Goal: Information Seeking & Learning: Find specific fact

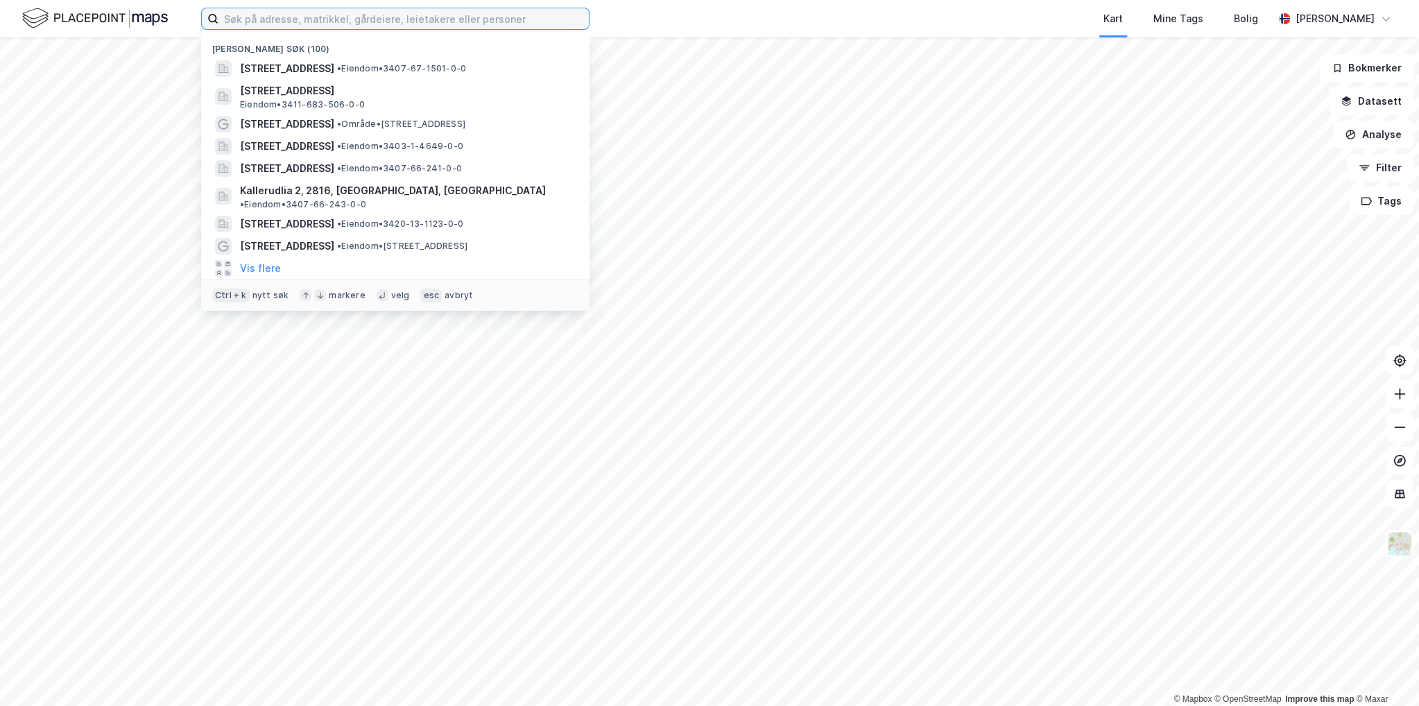
click at [552, 21] on input at bounding box center [403, 18] width 370 height 21
paste input "760/167"
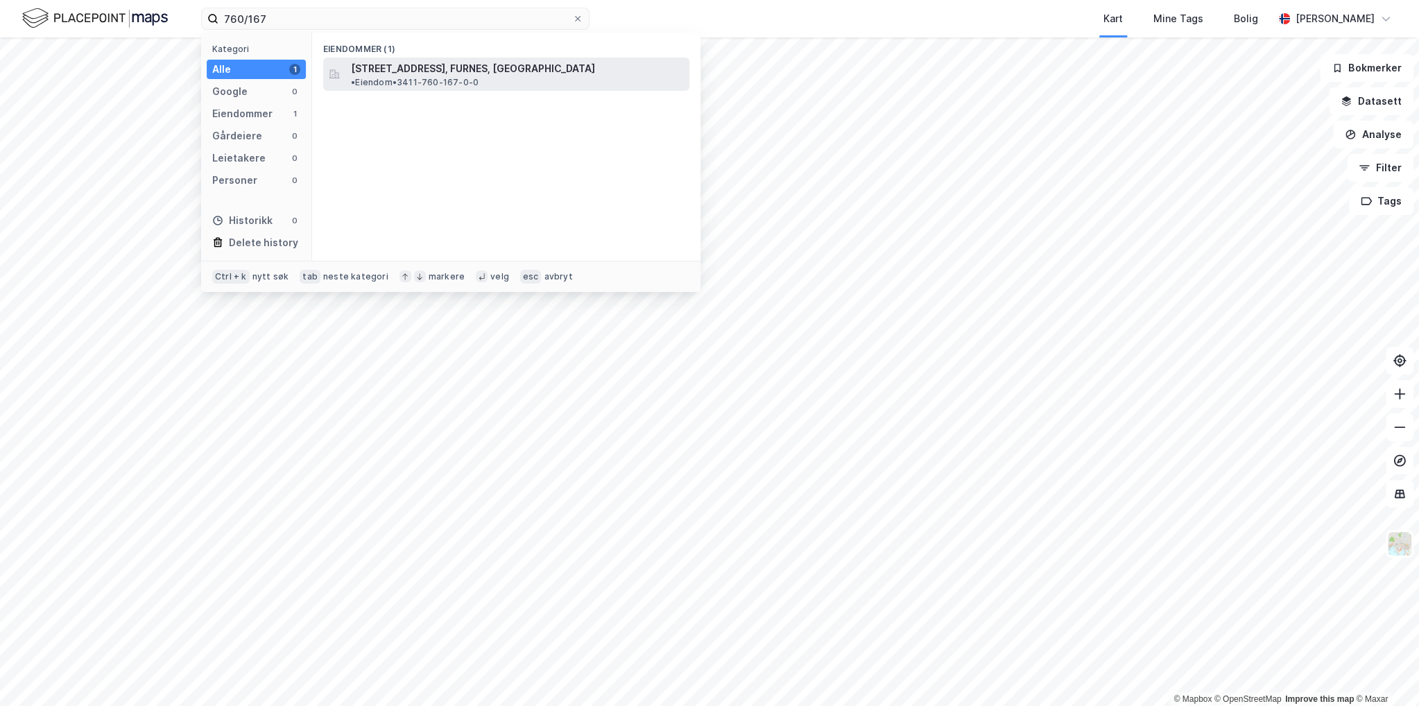
click at [521, 79] on div "[STREET_ADDRESS], FURNES, [GEOGRAPHIC_DATA] • Eiendom • 3411-760-167-0-0" at bounding box center [506, 74] width 366 height 33
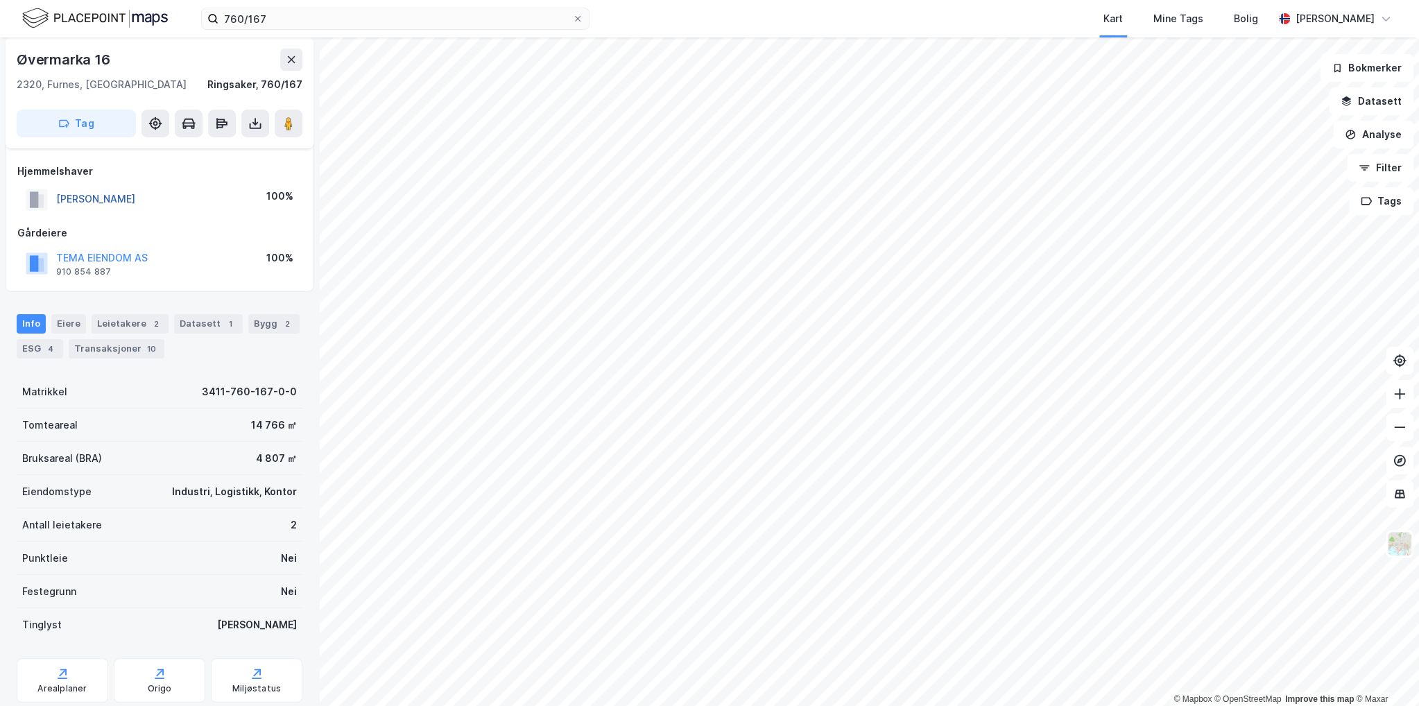
scroll to position [110, 0]
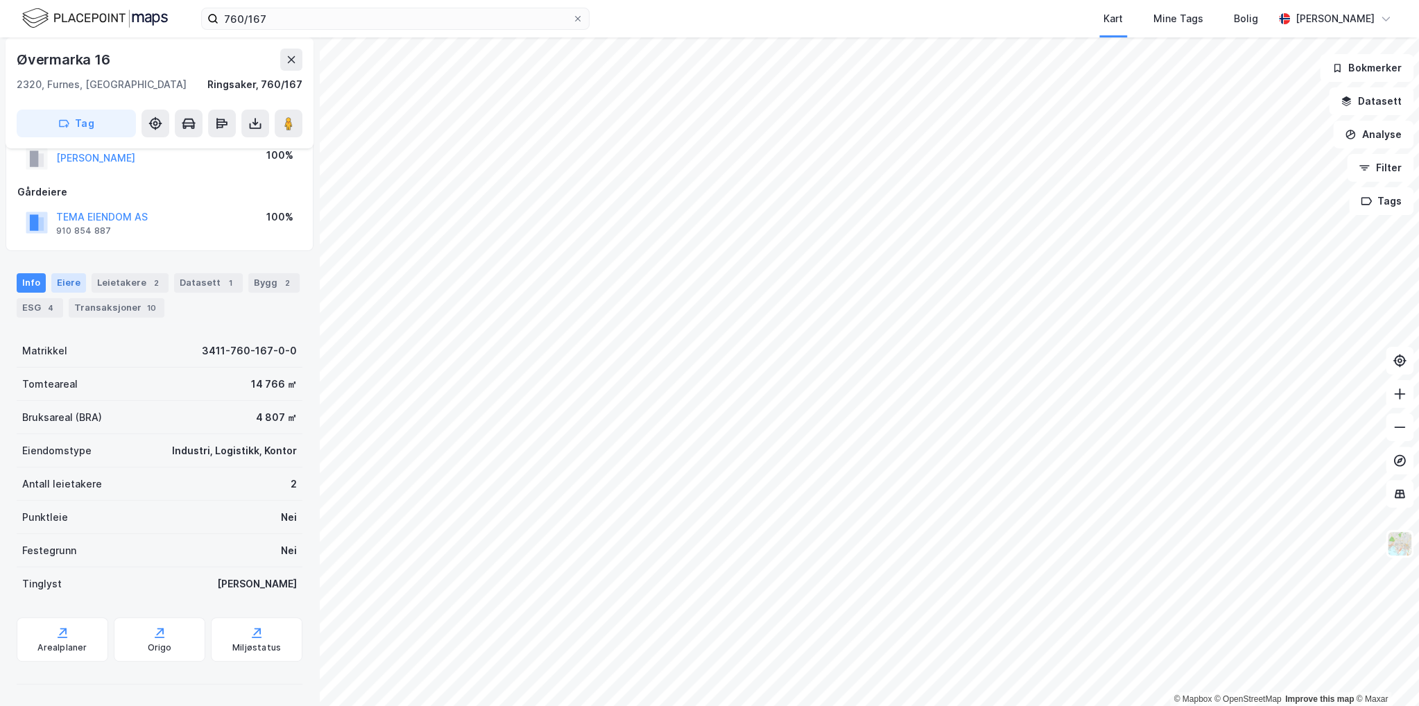
click at [78, 280] on div "Eiere" at bounding box center [68, 282] width 35 height 19
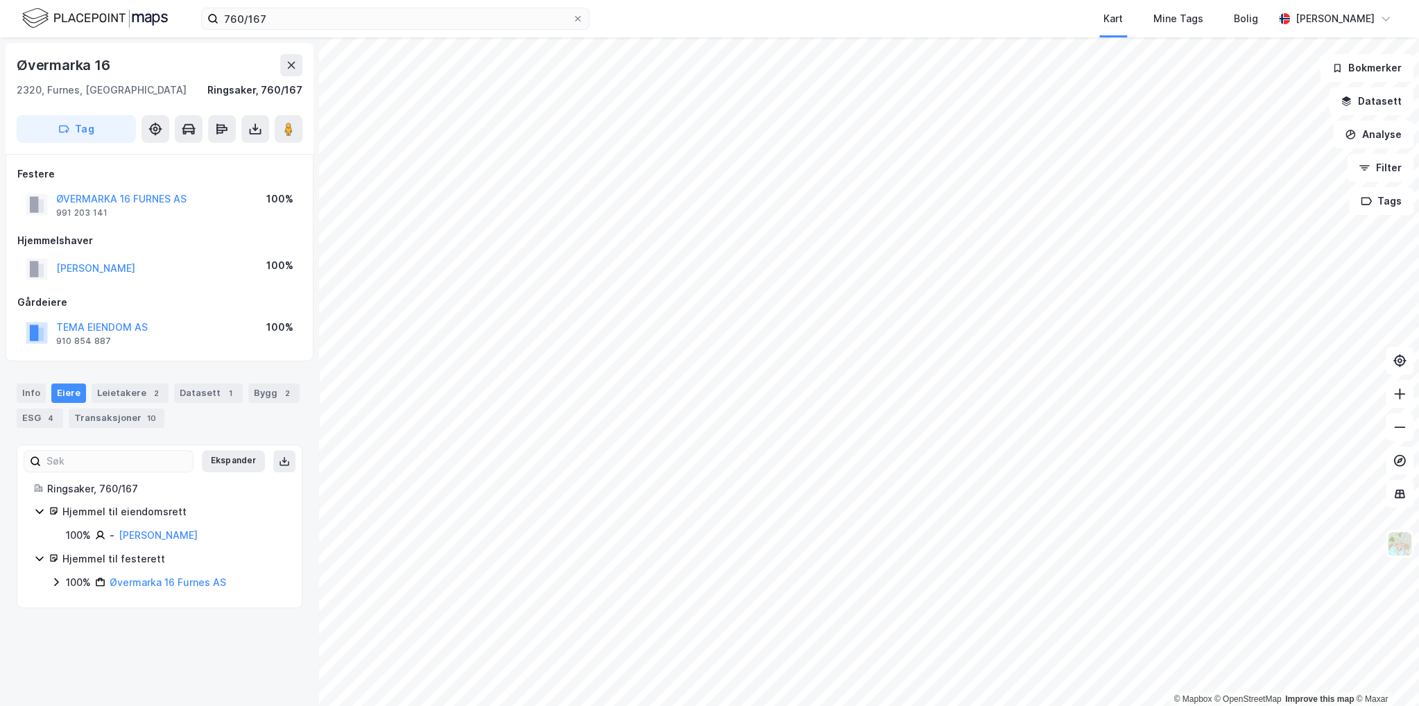
click at [51, 578] on icon at bounding box center [56, 581] width 11 height 11
click at [297, 63] on button at bounding box center [291, 65] width 22 height 22
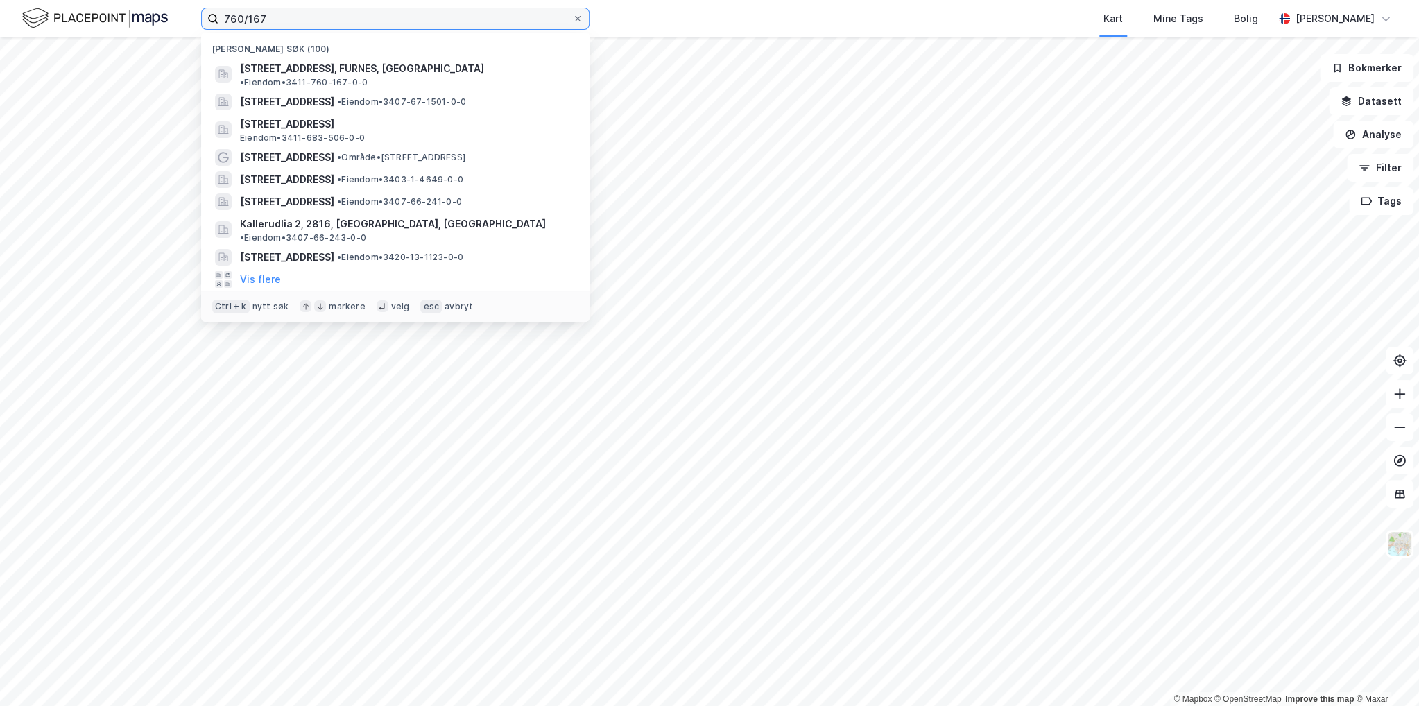
click at [288, 15] on input "760/167" at bounding box center [395, 18] width 354 height 21
paste input "6/501"
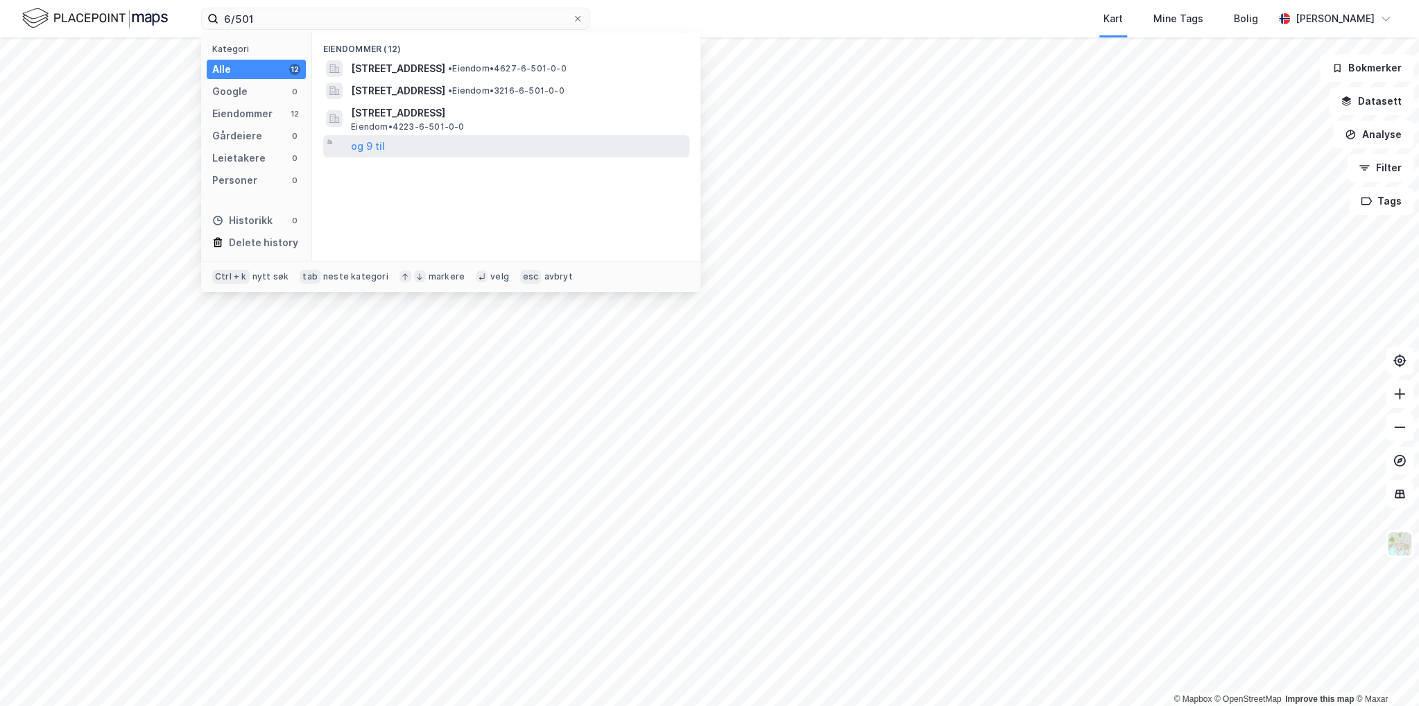
click at [386, 148] on div "og 9 til" at bounding box center [506, 146] width 366 height 22
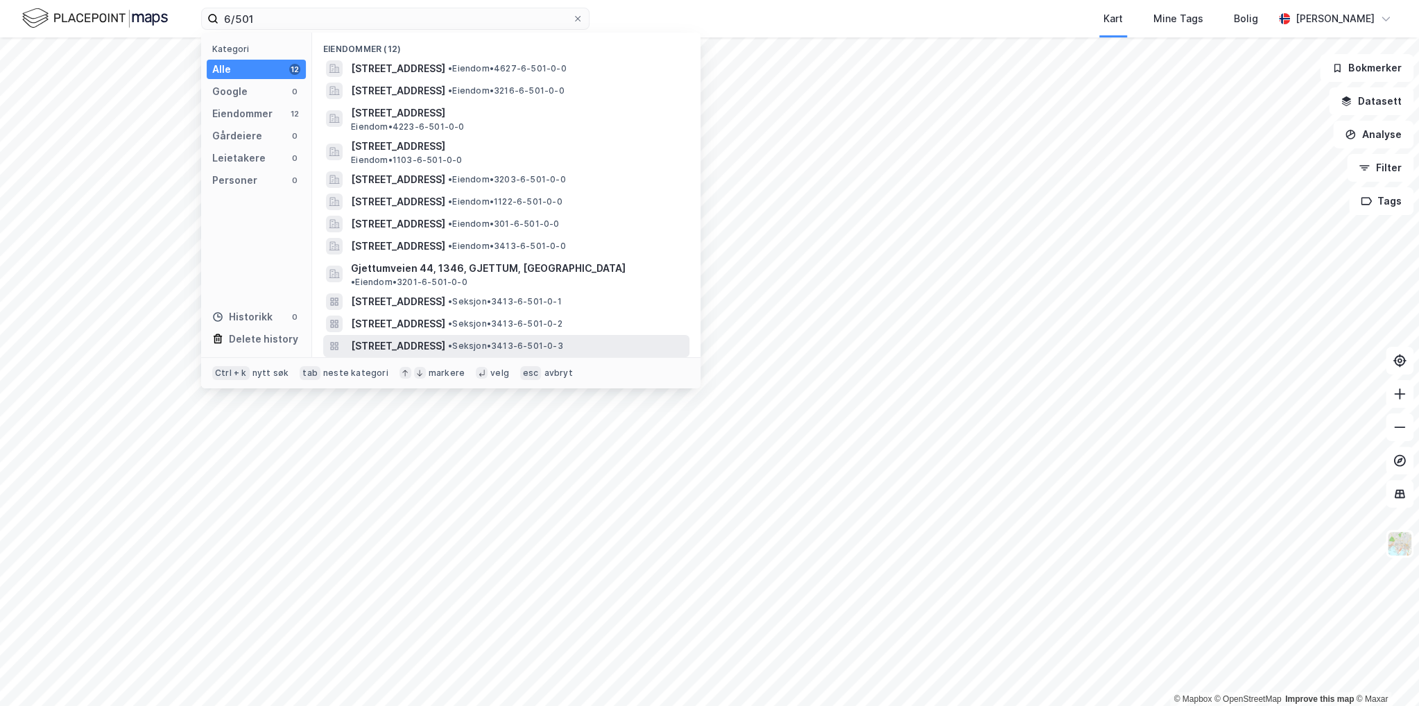
click at [445, 338] on span "[STREET_ADDRESS]" at bounding box center [398, 346] width 94 height 17
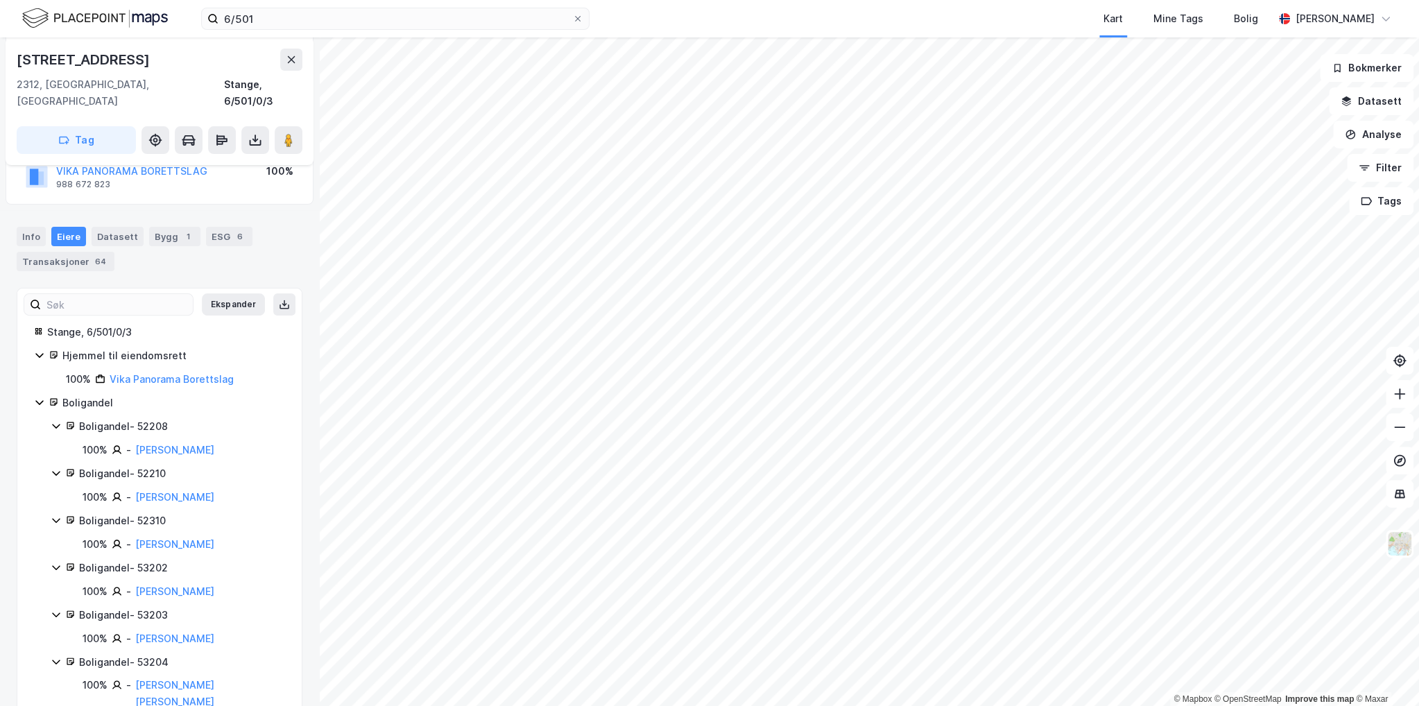
scroll to position [208, 0]
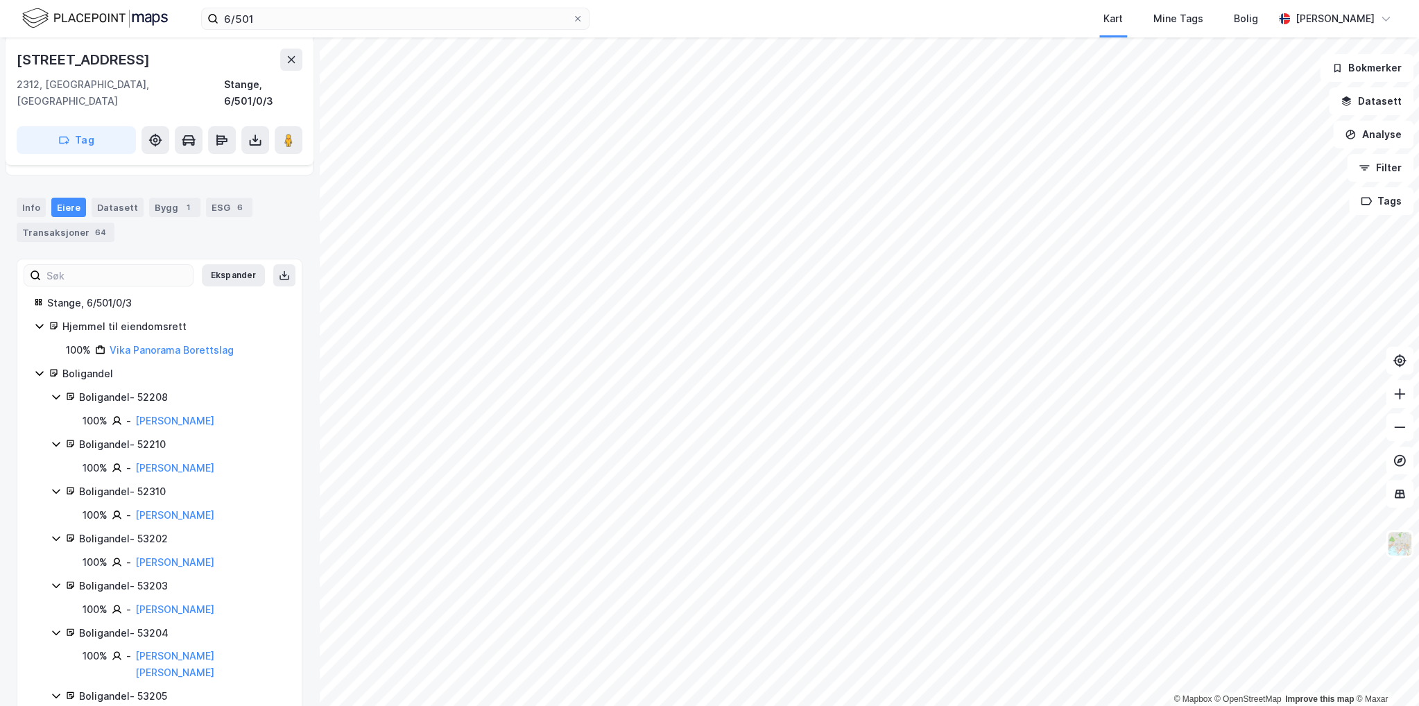
click at [39, 368] on icon at bounding box center [39, 373] width 11 height 11
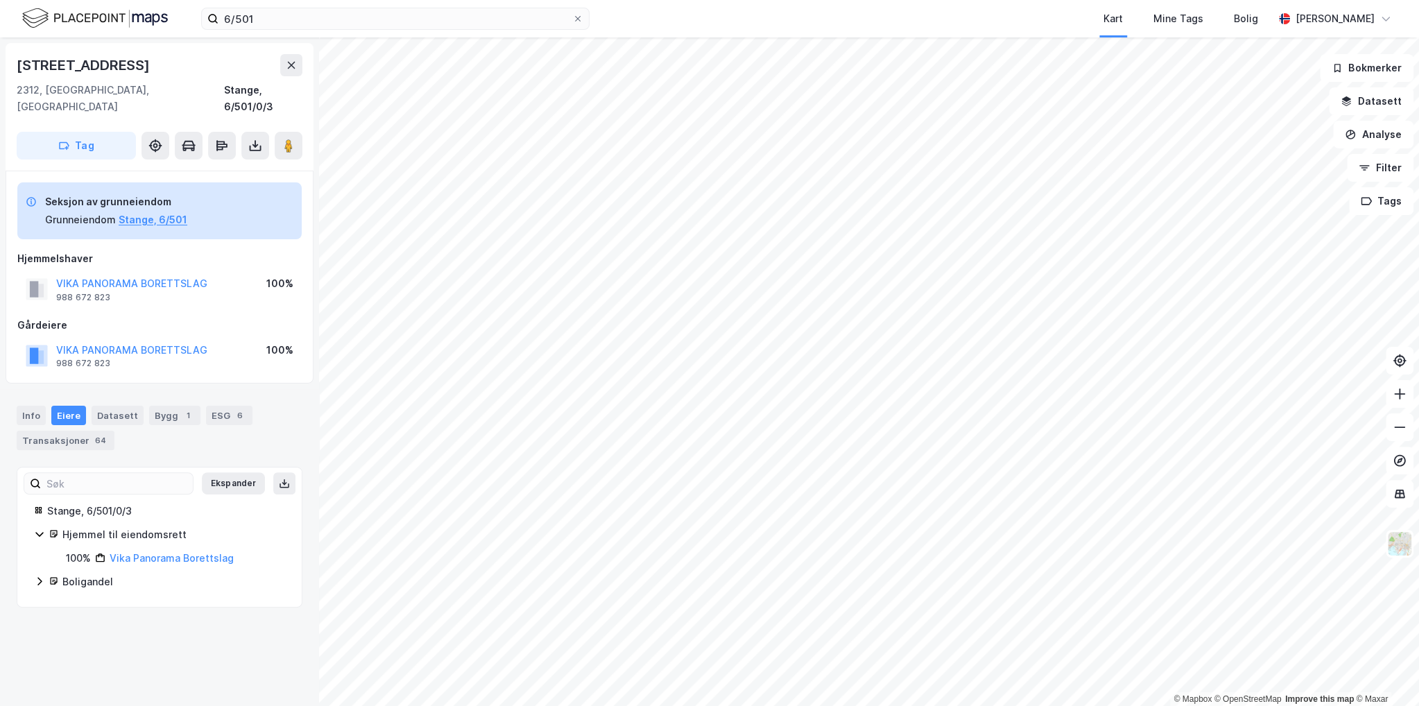
scroll to position [0, 0]
click at [35, 576] on icon at bounding box center [39, 581] width 11 height 11
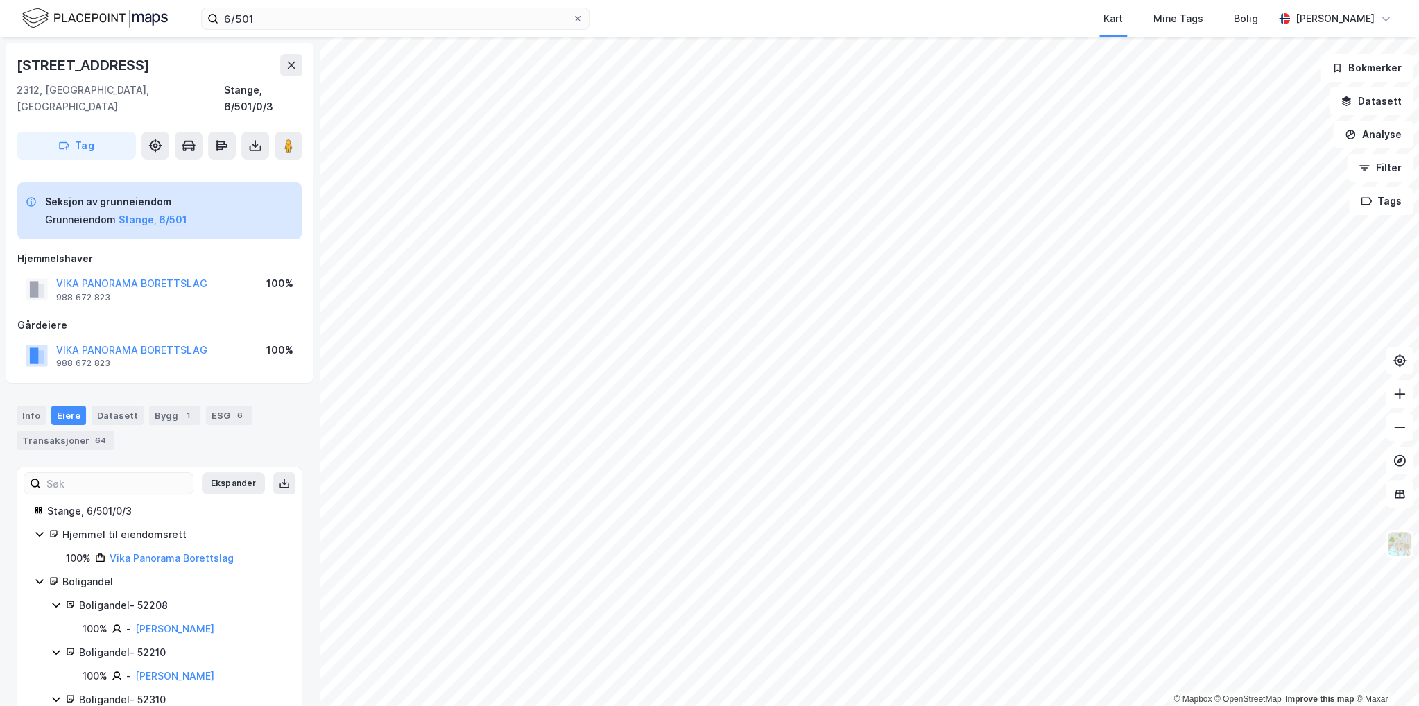
click at [35, 576] on icon at bounding box center [39, 581] width 11 height 11
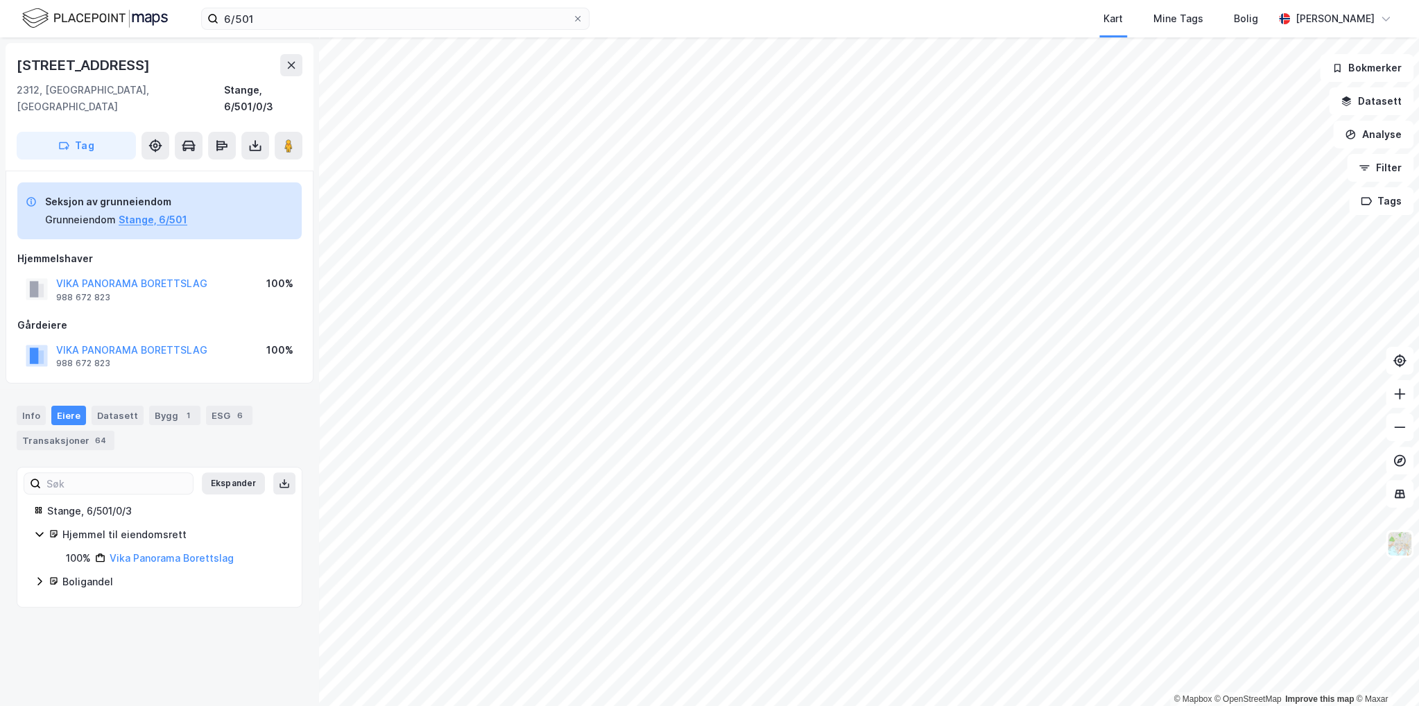
click at [32, 507] on div "Stange, 6/501/0/3 Hjemmel til eiendomsrett 100% Vika Panorama Borettslag [GEOGR…" at bounding box center [159, 546] width 284 height 87
click at [36, 528] on icon at bounding box center [39, 533] width 11 height 11
click at [39, 552] on icon at bounding box center [39, 557] width 11 height 11
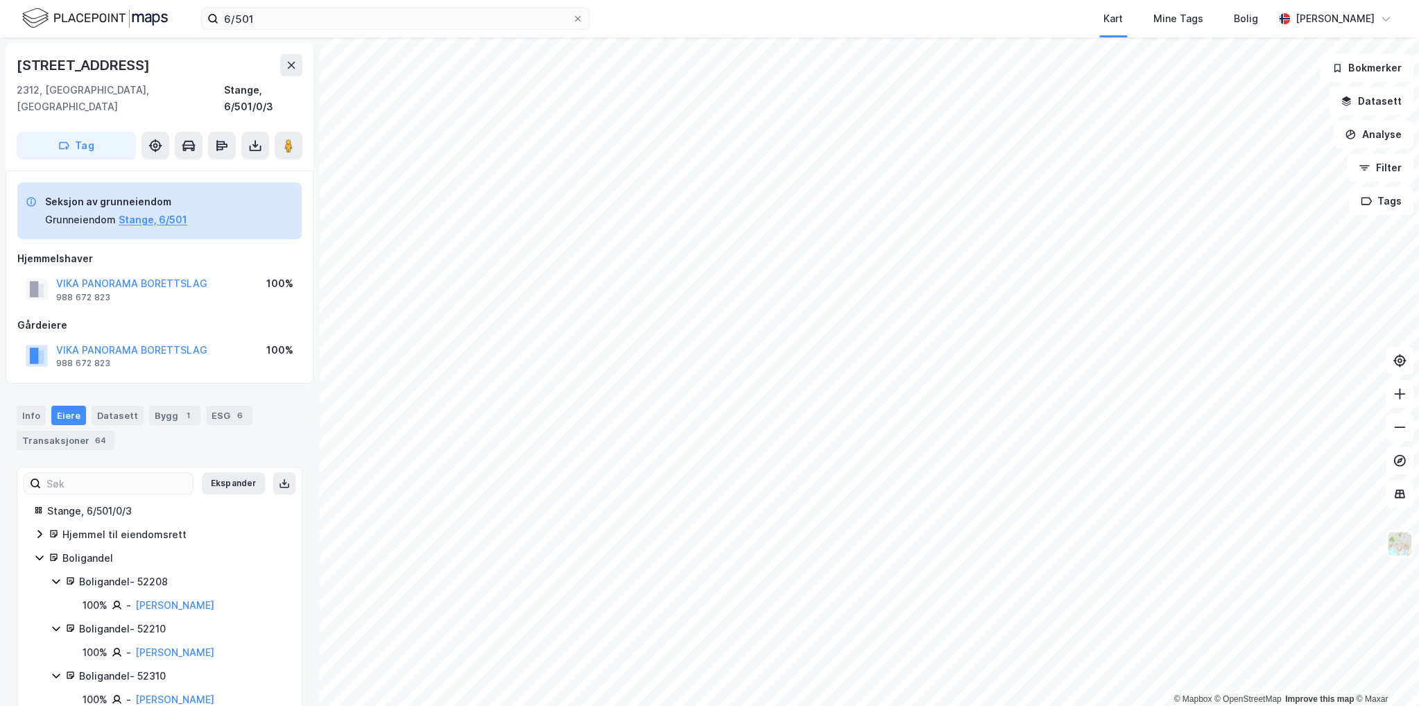
click at [42, 528] on icon at bounding box center [39, 533] width 11 height 11
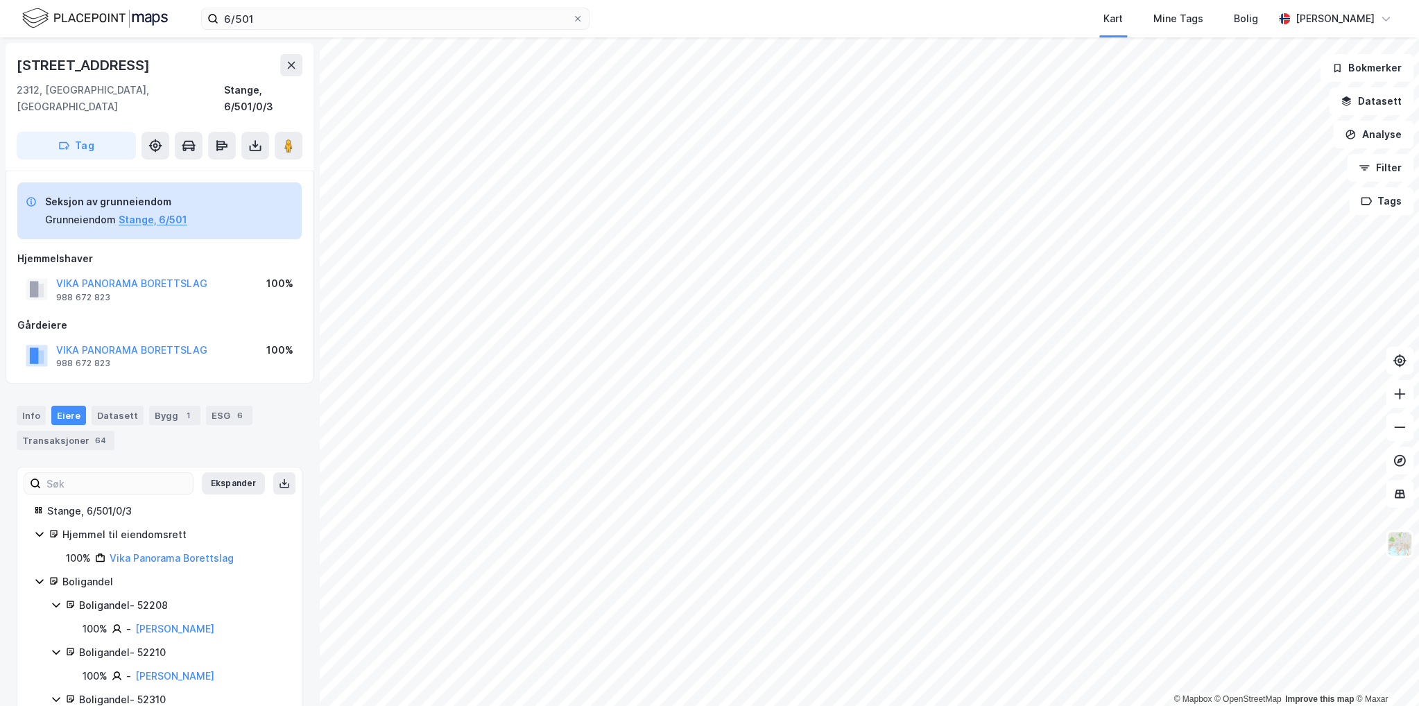
click at [41, 576] on icon at bounding box center [39, 581] width 11 height 11
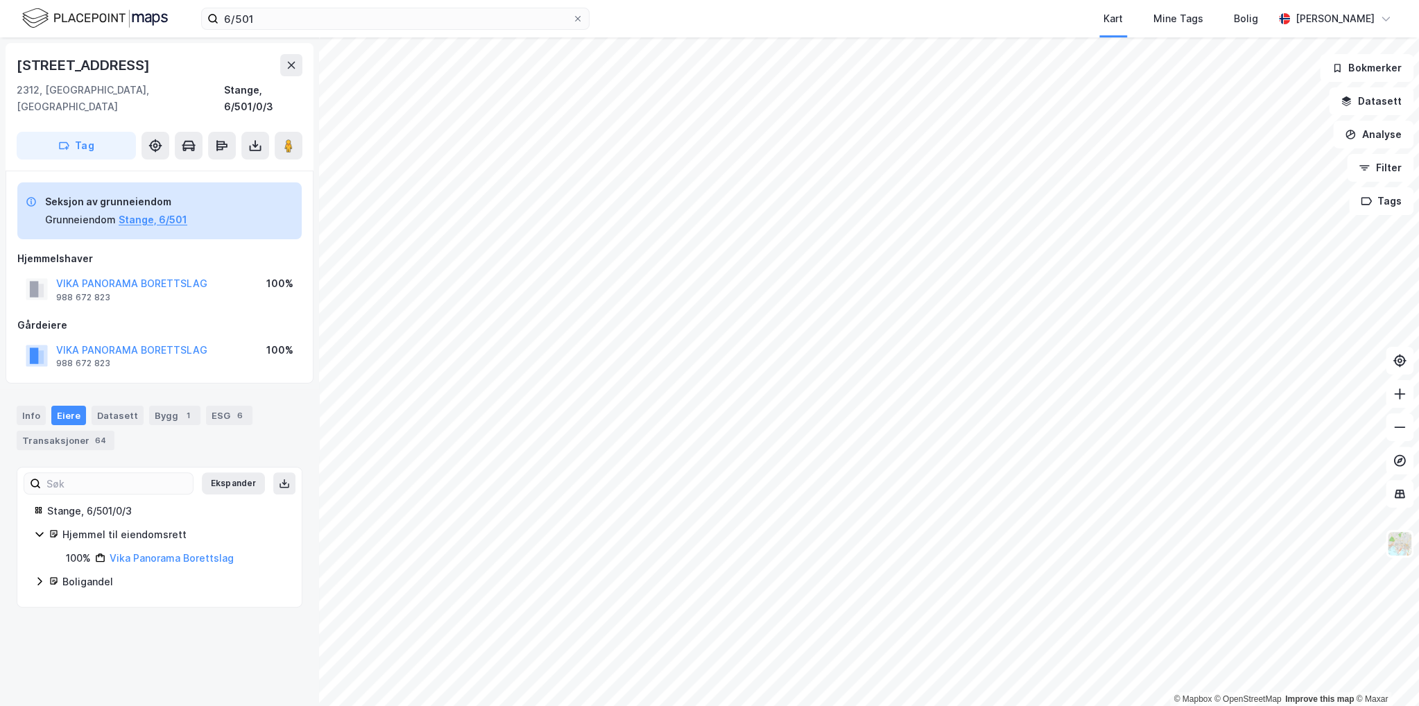
click at [36, 528] on icon at bounding box center [39, 533] width 11 height 11
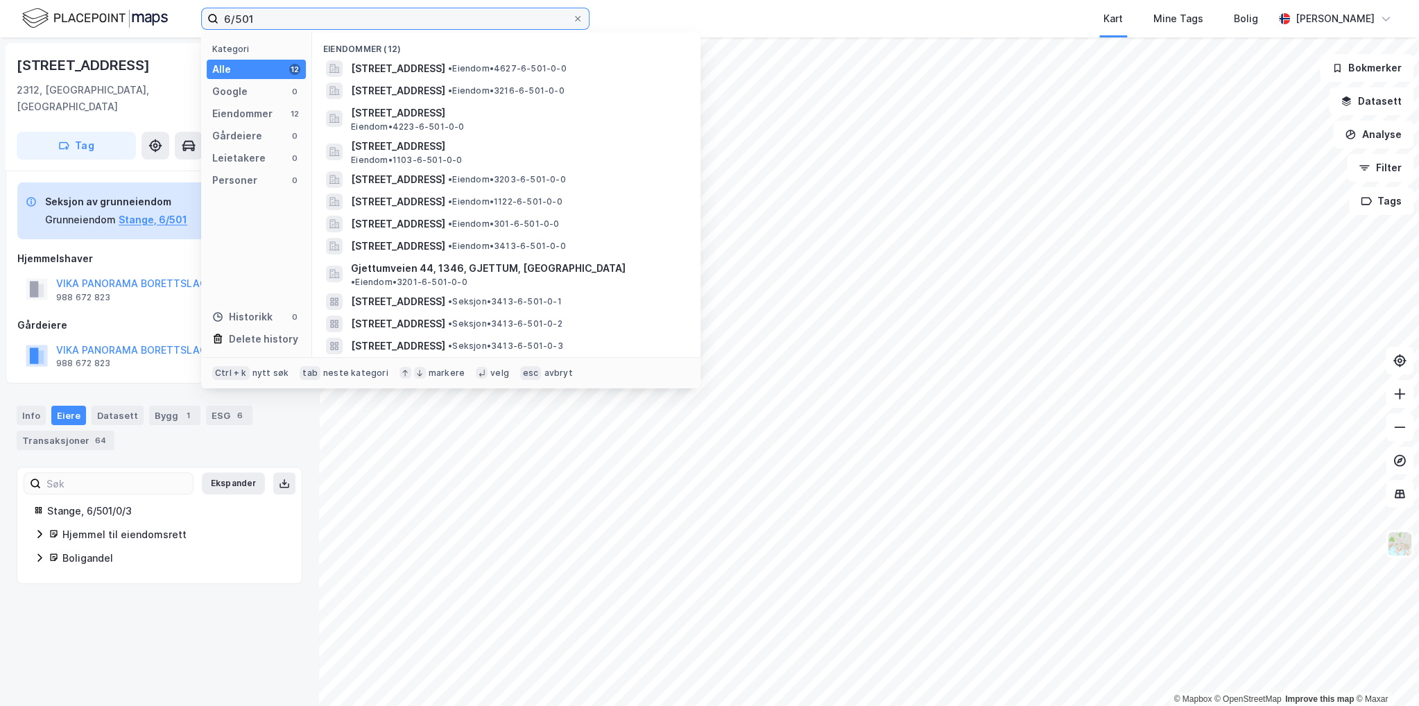
click at [352, 24] on input "6/501" at bounding box center [395, 18] width 354 height 21
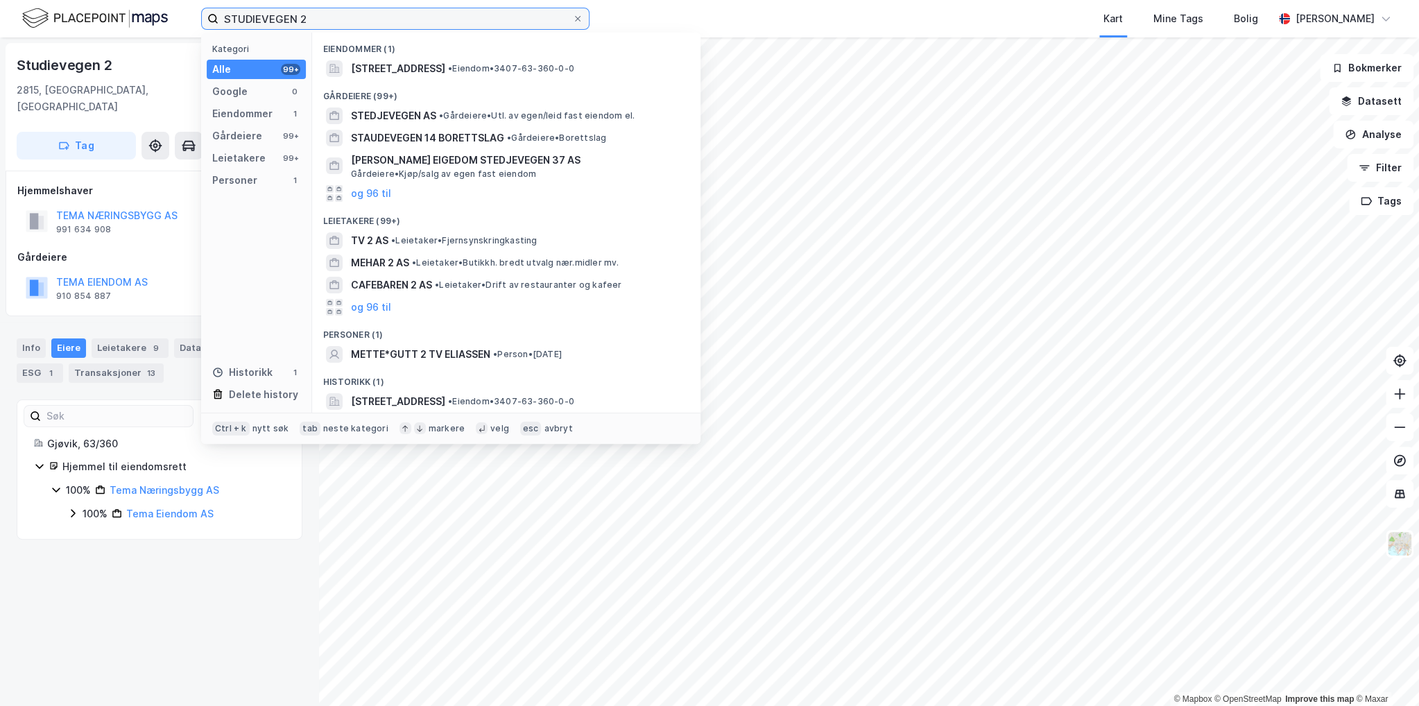
click at [341, 11] on input "STUDIEVEGEN 2" at bounding box center [395, 18] width 354 height 21
click at [330, 15] on input "STUDIEVEGEN 2" at bounding box center [395, 18] width 354 height 21
paste input "683/3"
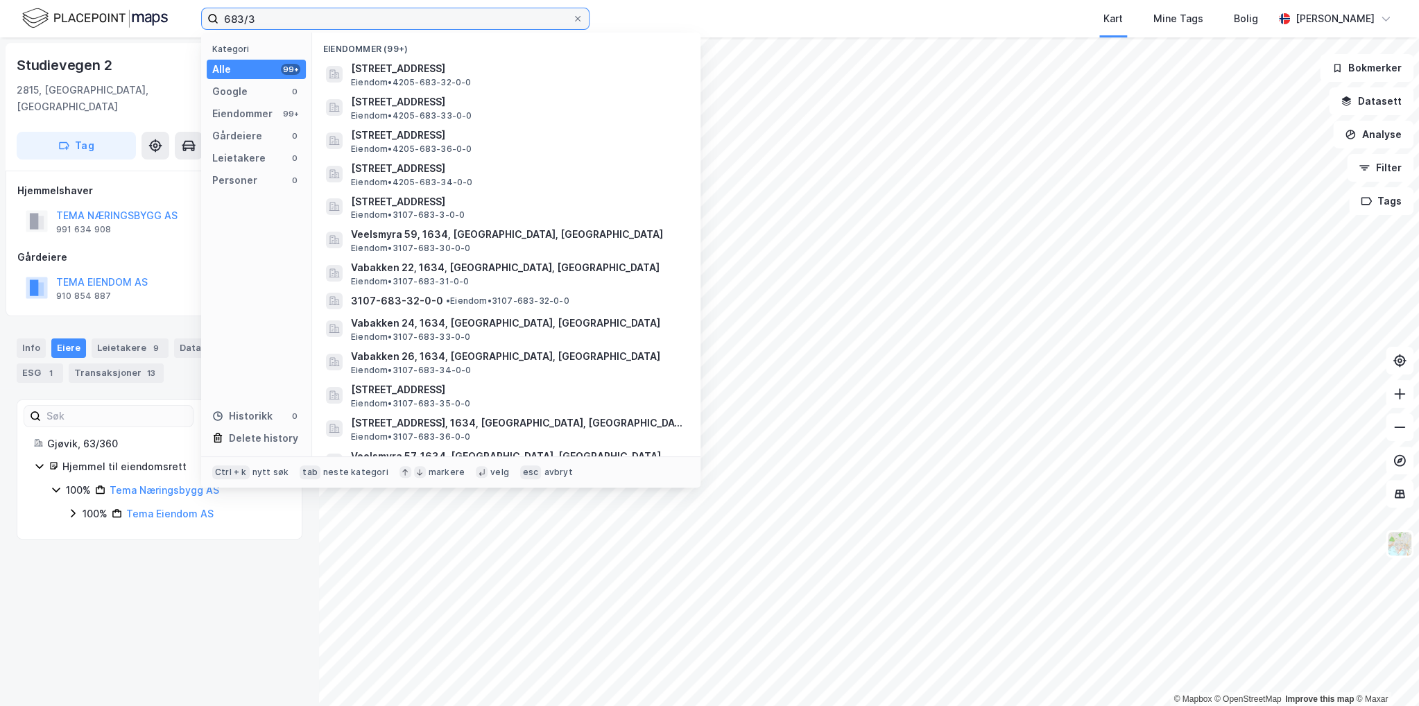
click at [361, 28] on input "683/3" at bounding box center [395, 18] width 354 height 21
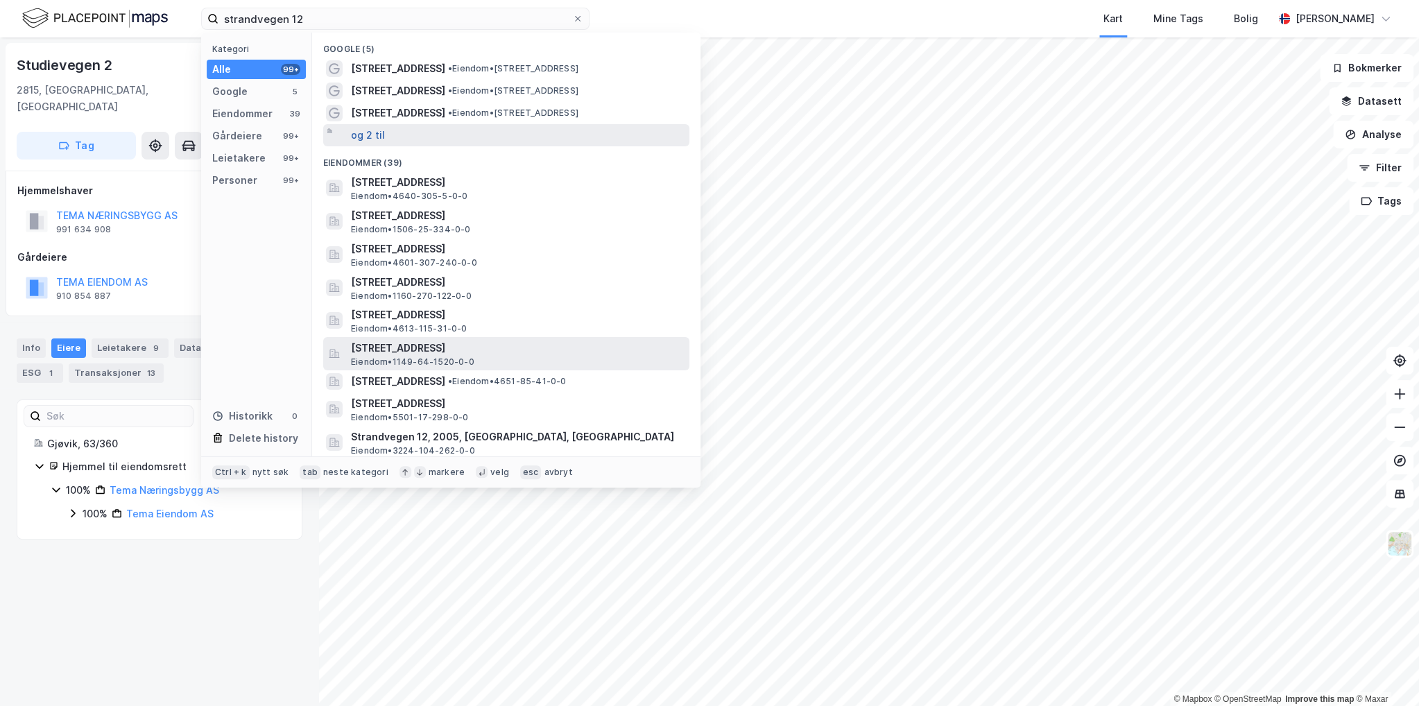
click at [376, 136] on button "og 2 til" at bounding box center [368, 135] width 34 height 17
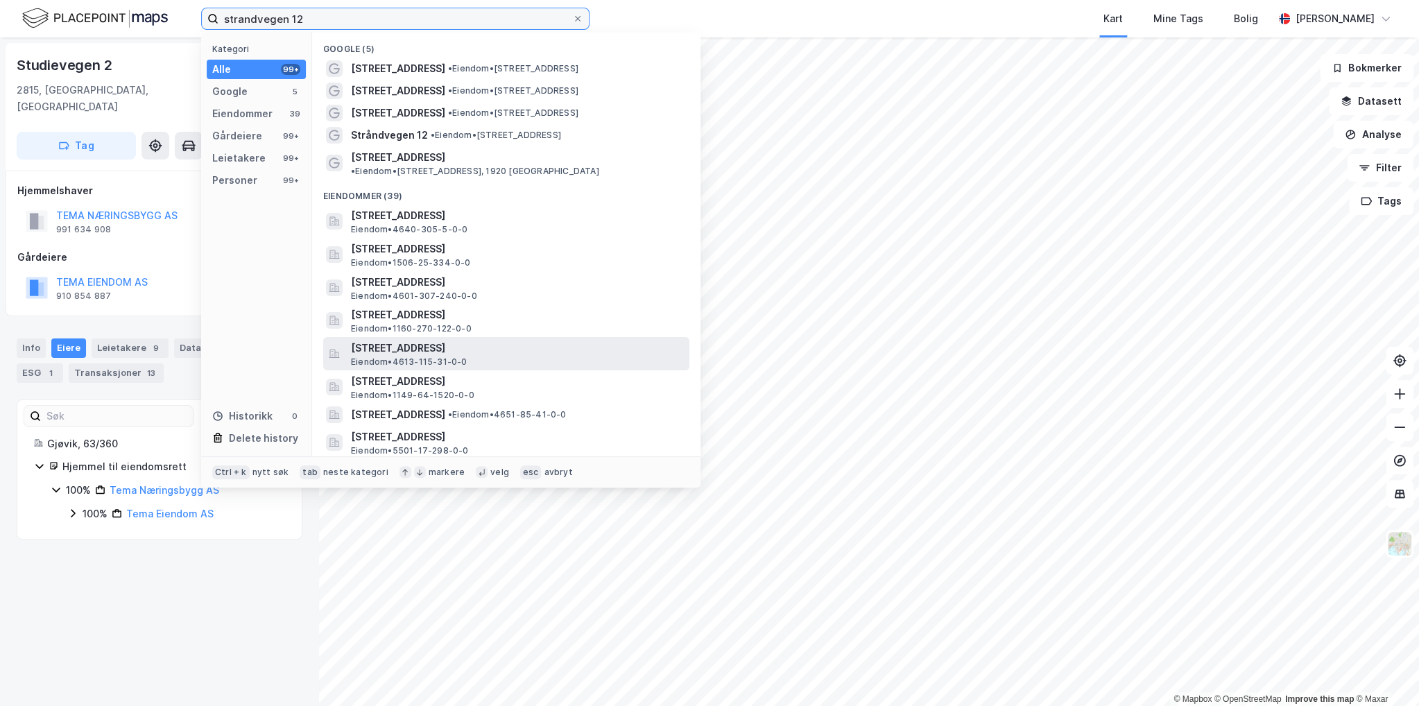
click at [369, 28] on input "strandvegen 12" at bounding box center [395, 18] width 354 height 21
paste input "683/3"
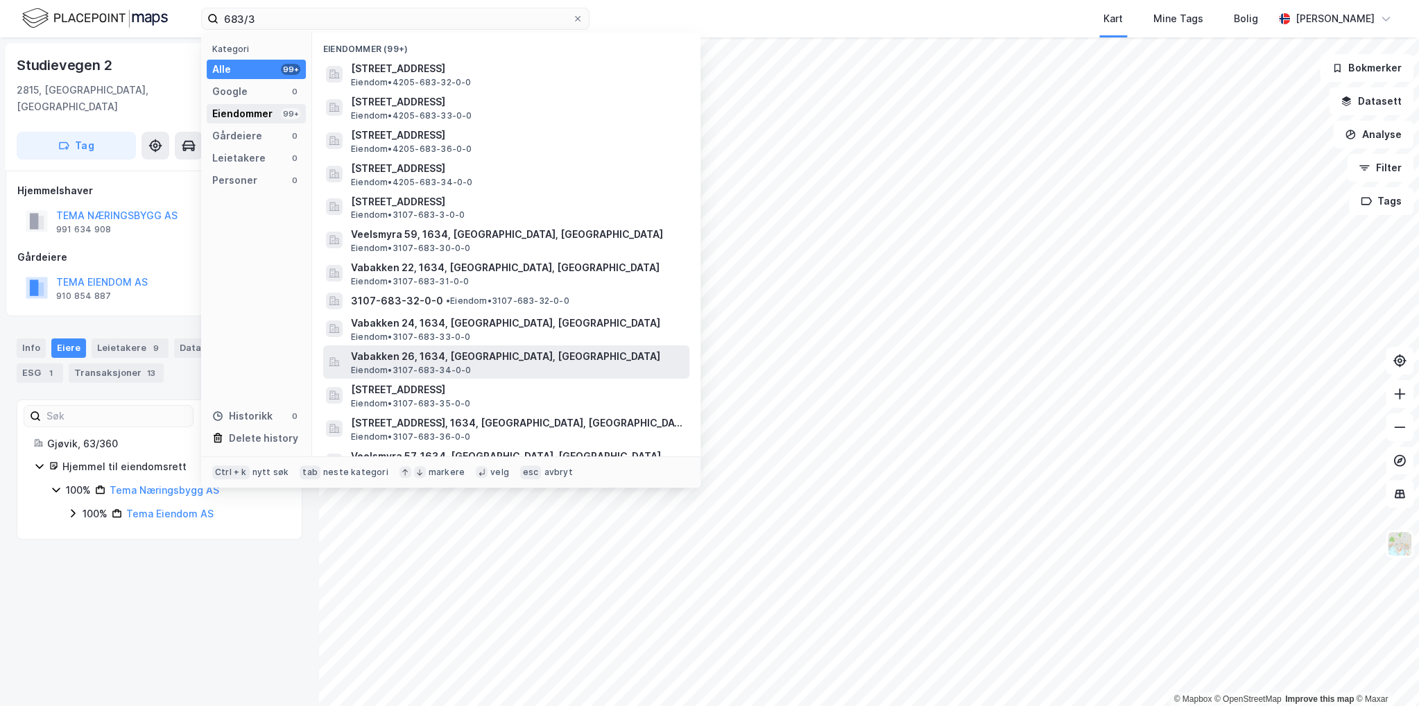
click at [272, 117] on div "Eiendommer 99+" at bounding box center [256, 113] width 99 height 19
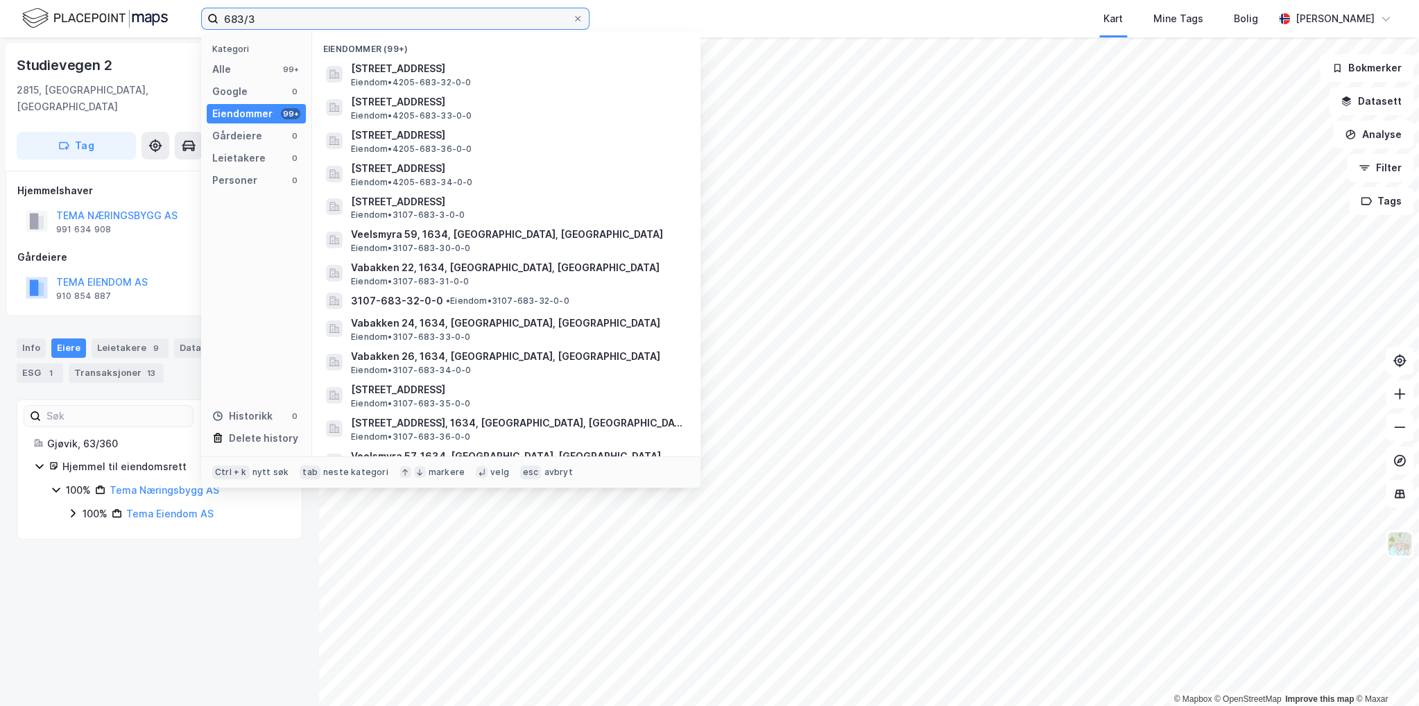
click at [397, 19] on input "683/3" at bounding box center [395, 18] width 354 height 21
click at [391, 28] on input "683/3" at bounding box center [395, 18] width 354 height 21
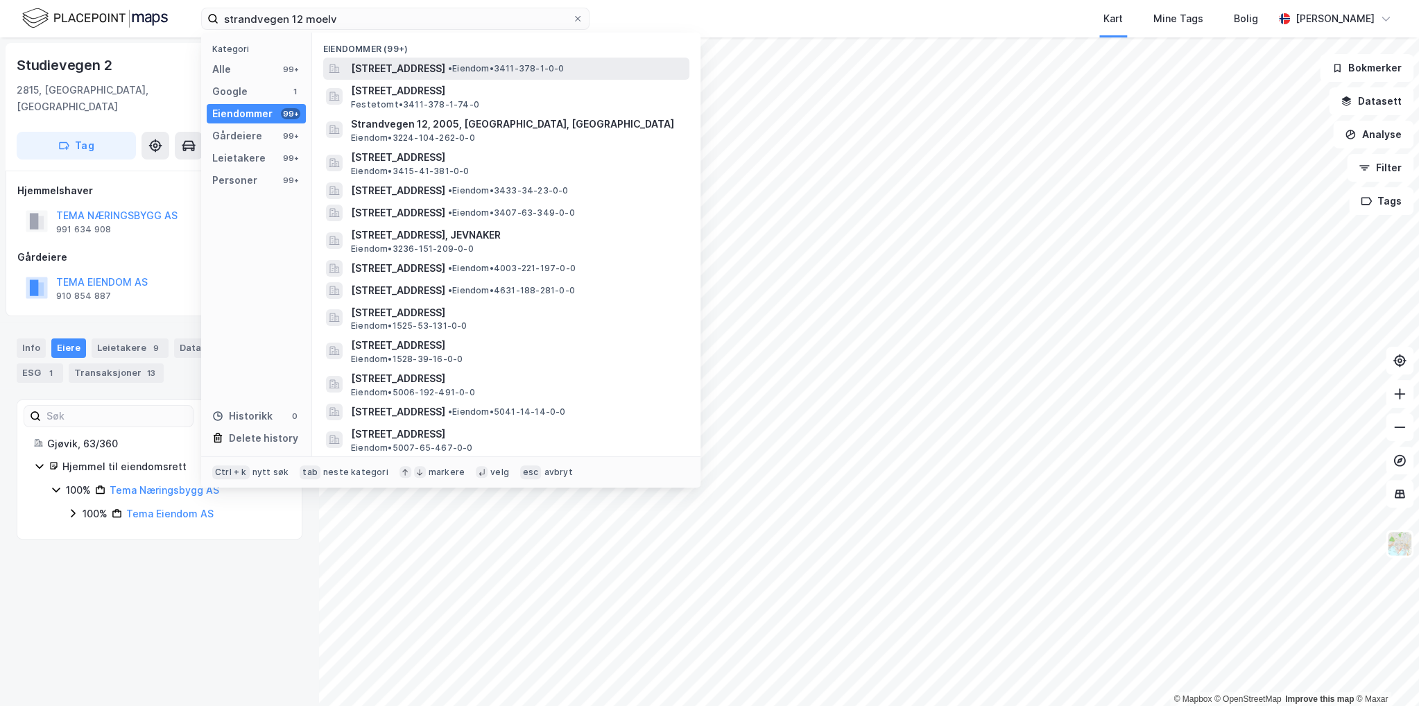
click at [445, 69] on span "[STREET_ADDRESS]" at bounding box center [398, 68] width 94 height 17
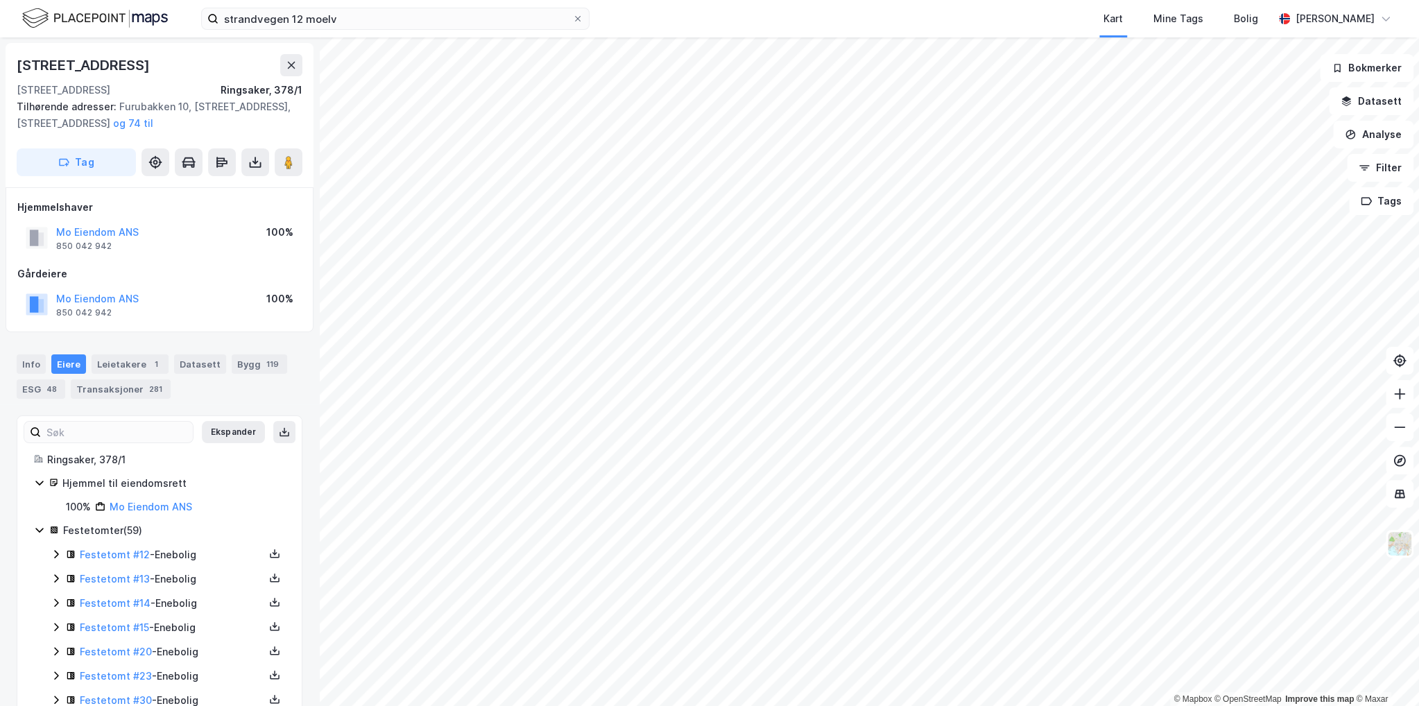
click at [134, 512] on div "Mo Eiendom ANS" at bounding box center [151, 507] width 83 height 17
click at [138, 508] on link "Mo Eiendom ANS" at bounding box center [151, 507] width 83 height 12
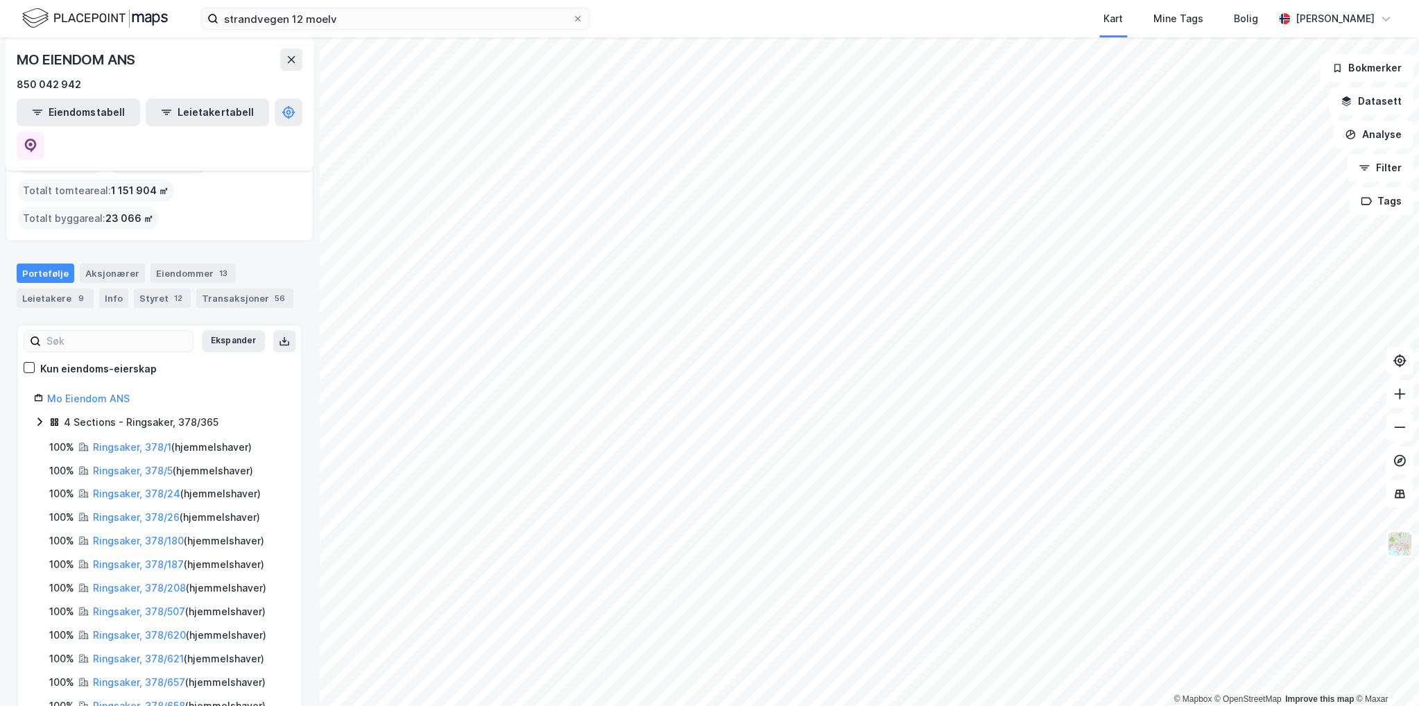
scroll to position [89, 0]
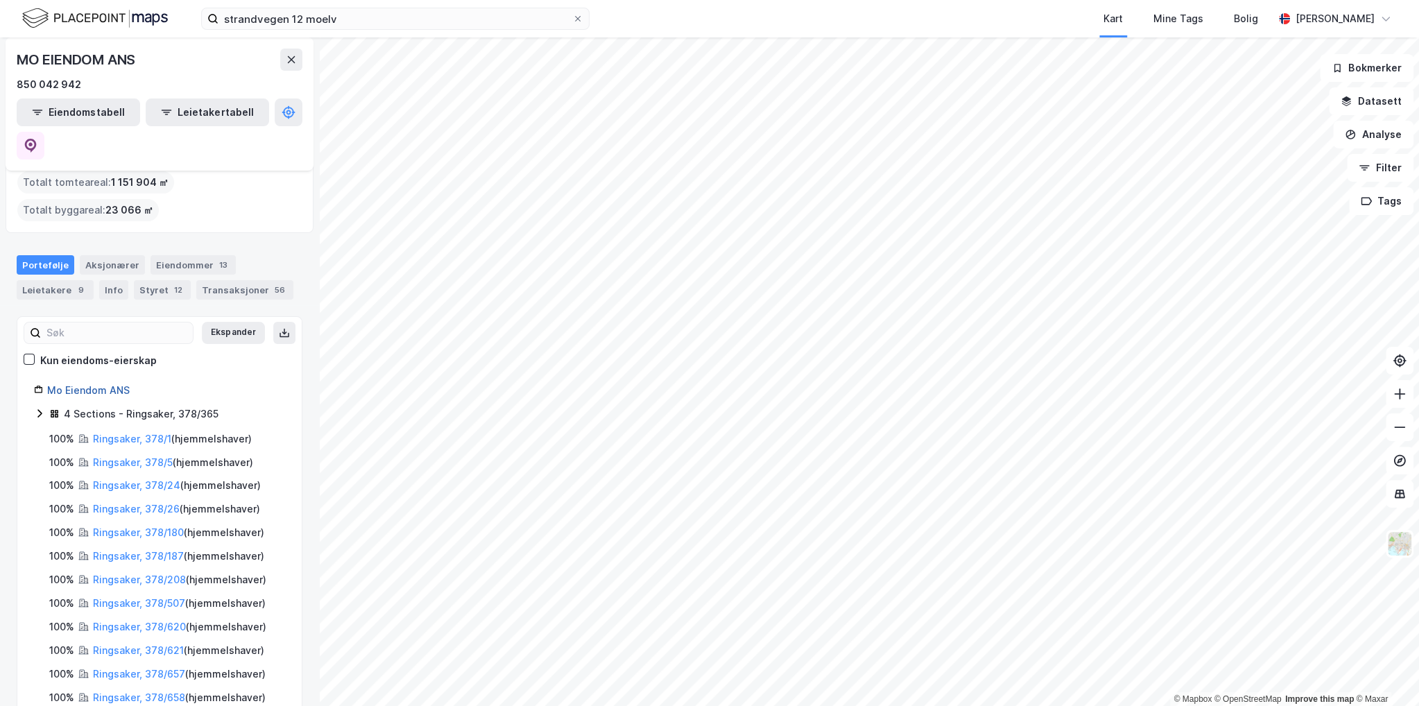
click at [99, 384] on link "Mo Eiendom ANS" at bounding box center [88, 390] width 83 height 12
click at [40, 408] on icon at bounding box center [39, 413] width 11 height 11
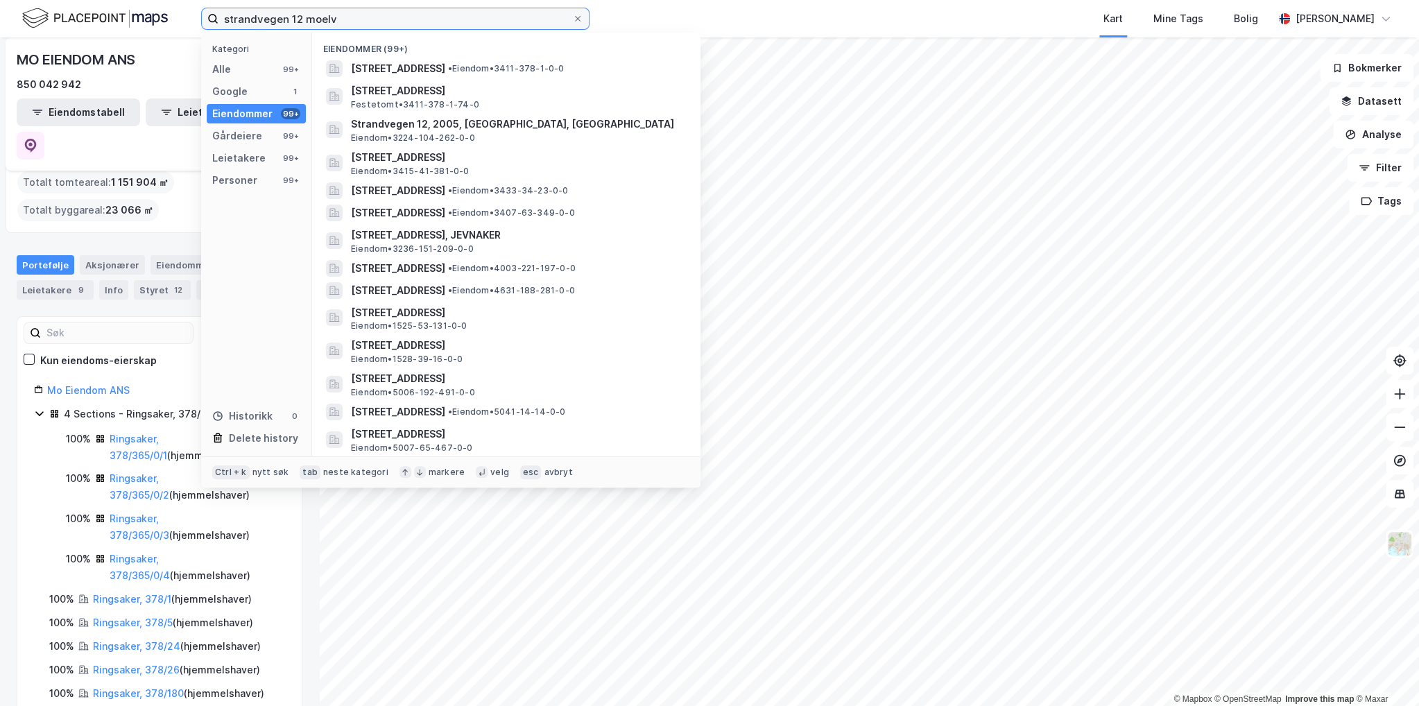
click at [349, 24] on input "strandvegen 12 moelv" at bounding box center [395, 18] width 354 height 21
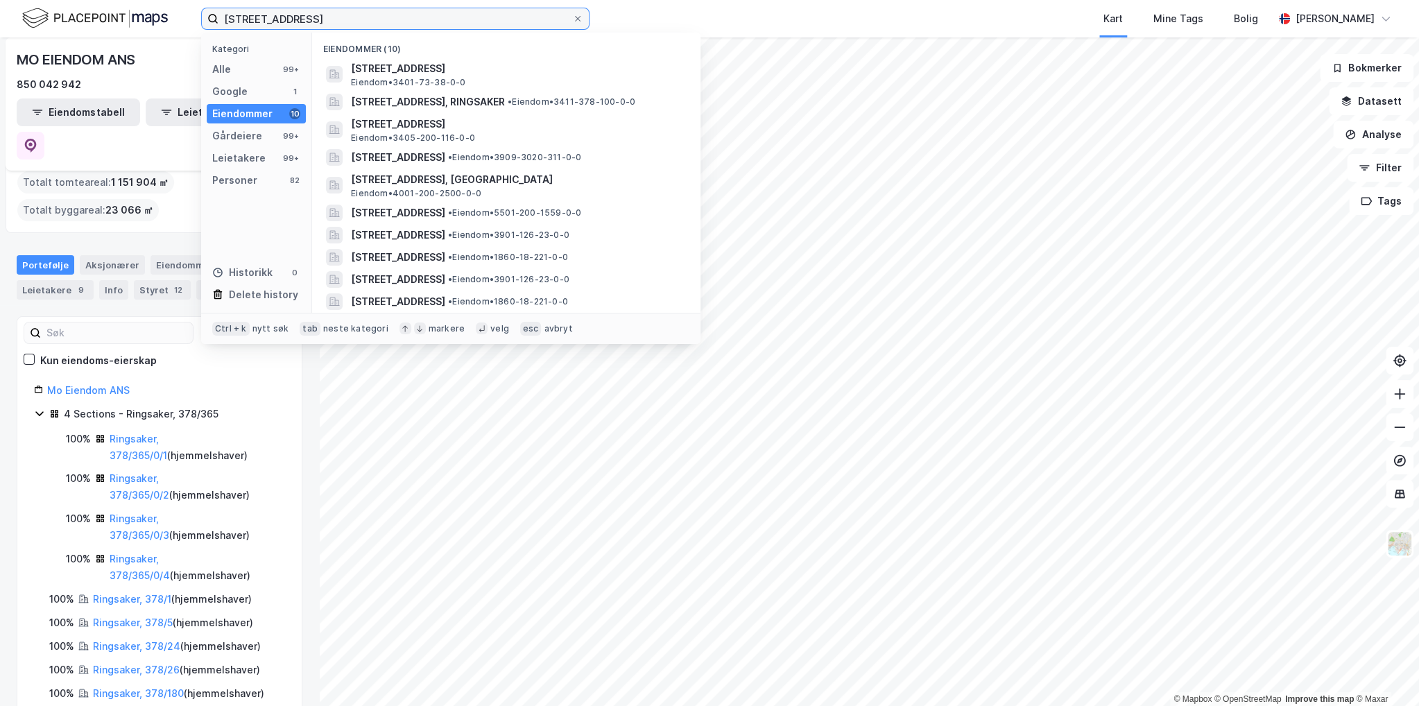
click at [338, 18] on input "[STREET_ADDRESS]" at bounding box center [395, 18] width 354 height 21
paste input "200/11"
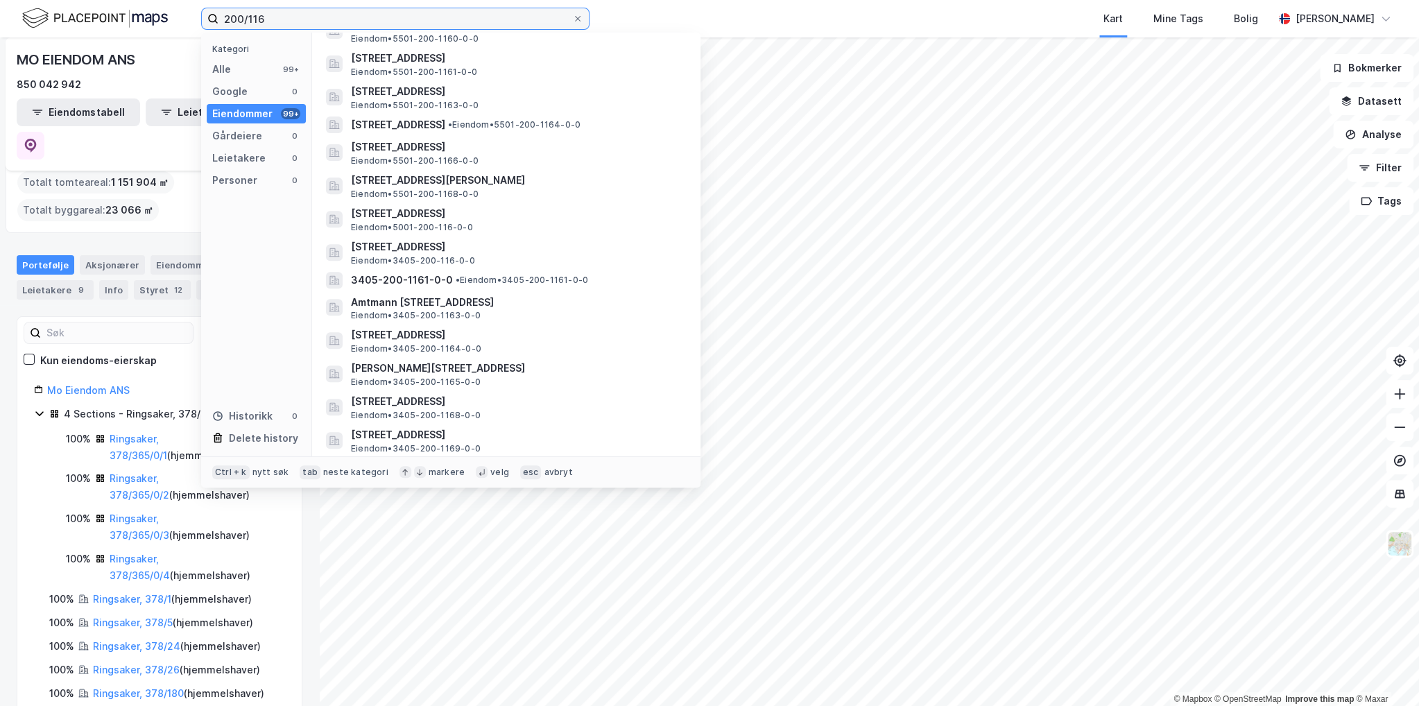
scroll to position [347, 0]
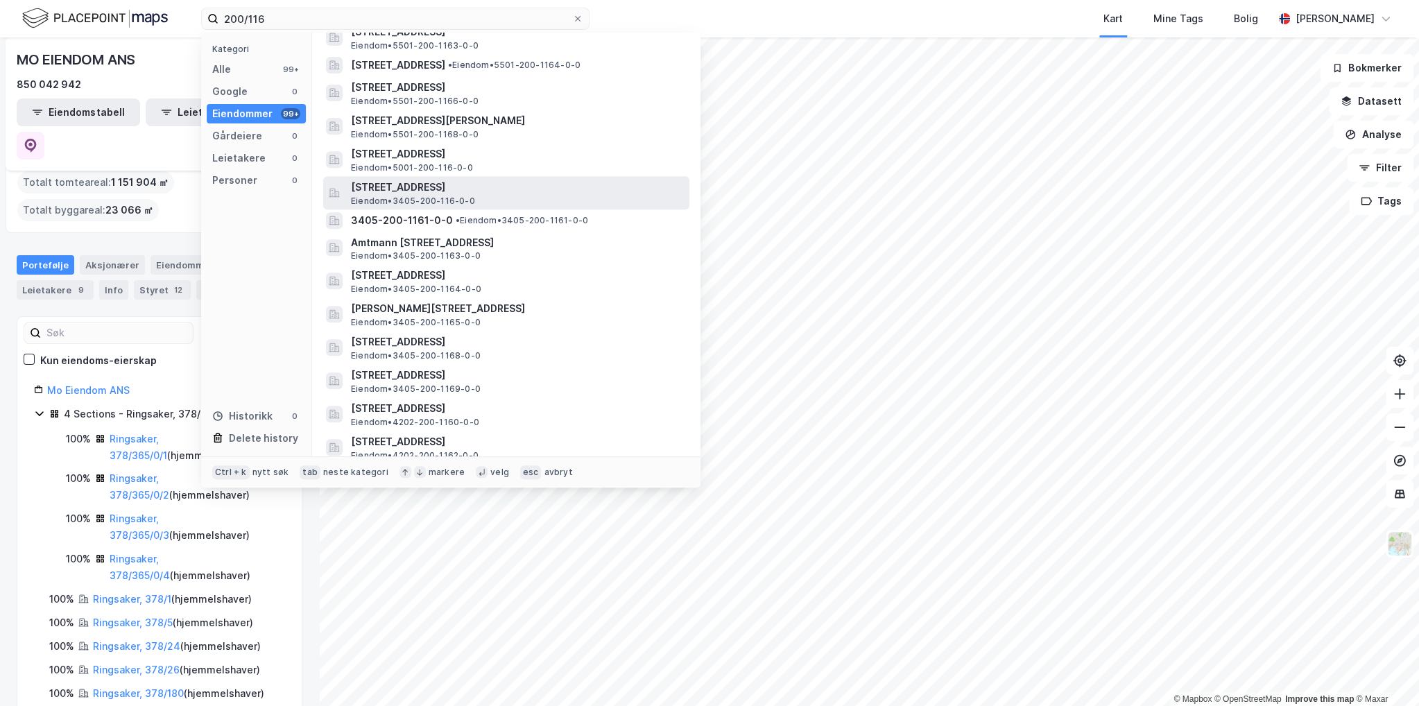
click at [486, 195] on div "[STREET_ADDRESS] • 3405-200-116-0-0" at bounding box center [519, 193] width 336 height 28
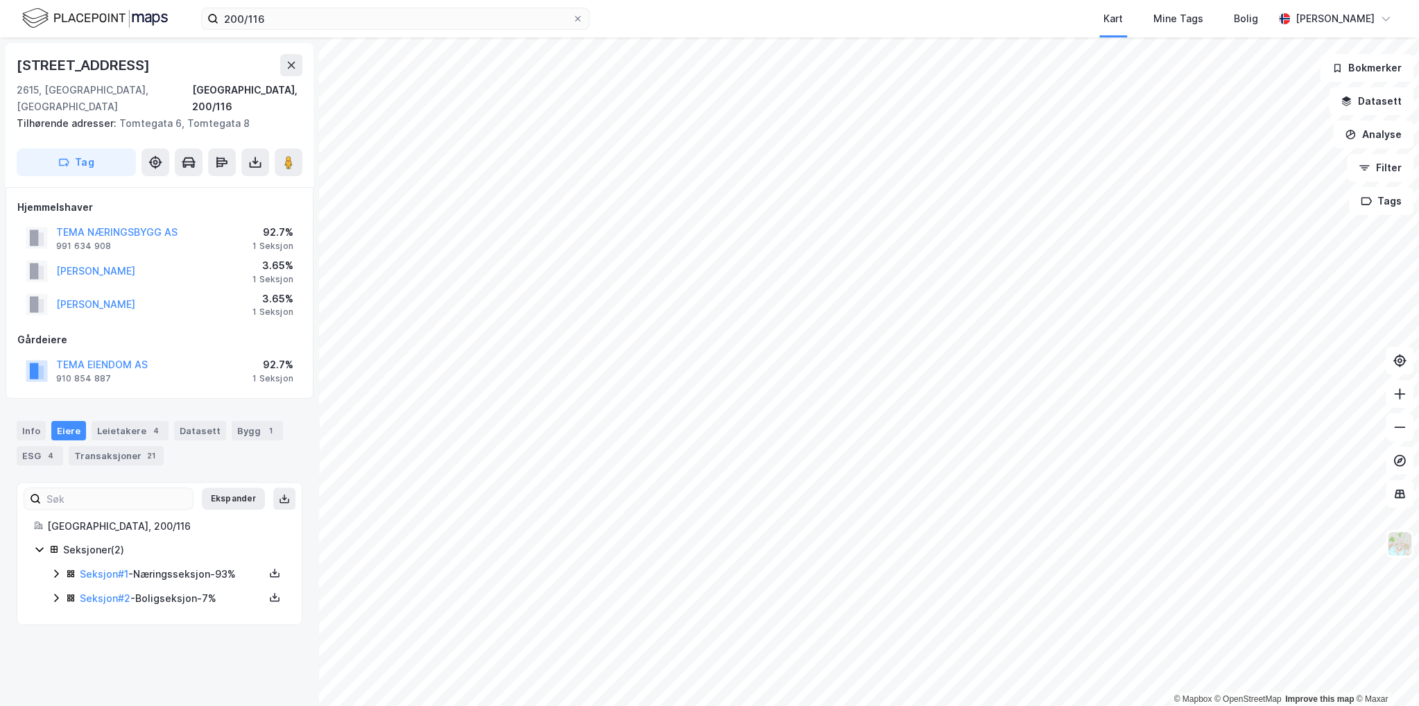
click at [56, 568] on icon at bounding box center [56, 573] width 11 height 11
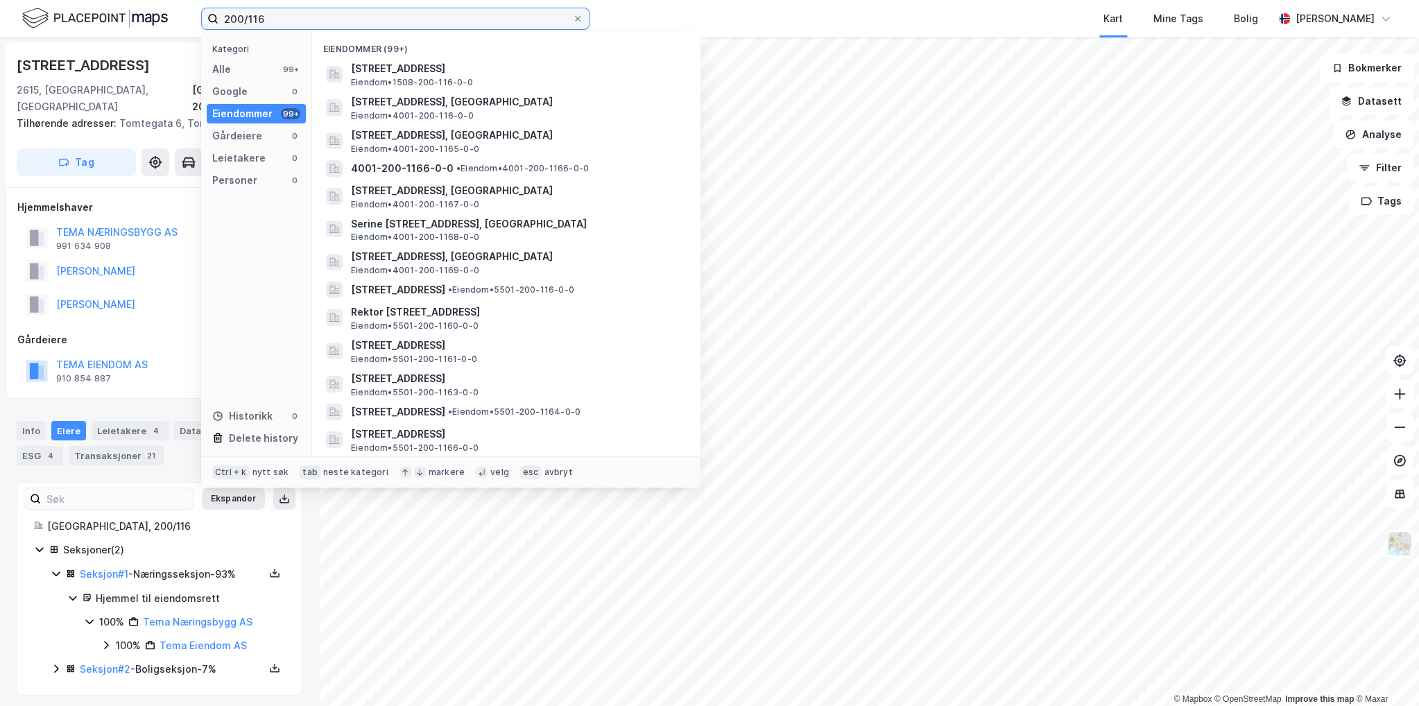
click at [360, 20] on input "200/116" at bounding box center [395, 18] width 354 height 21
click at [359, 19] on input "200/116" at bounding box center [395, 18] width 354 height 21
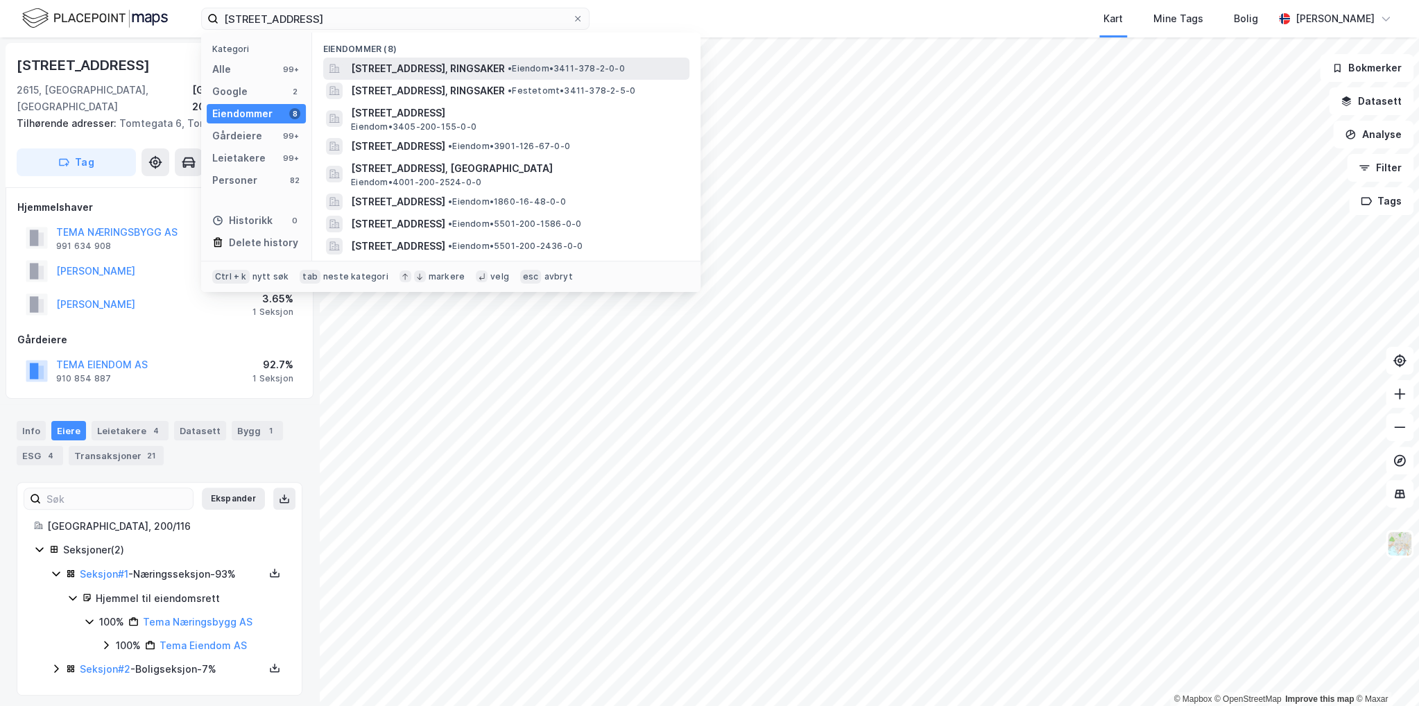
click at [505, 71] on span "[STREET_ADDRESS], RINGSAKER" at bounding box center [428, 68] width 154 height 17
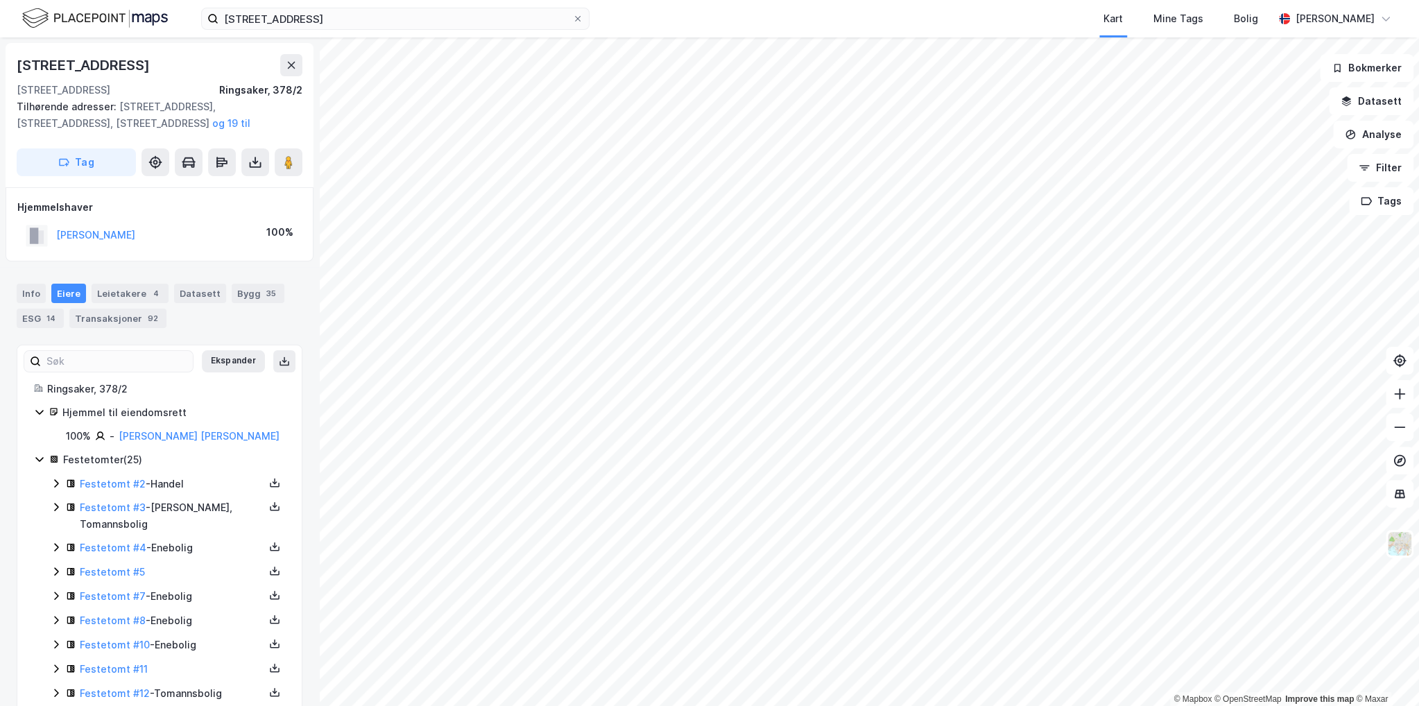
click at [35, 461] on icon at bounding box center [39, 458] width 11 height 11
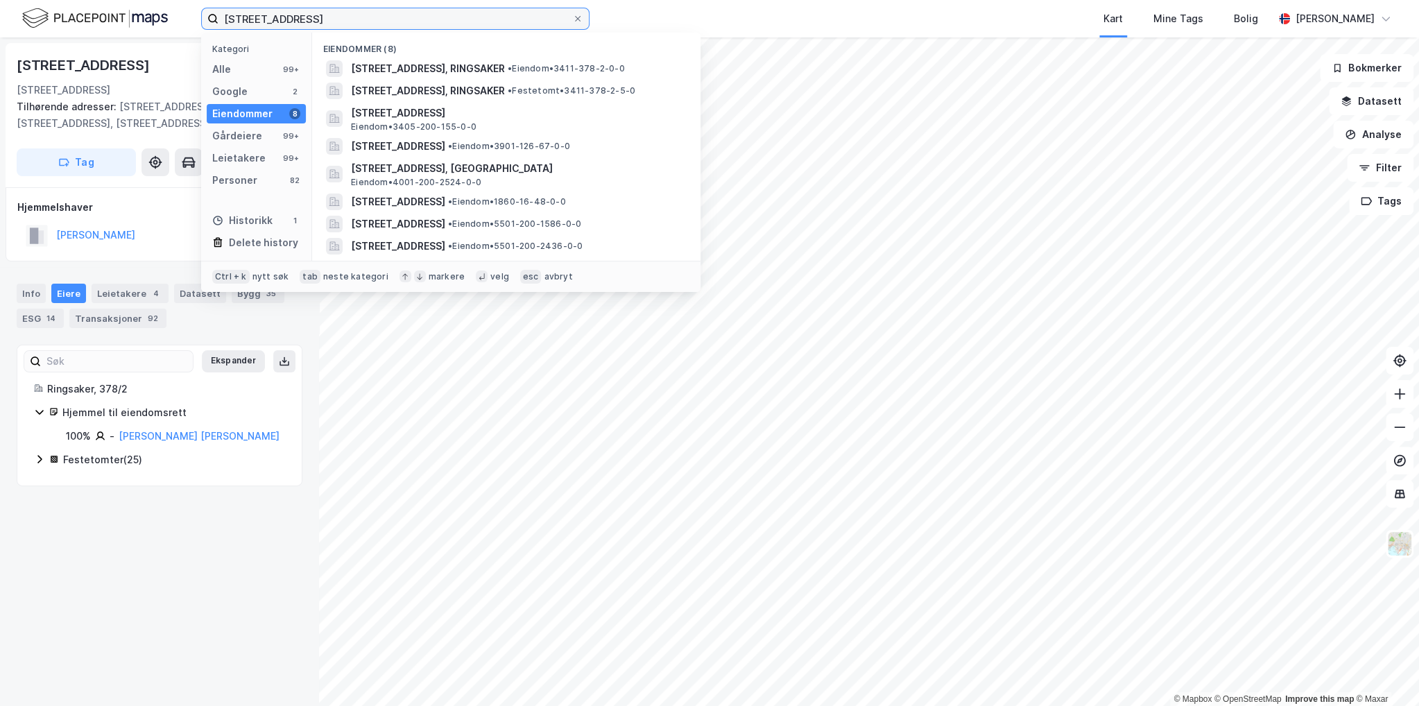
click at [331, 16] on input "[STREET_ADDRESS]" at bounding box center [395, 18] width 354 height 21
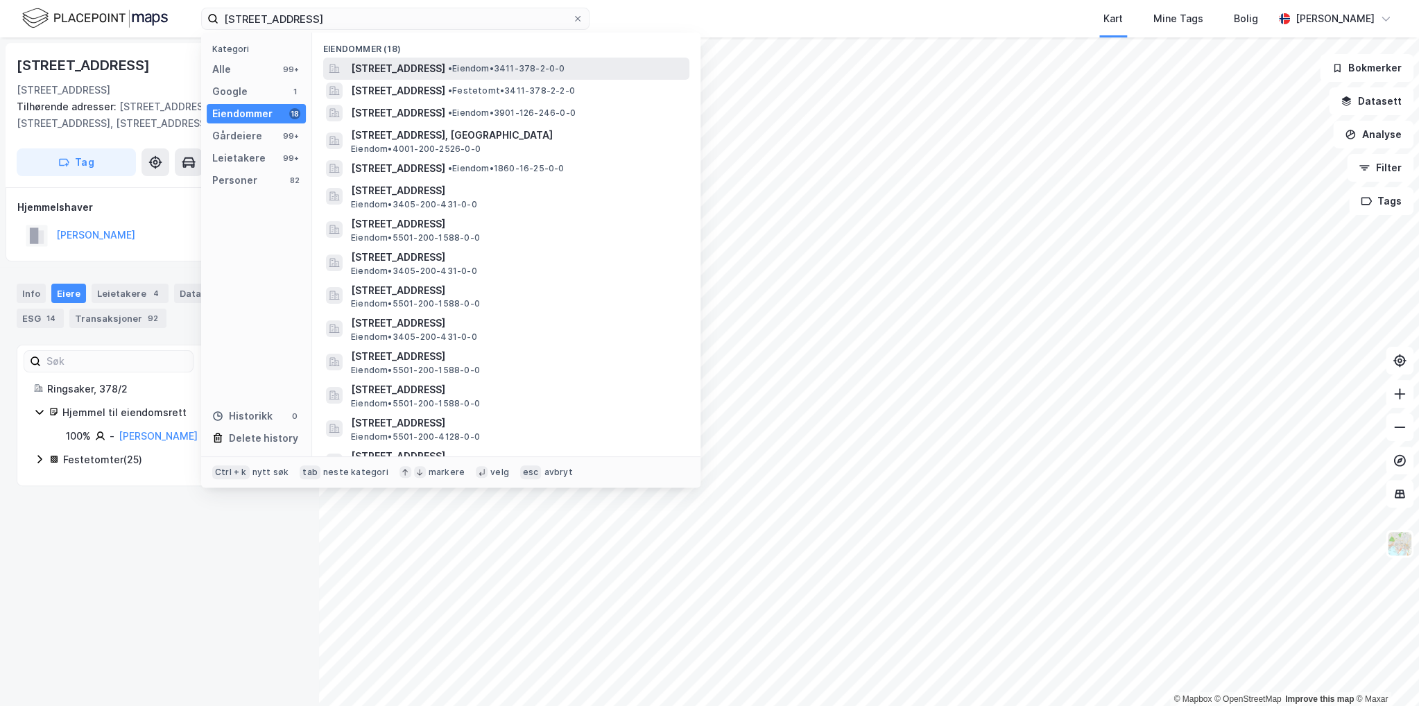
click at [445, 76] on span "[STREET_ADDRESS]" at bounding box center [398, 68] width 94 height 17
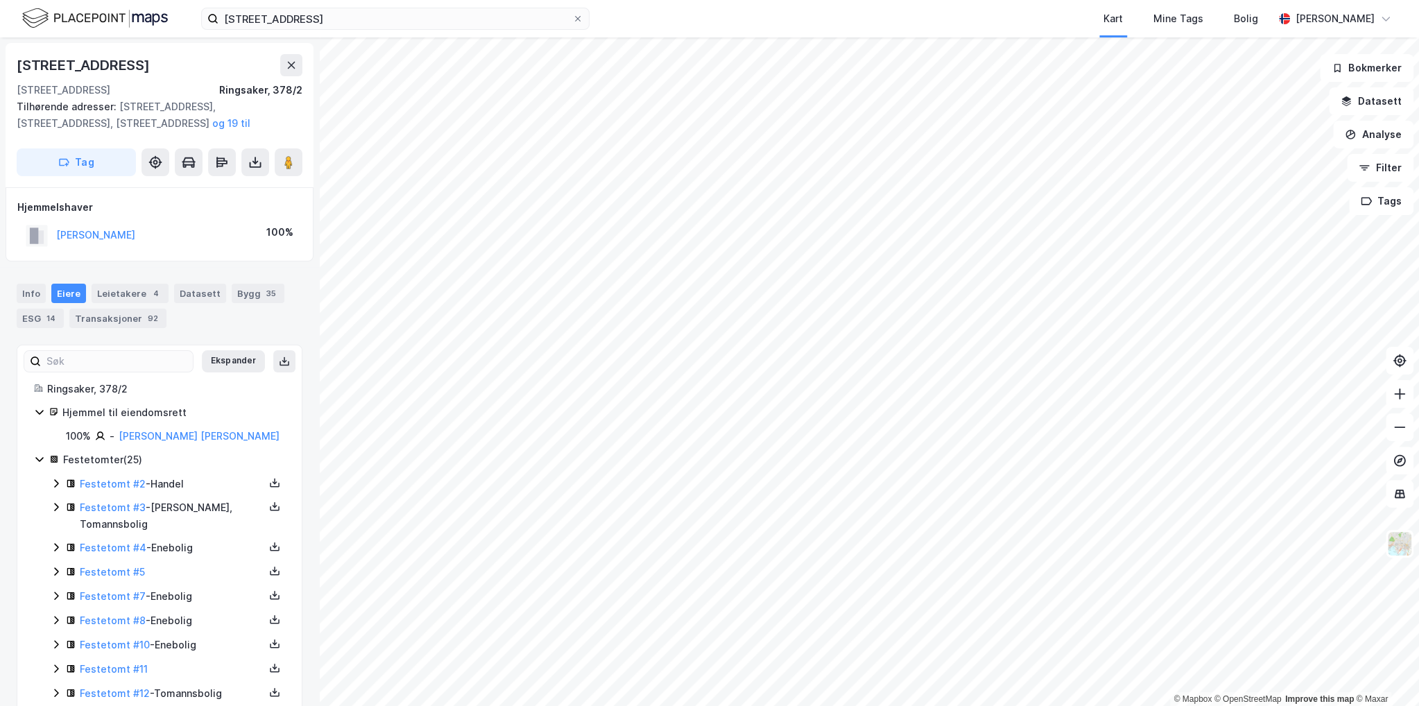
scroll to position [3, 0]
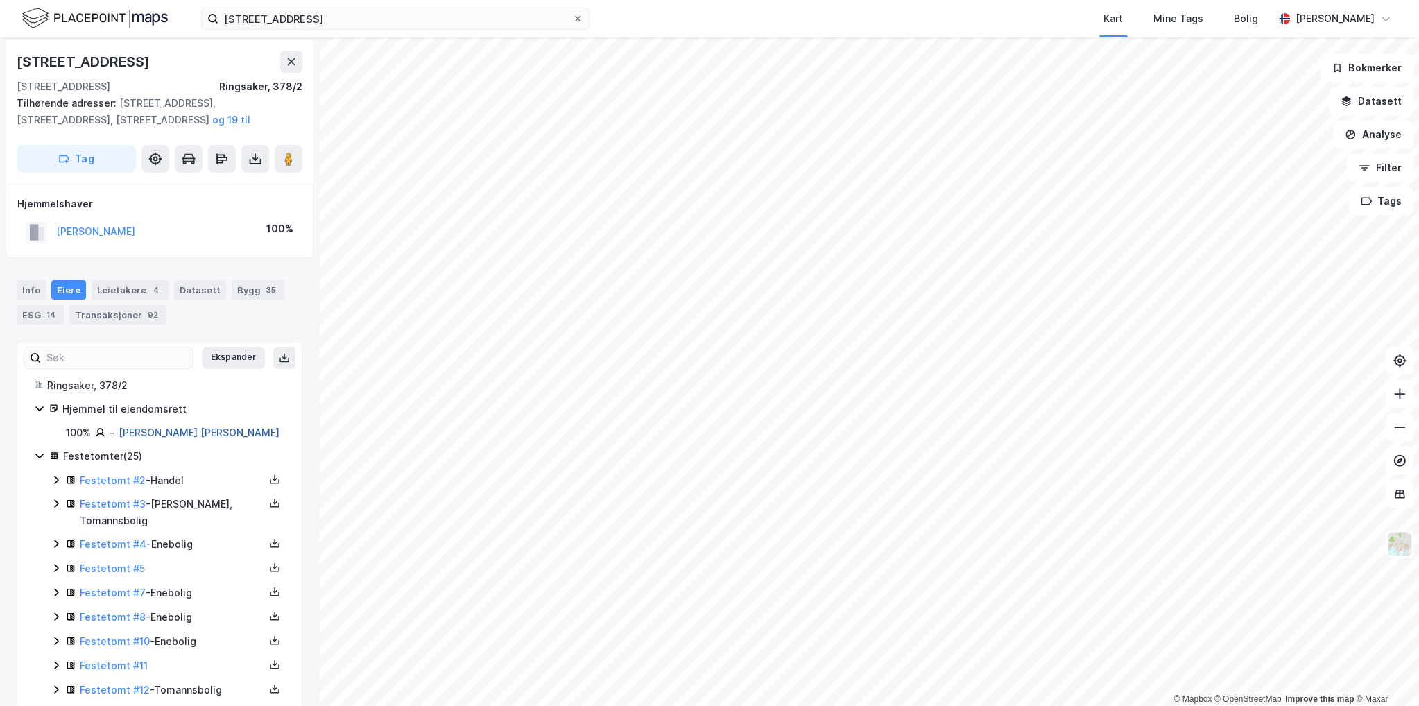
click at [182, 434] on link "[PERSON_NAME] [PERSON_NAME]" at bounding box center [199, 432] width 161 height 12
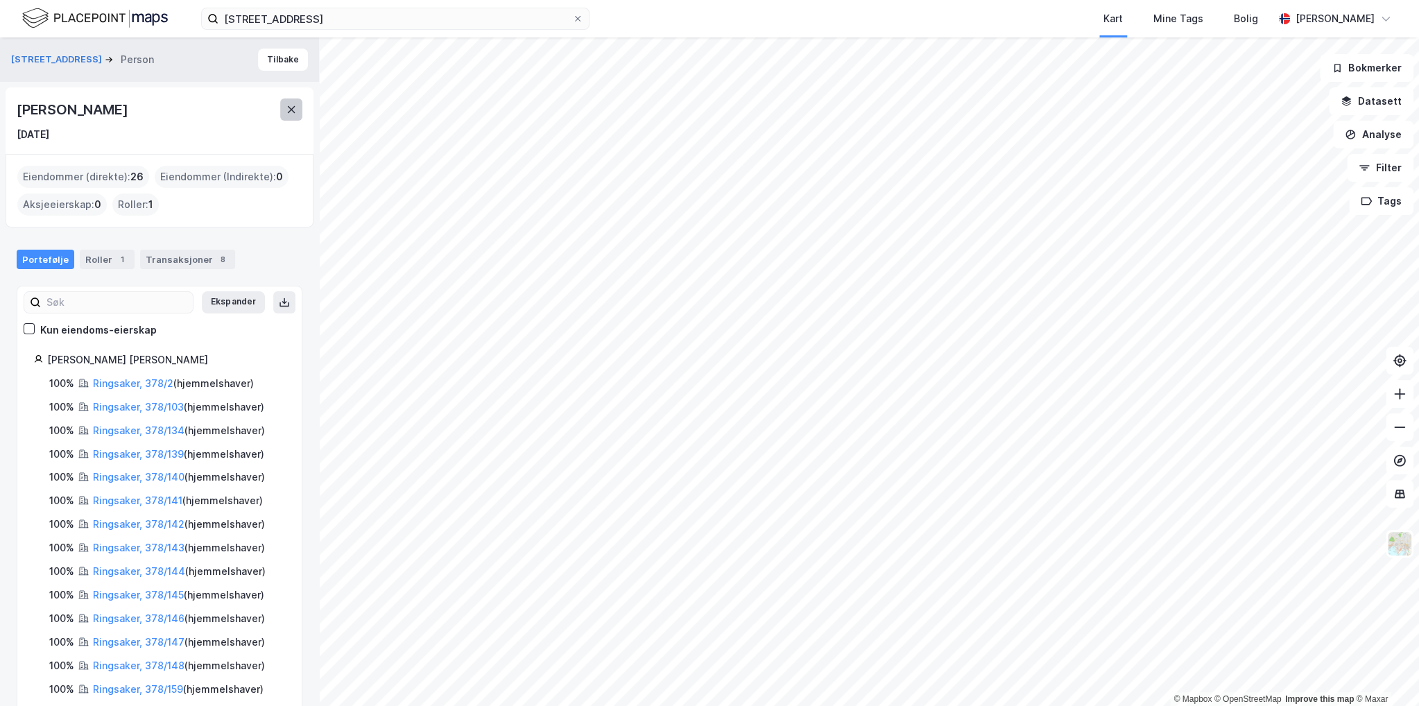
click at [294, 113] on icon at bounding box center [291, 109] width 11 height 11
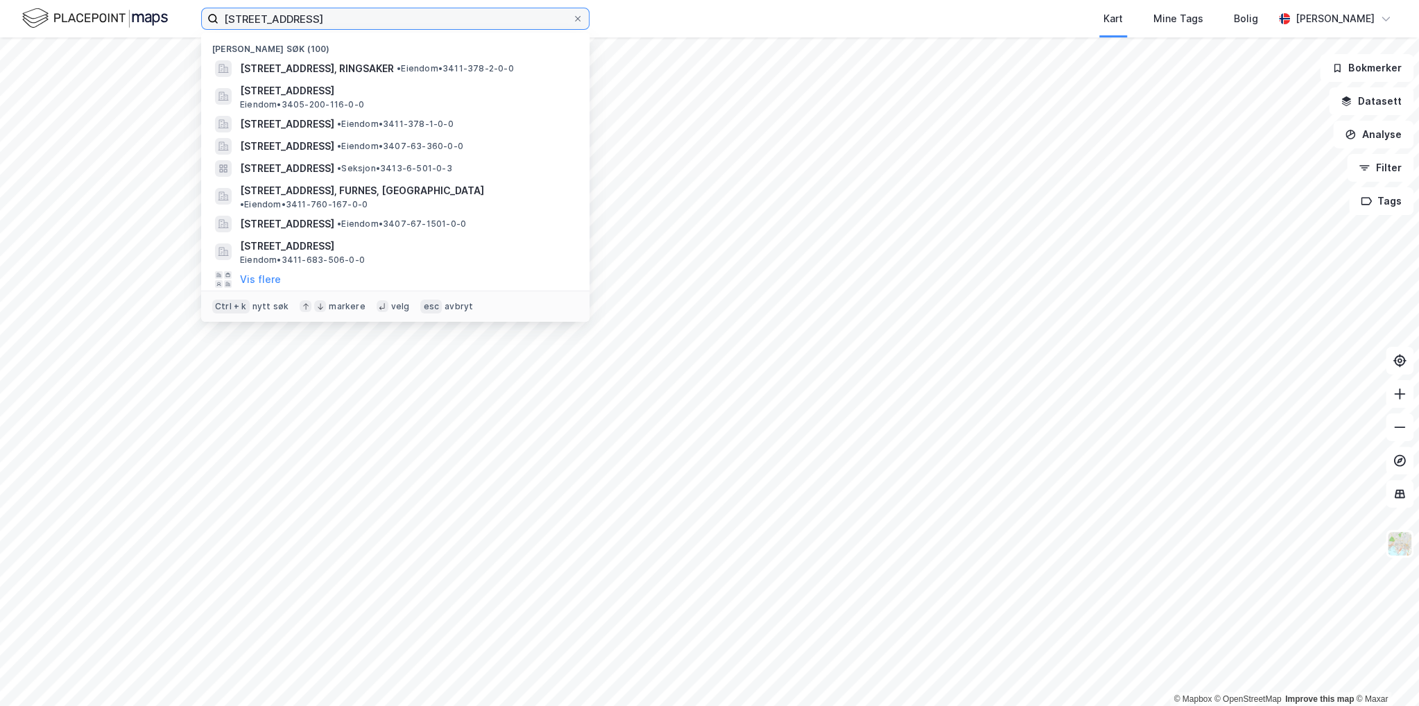
click at [320, 15] on input "[STREET_ADDRESS]" at bounding box center [395, 18] width 354 height 21
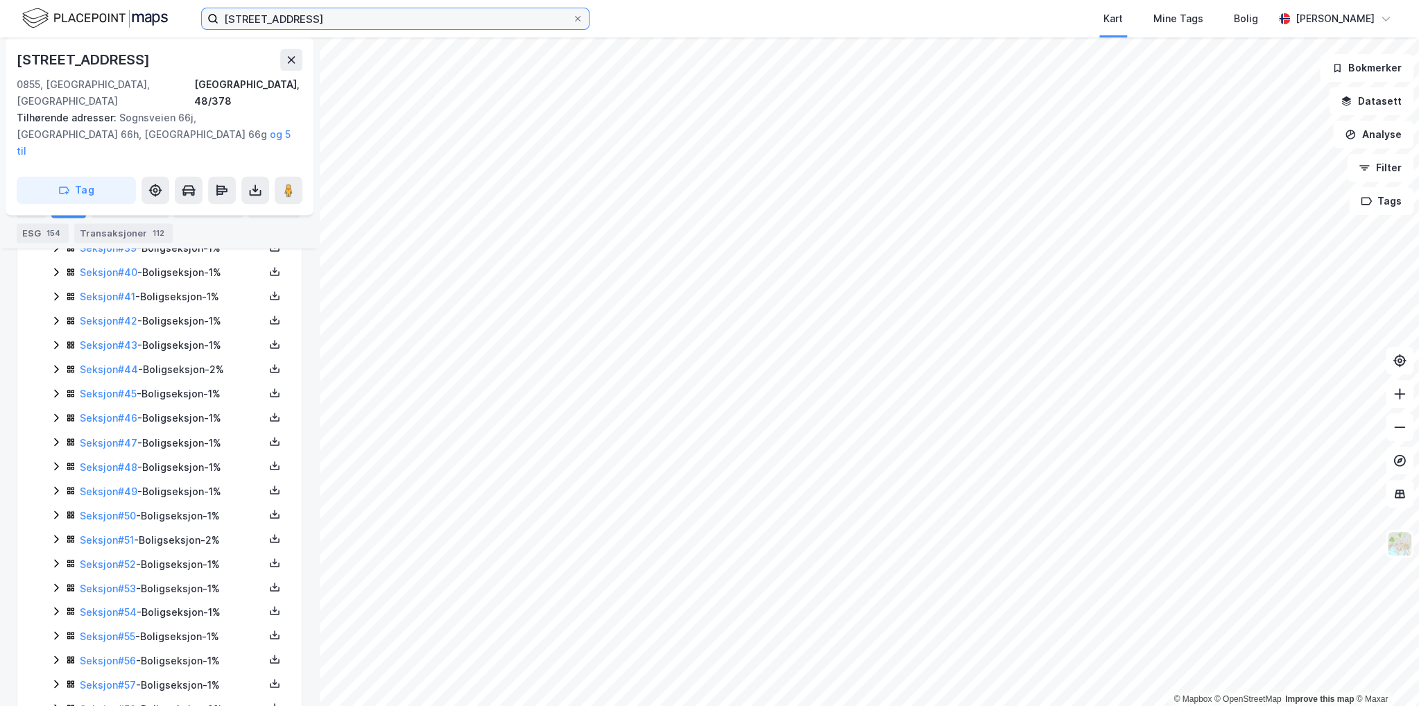
scroll to position [1442, 0]
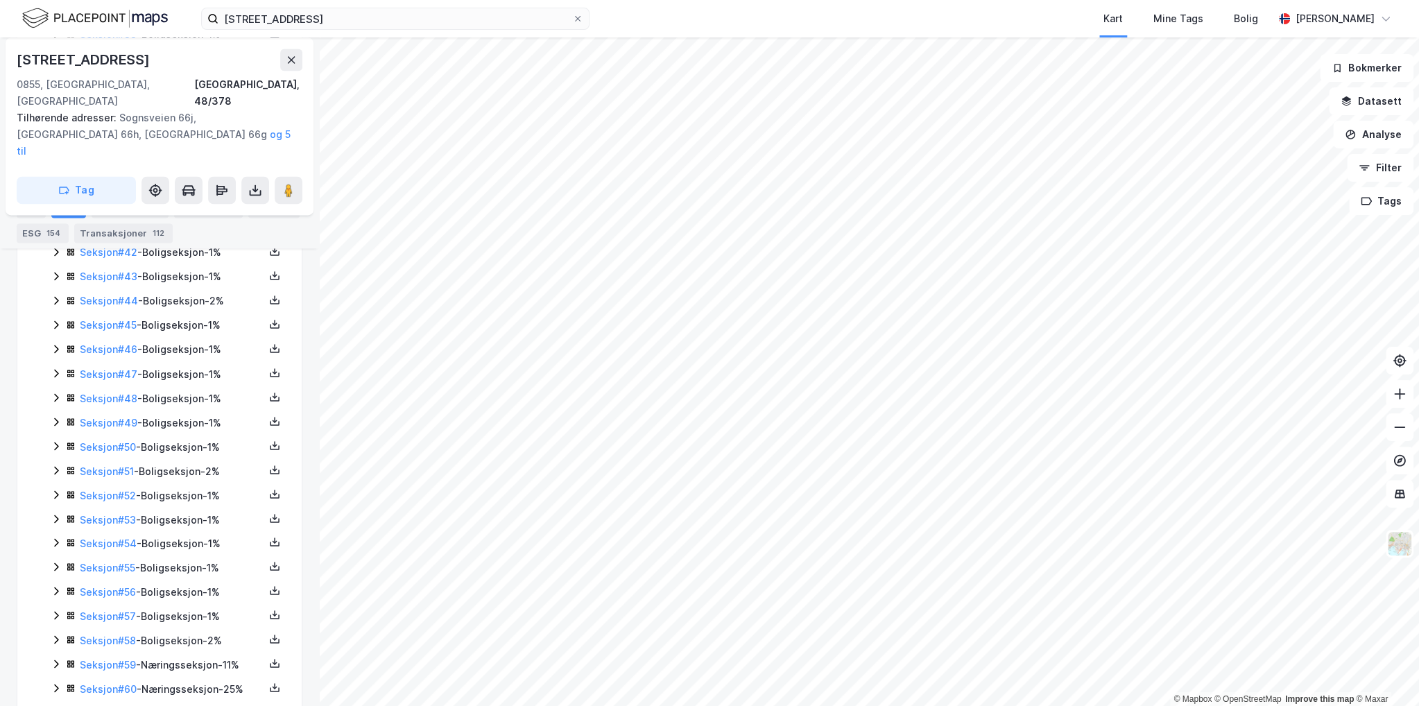
click at [51, 658] on icon at bounding box center [56, 663] width 11 height 11
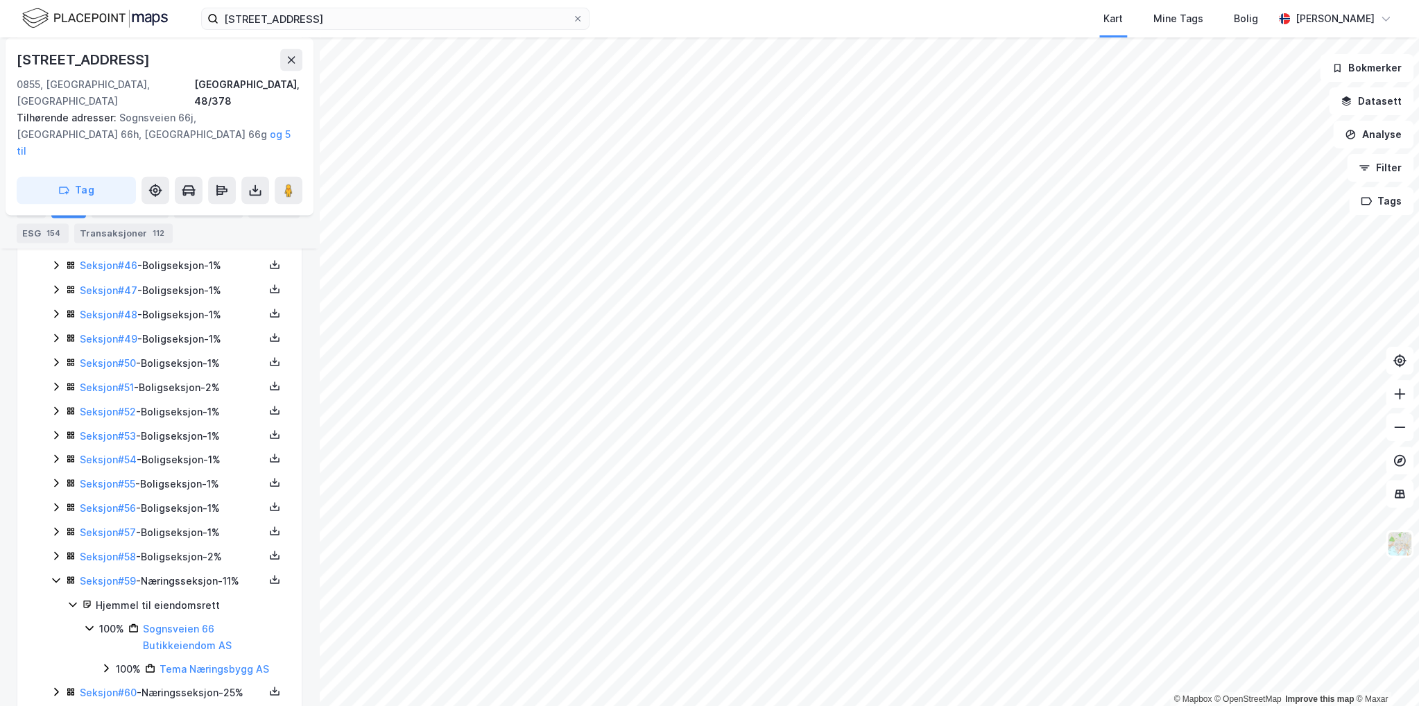
scroll to position [1530, 0]
click at [60, 682] on icon at bounding box center [56, 687] width 11 height 11
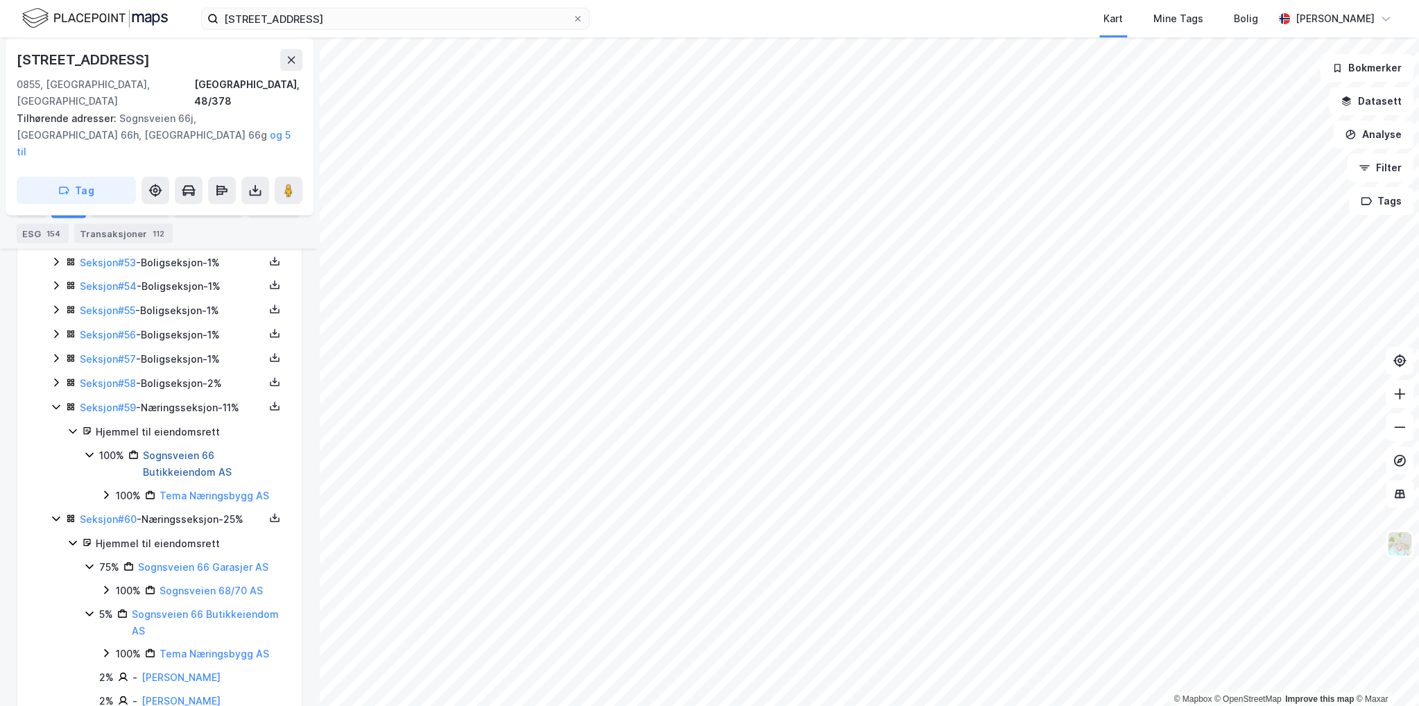
scroll to position [1807, 0]
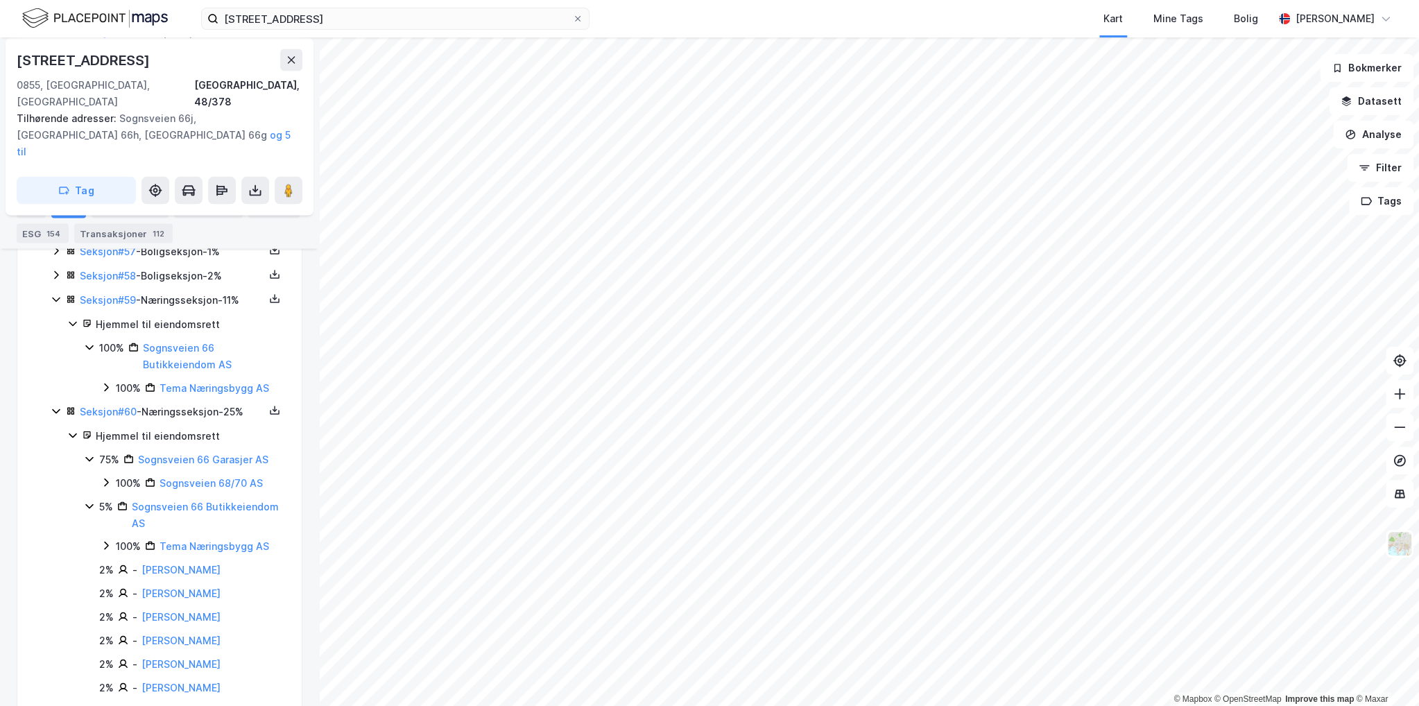
click at [84, 500] on icon at bounding box center [89, 505] width 11 height 11
click at [288, 30] on div "sognsveien 66a Kart Mine Tags Bolig [PERSON_NAME]" at bounding box center [709, 18] width 1419 height 37
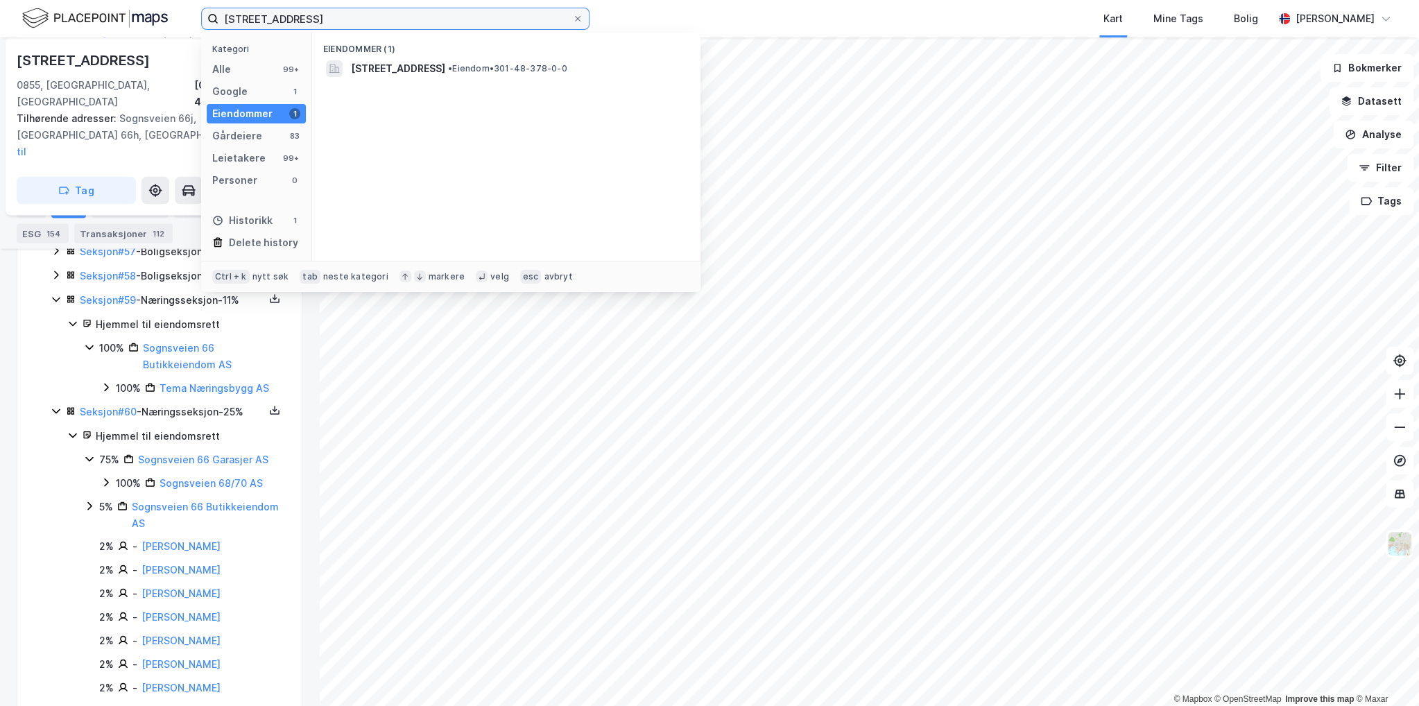
click at [295, 20] on input "[STREET_ADDRESS]" at bounding box center [395, 18] width 354 height 21
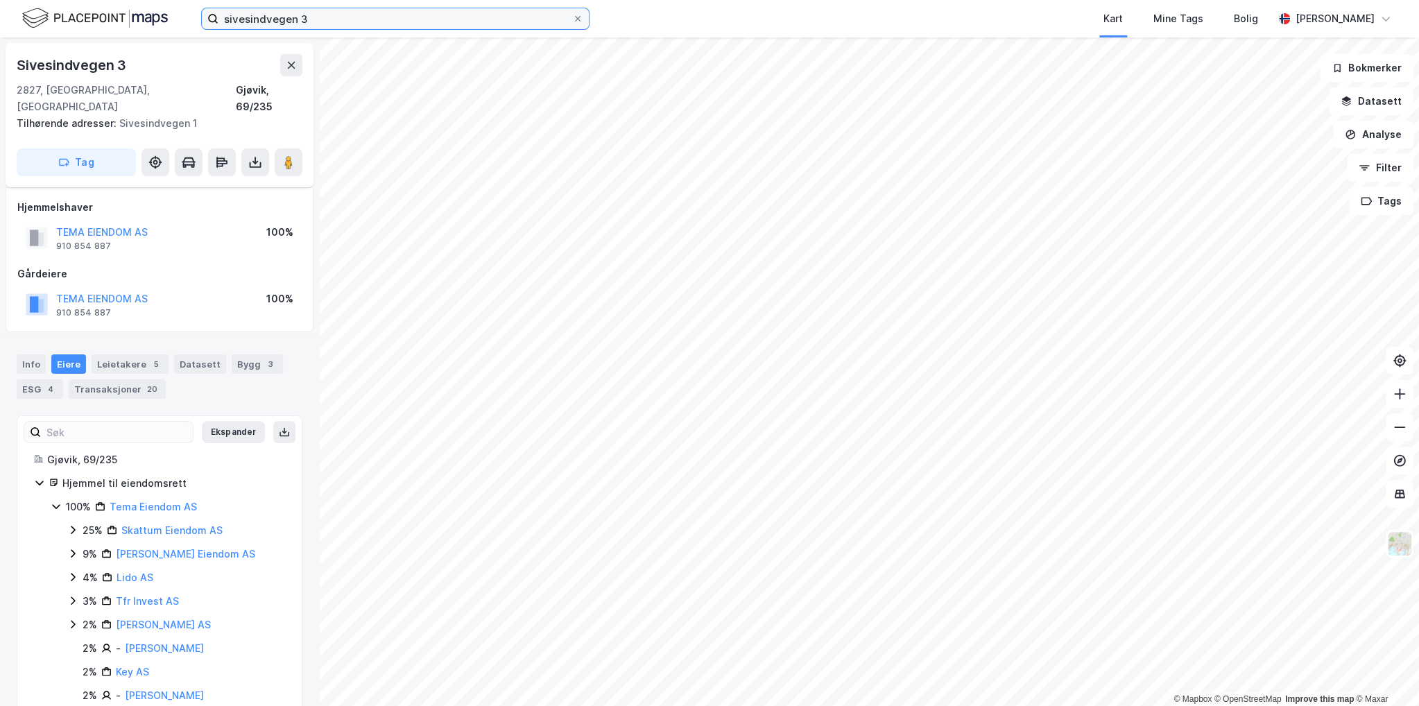
scroll to position [69, 0]
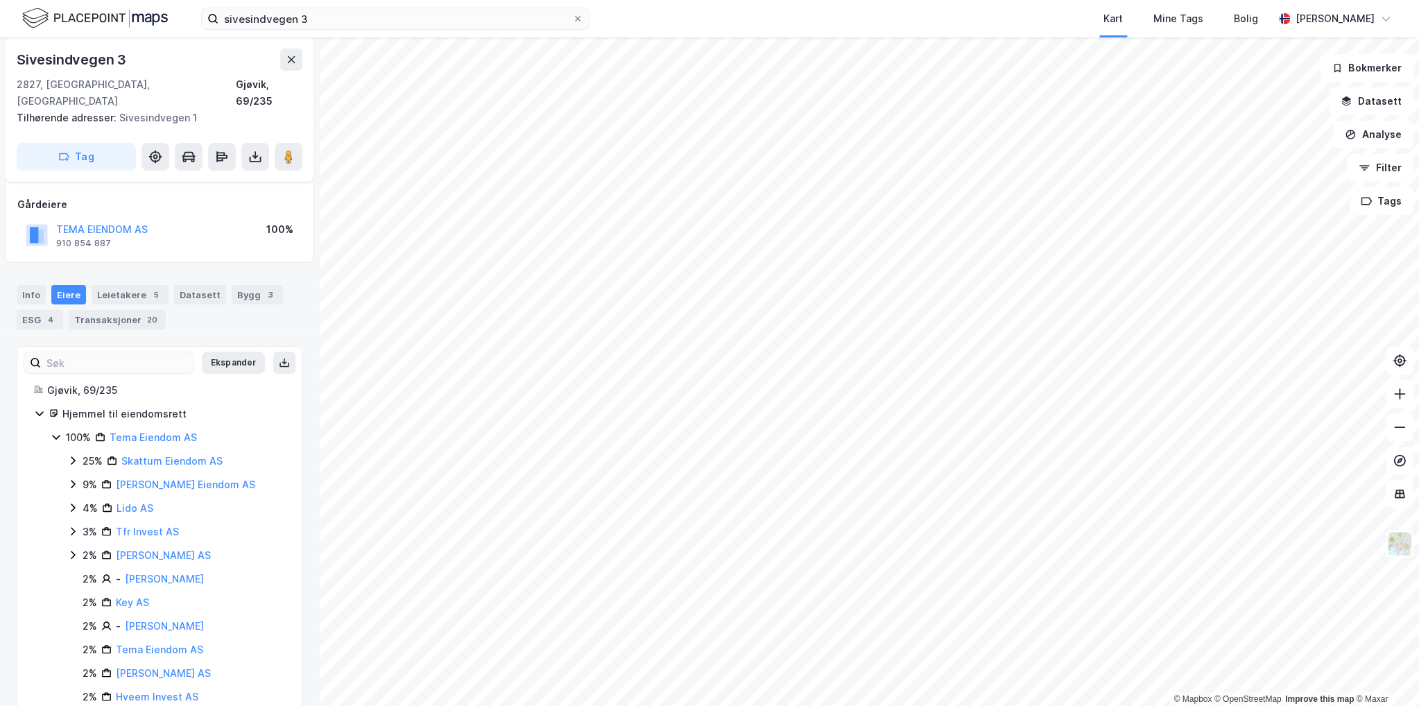
click at [51, 431] on icon at bounding box center [56, 436] width 11 height 11
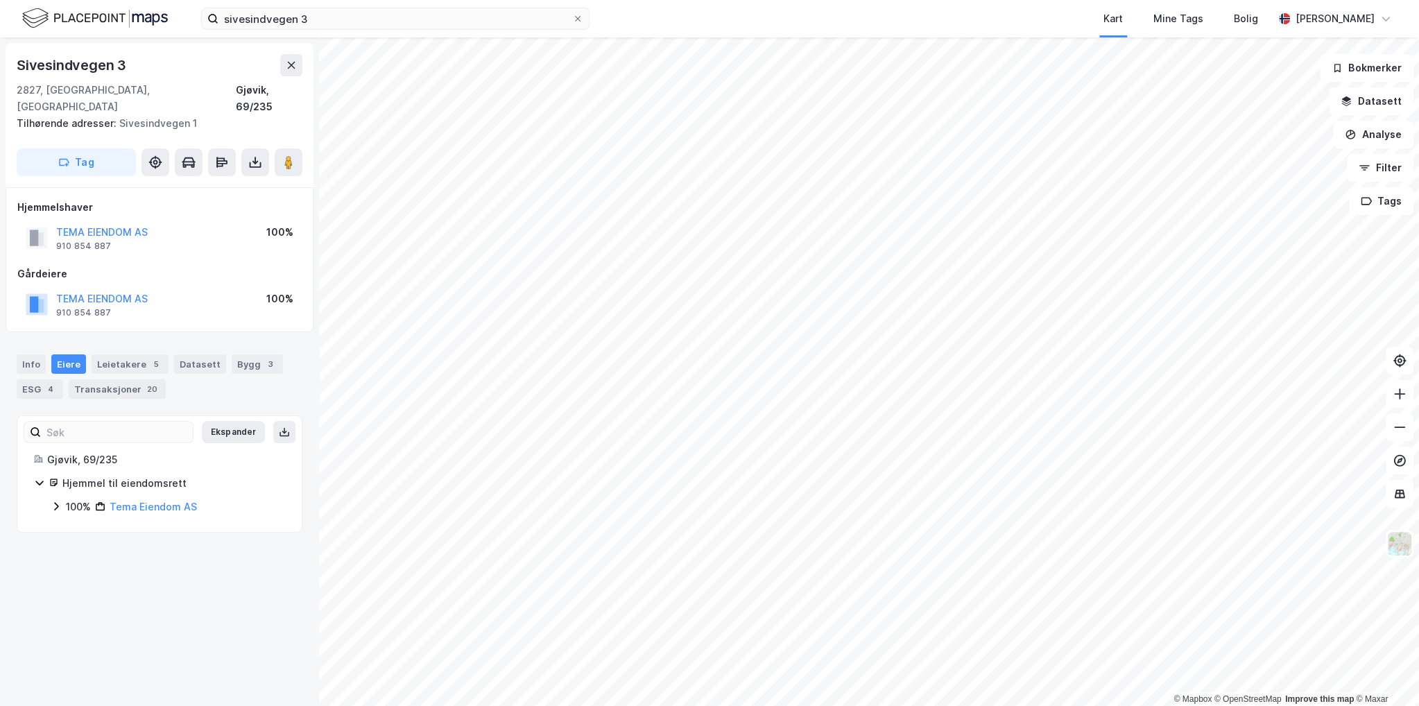
click at [51, 501] on icon at bounding box center [56, 506] width 11 height 11
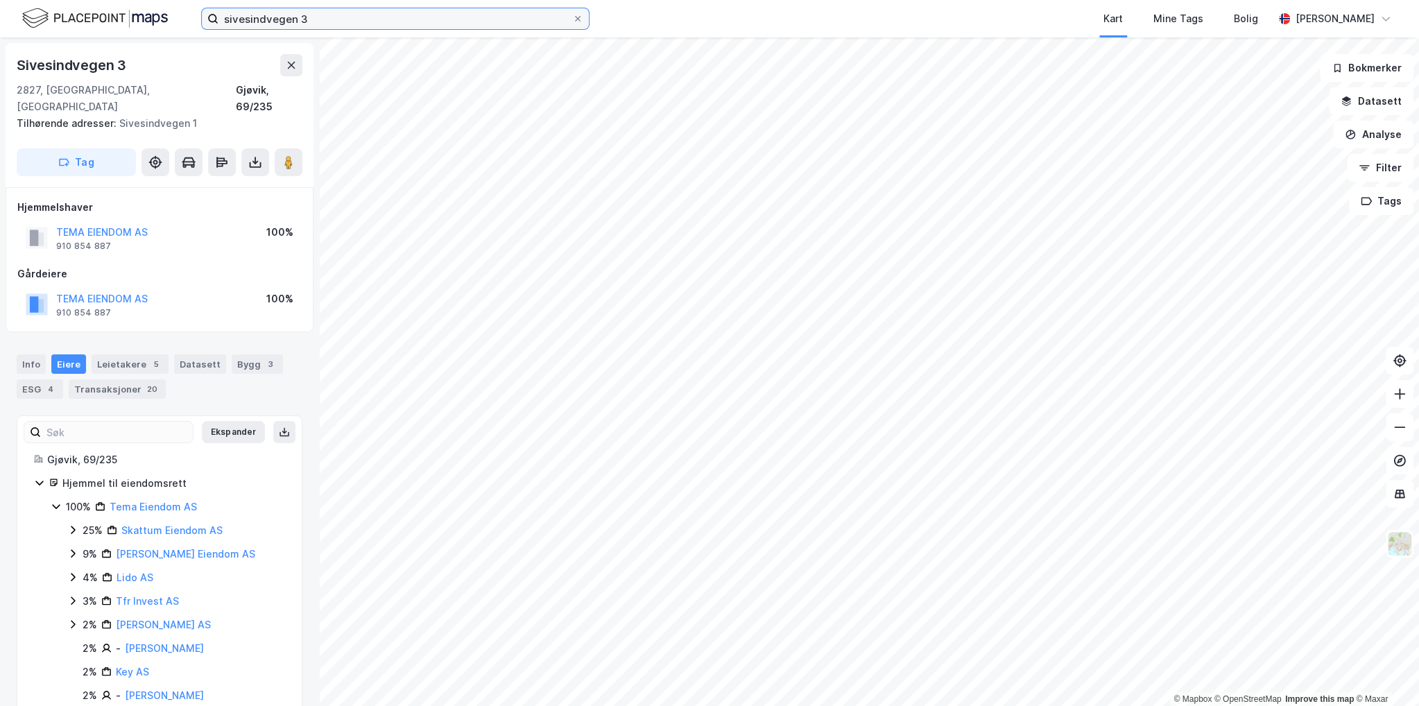
click at [267, 13] on input "sivesindvegen 3" at bounding box center [395, 18] width 354 height 21
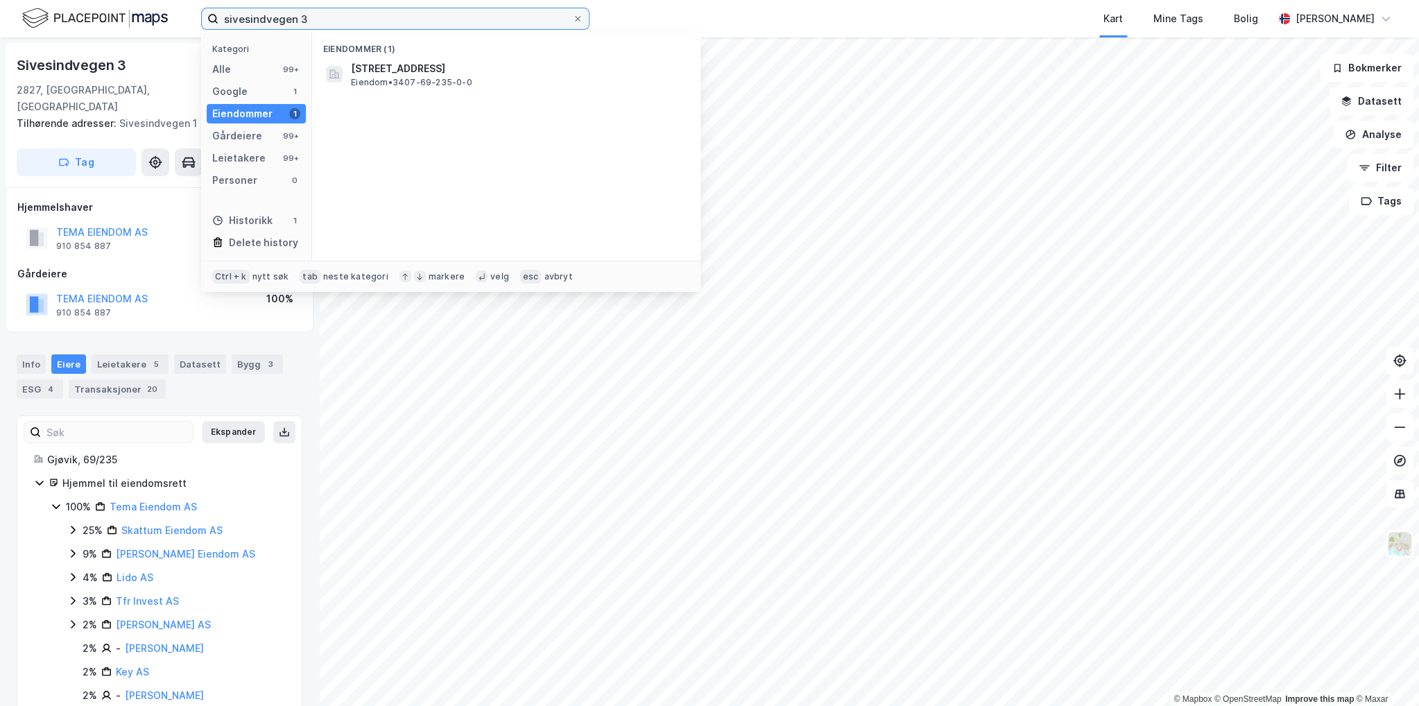
click at [267, 13] on input "sivesindvegen 3" at bounding box center [395, 18] width 354 height 21
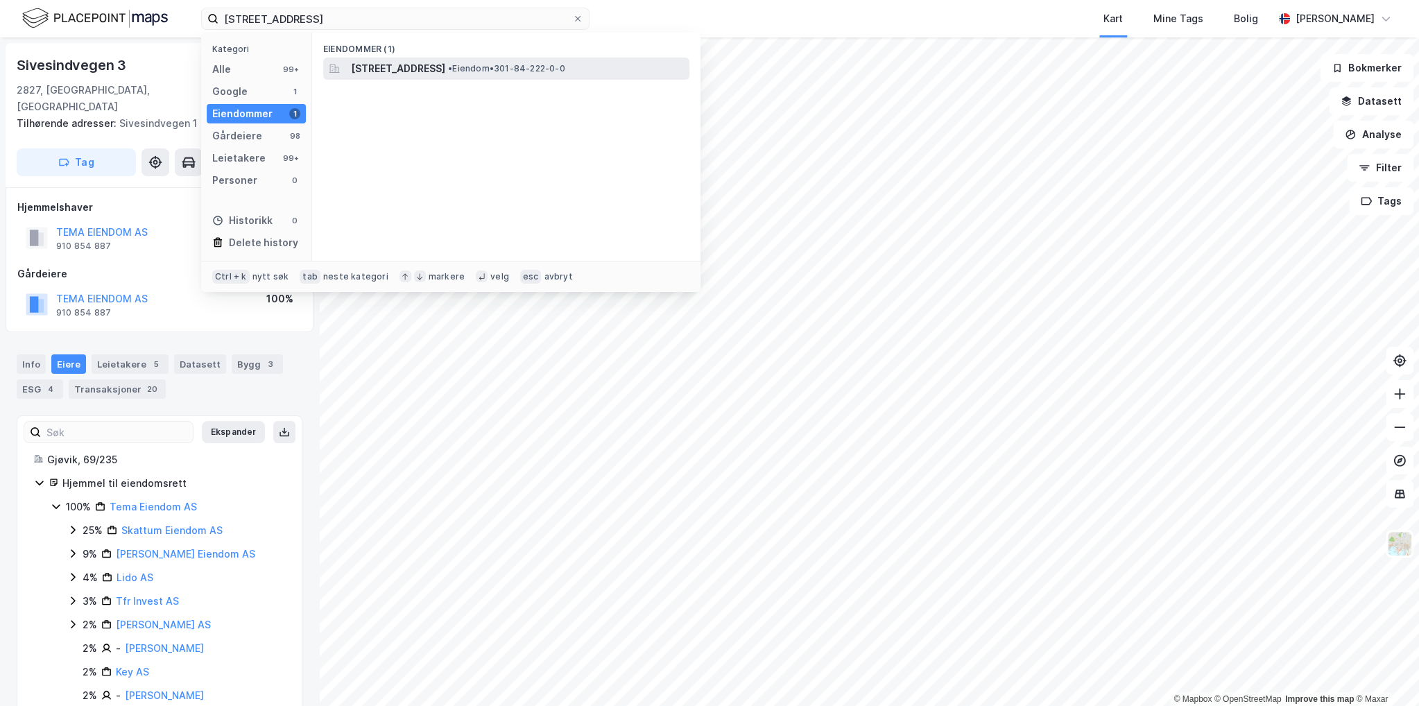
click at [399, 75] on span "[STREET_ADDRESS]" at bounding box center [398, 68] width 94 height 17
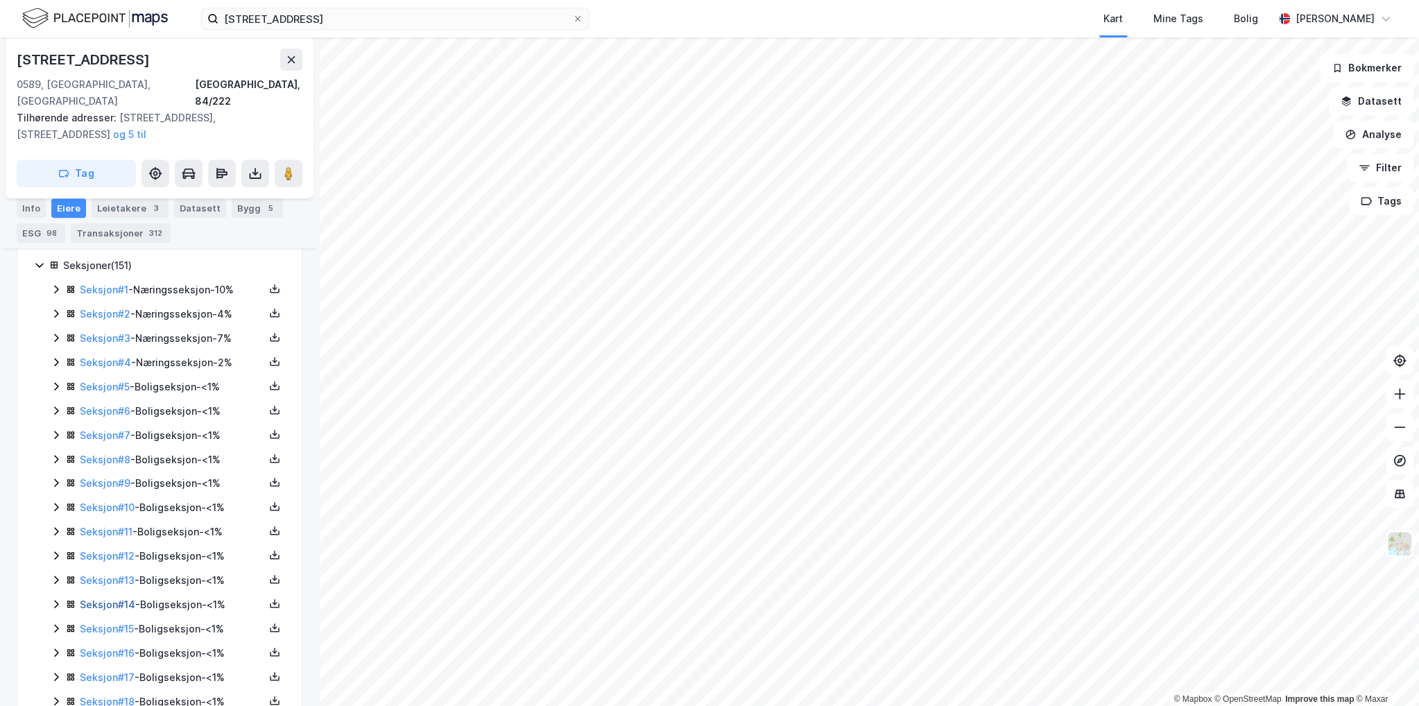
scroll to position [277, 0]
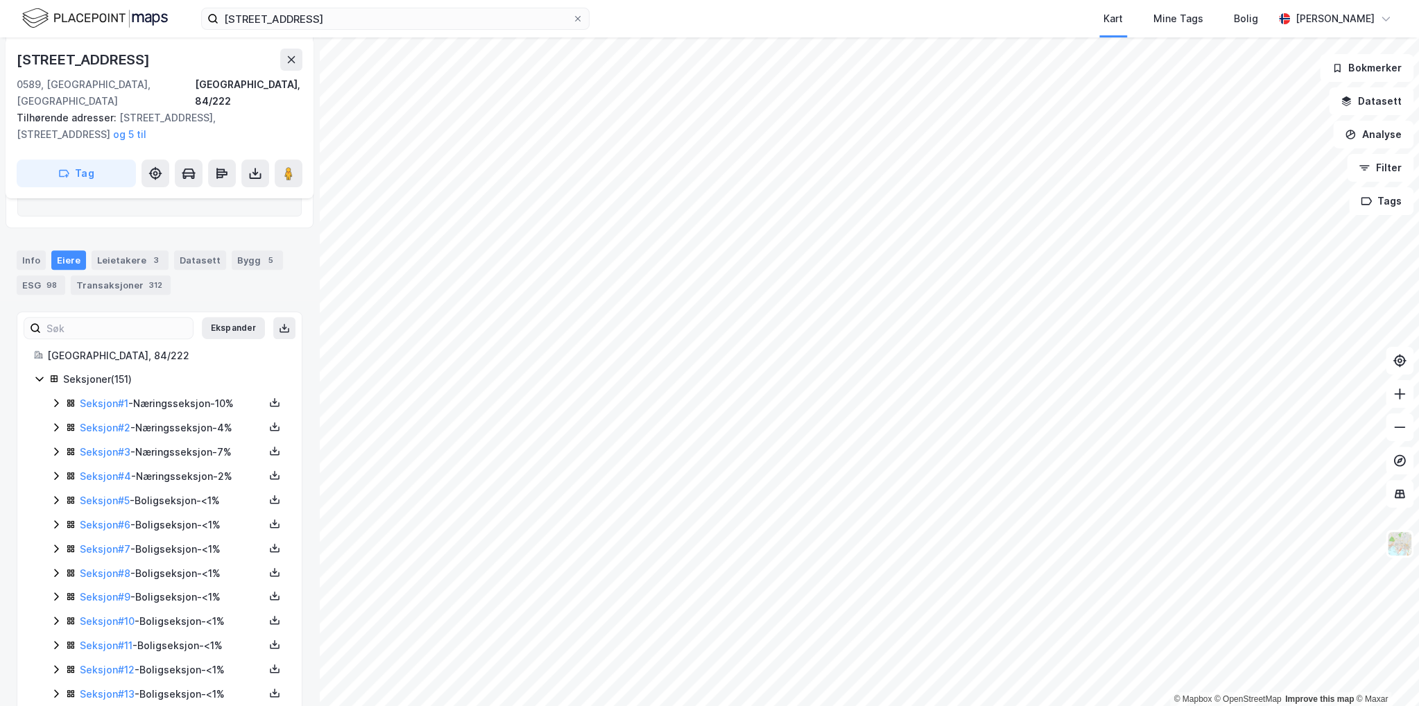
click at [57, 397] on icon at bounding box center [56, 402] width 11 height 11
click at [57, 401] on icon at bounding box center [56, 403] width 8 height 5
click at [60, 422] on icon at bounding box center [56, 427] width 11 height 11
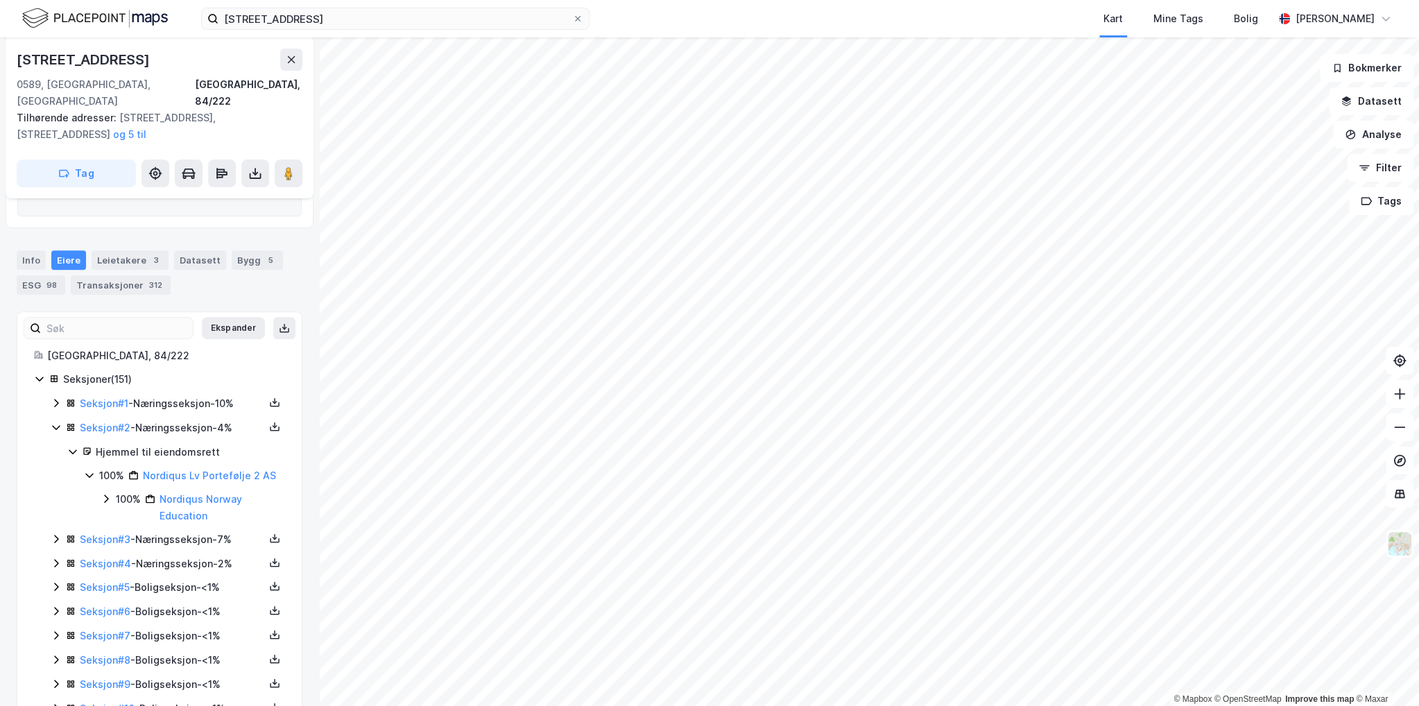
click at [55, 422] on icon at bounding box center [56, 427] width 11 height 11
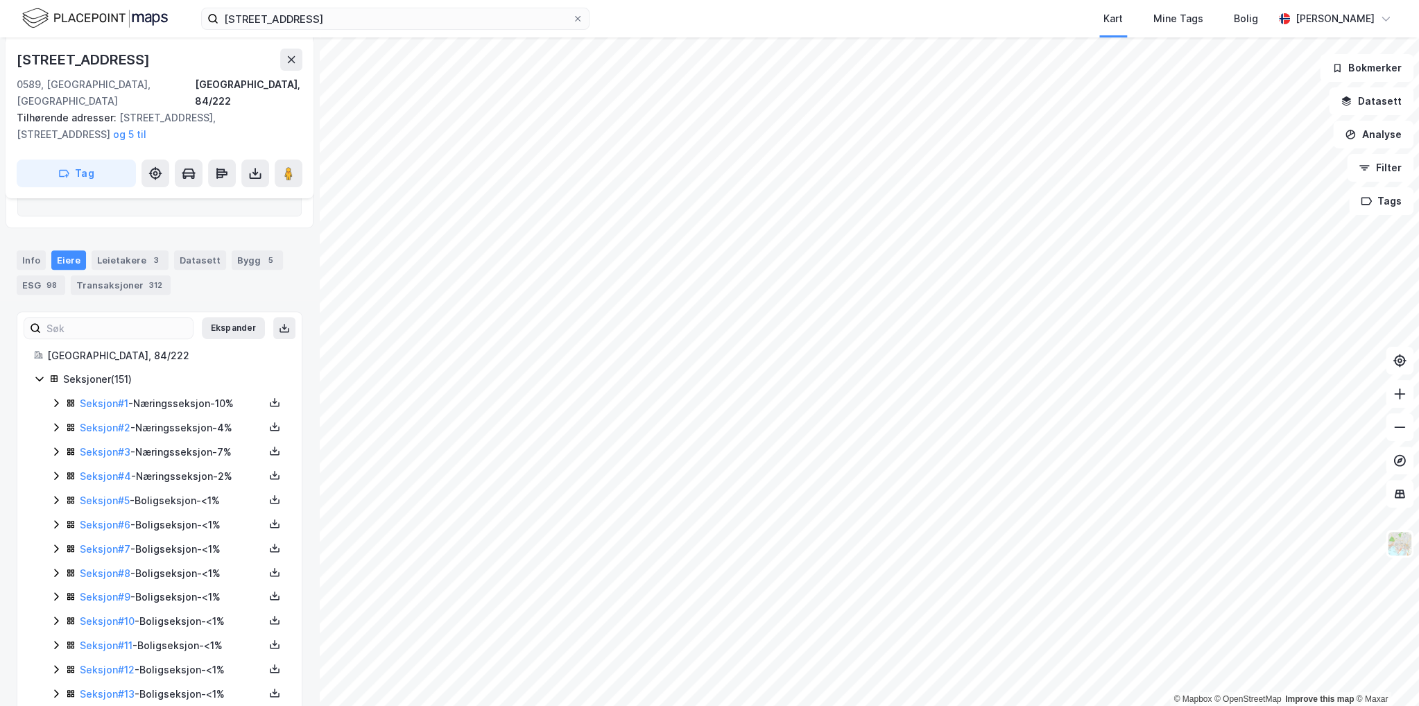
click at [61, 446] on icon at bounding box center [56, 451] width 11 height 11
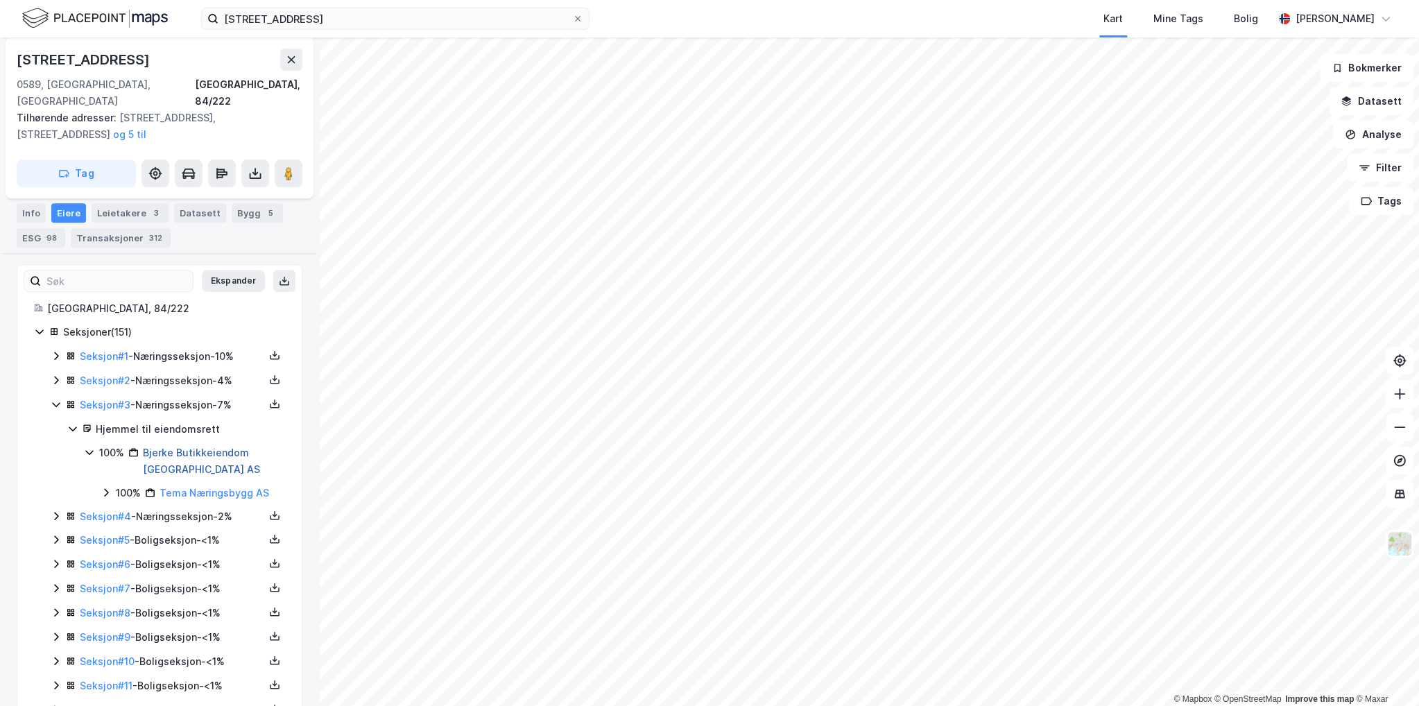
scroll to position [347, 0]
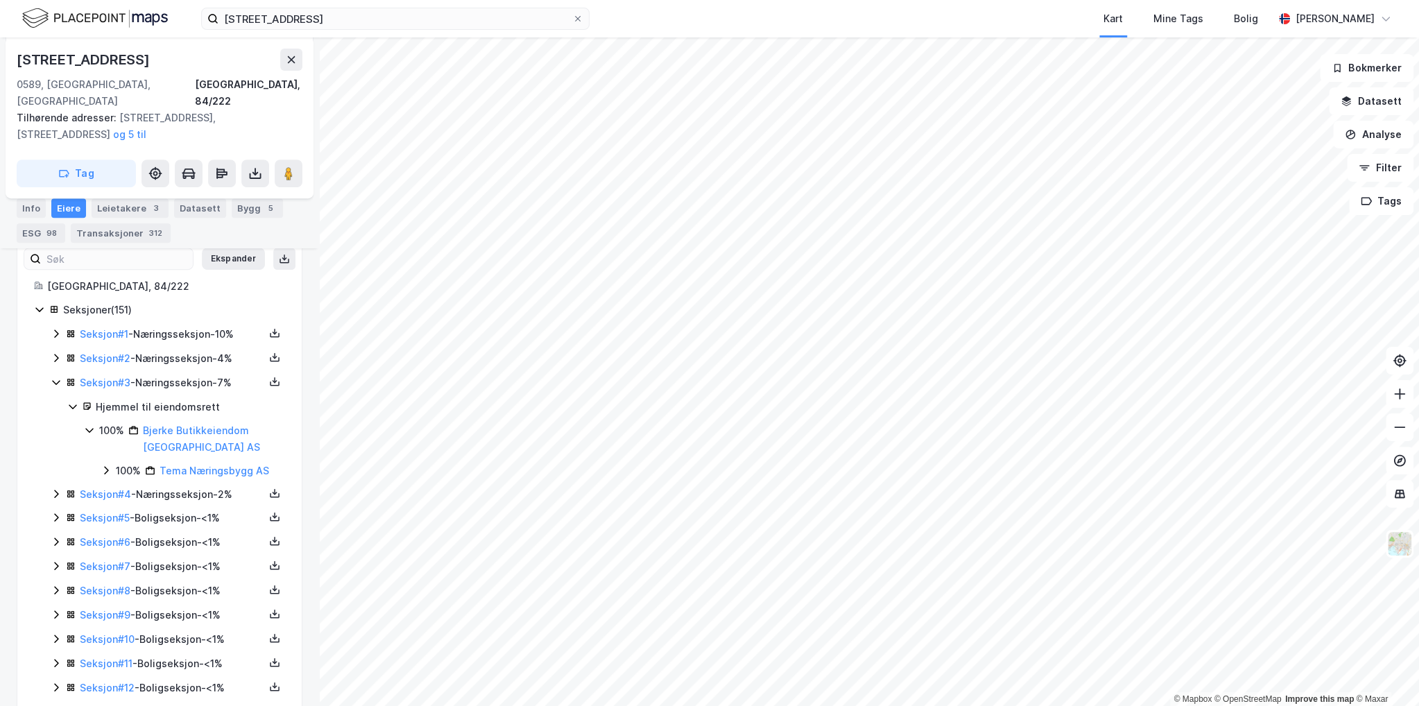
click at [407, 34] on div "refstadveien 46 Kart Mine Tags Bolig [PERSON_NAME]" at bounding box center [709, 18] width 1419 height 37
click at [404, 34] on div "refstadveien 46 Kart Mine Tags Bolig [PERSON_NAME]" at bounding box center [709, 18] width 1419 height 37
click at [415, 34] on div "refstadveien 46 Kart Mine Tags Bolig [PERSON_NAME]" at bounding box center [709, 18] width 1419 height 37
click at [429, 31] on div "refstadveien 46 Kart Mine Tags Bolig [PERSON_NAME]" at bounding box center [709, 18] width 1419 height 37
click at [444, 19] on input "[STREET_ADDRESS]" at bounding box center [395, 18] width 354 height 21
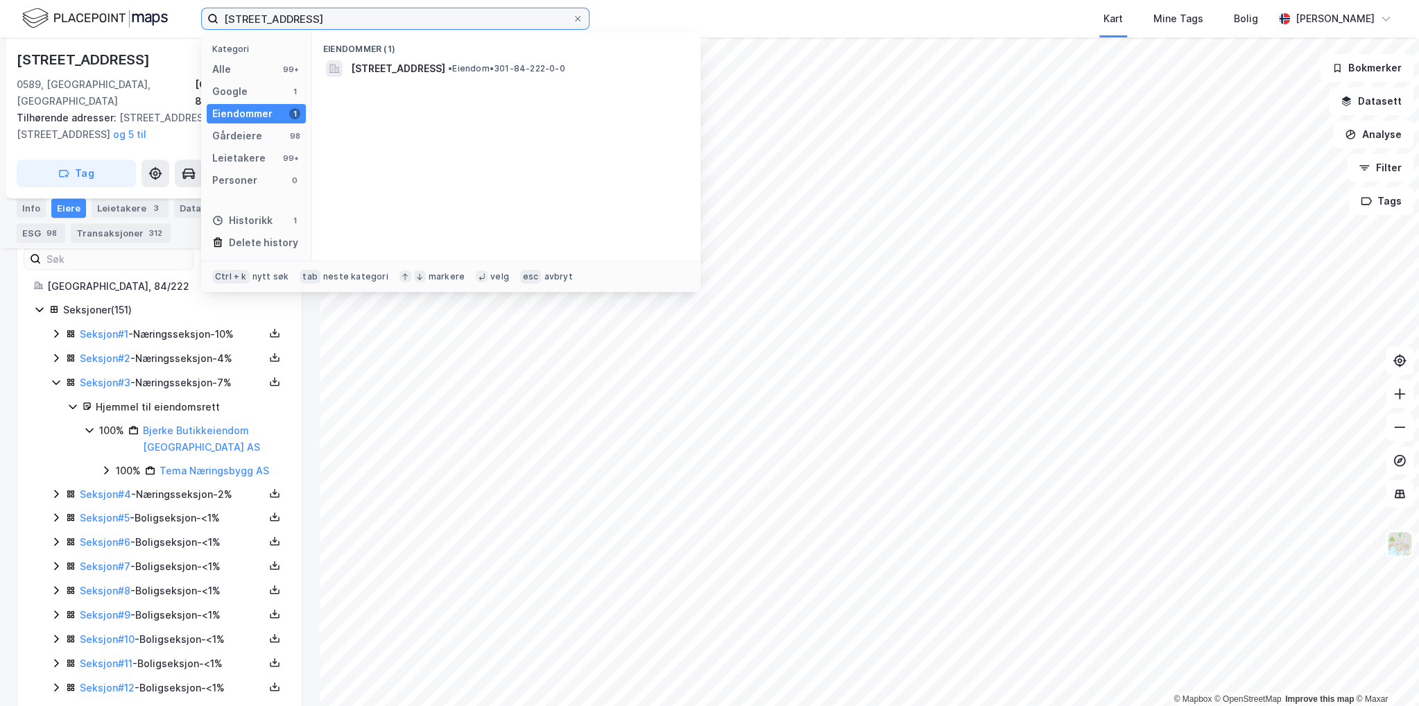
click at [443, 19] on input "[STREET_ADDRESS]" at bounding box center [395, 18] width 354 height 21
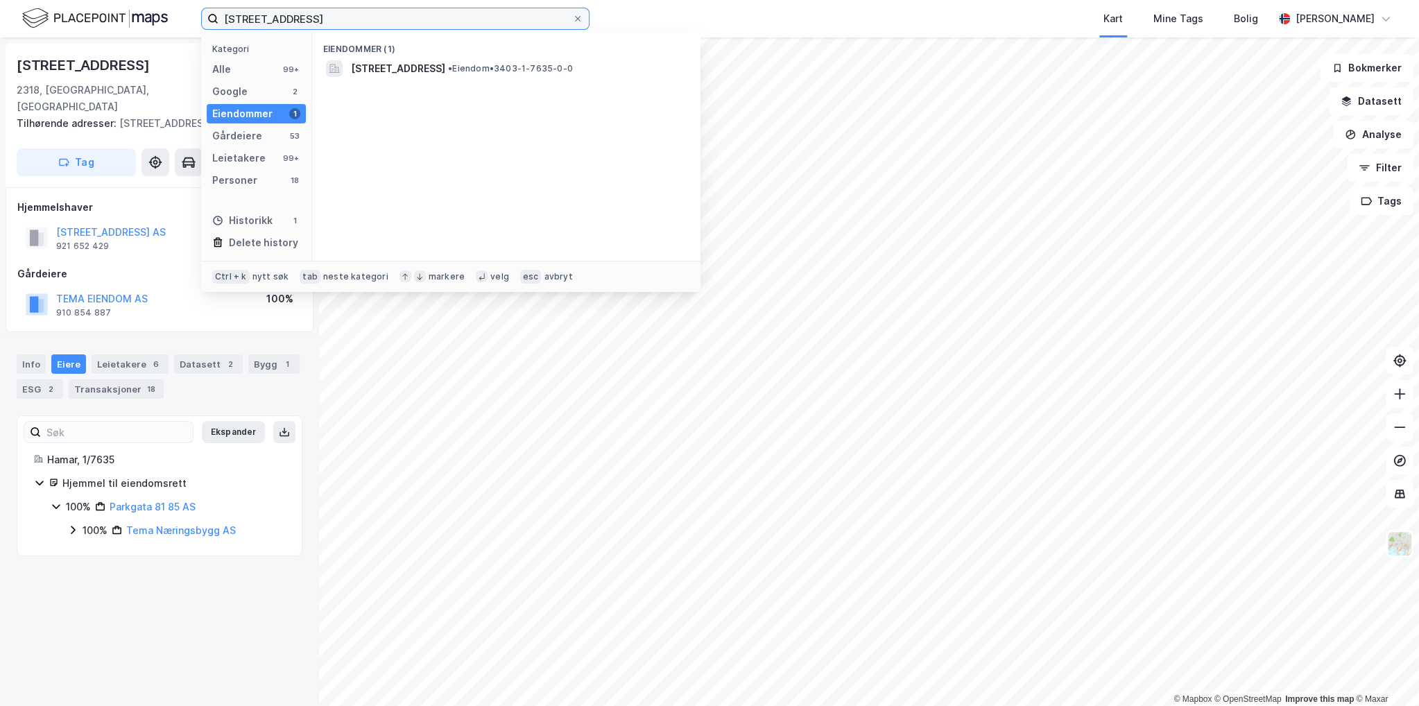
click at [305, 25] on input "[STREET_ADDRESS]" at bounding box center [395, 18] width 354 height 21
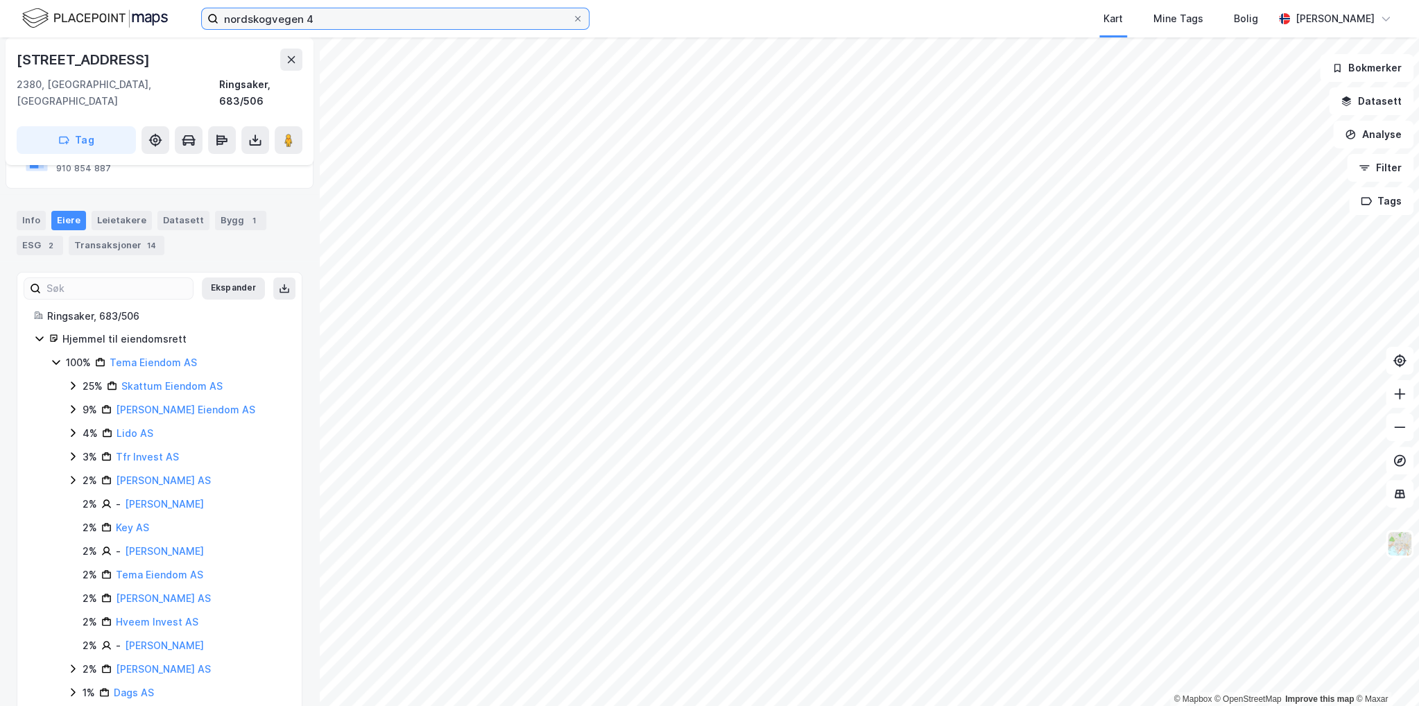
scroll to position [139, 0]
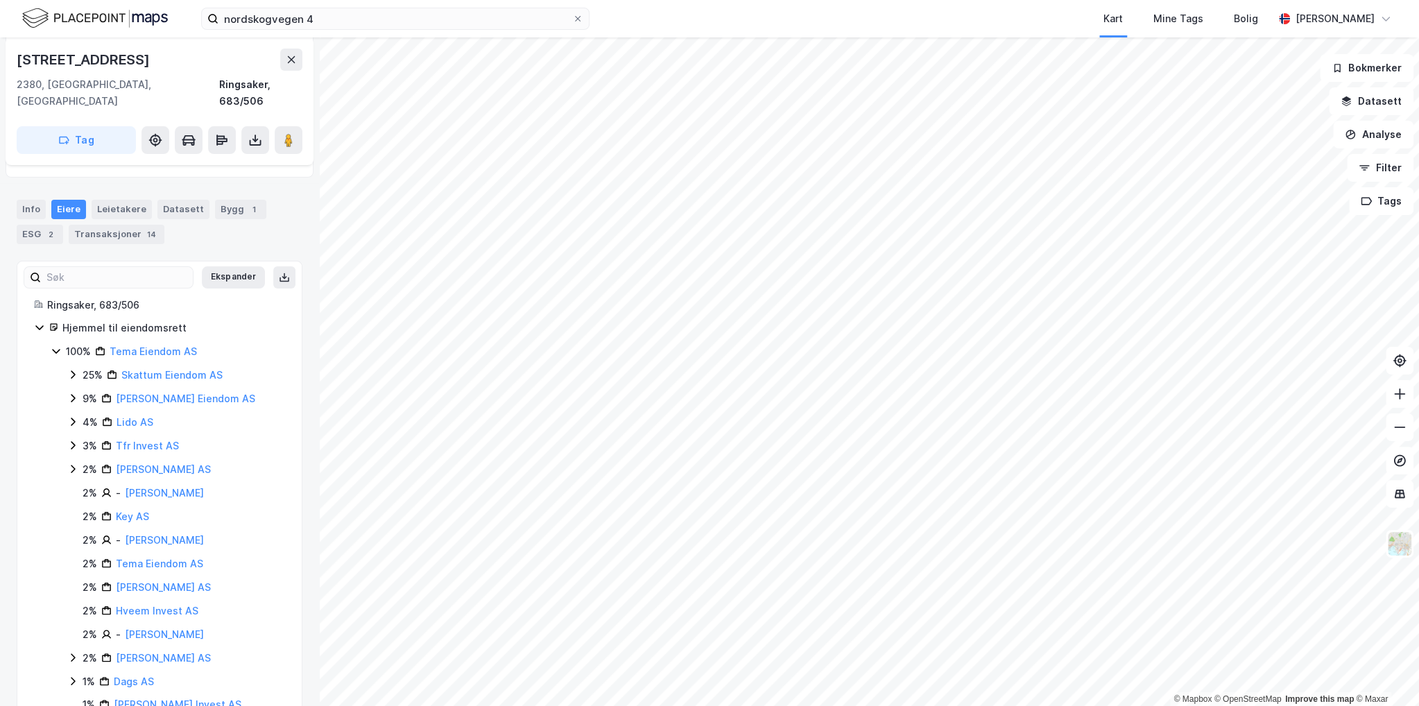
click at [44, 331] on div "Hjemmel til eiendomsrett 100% Tema Eiendom AS 25% Skattum Eiendom AS 9% [PERSON…" at bounding box center [159, 563] width 251 height 487
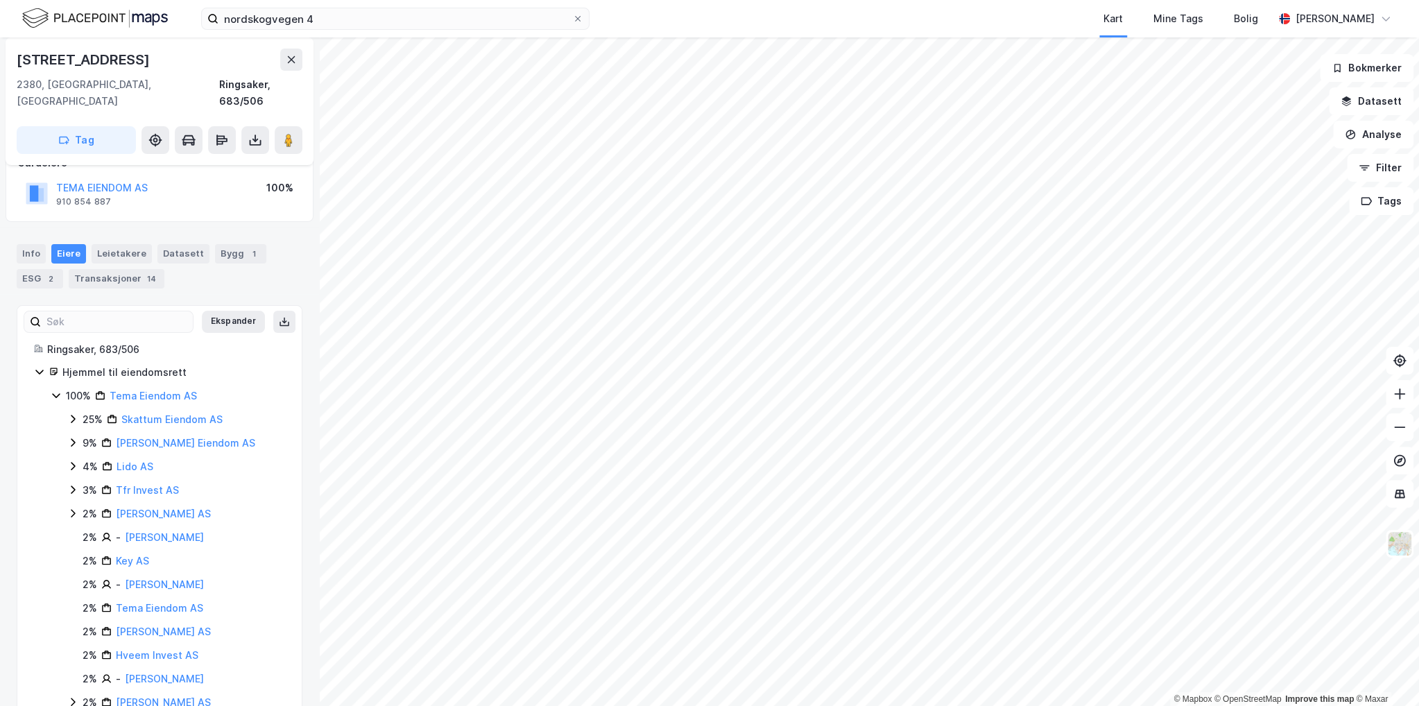
scroll to position [0, 0]
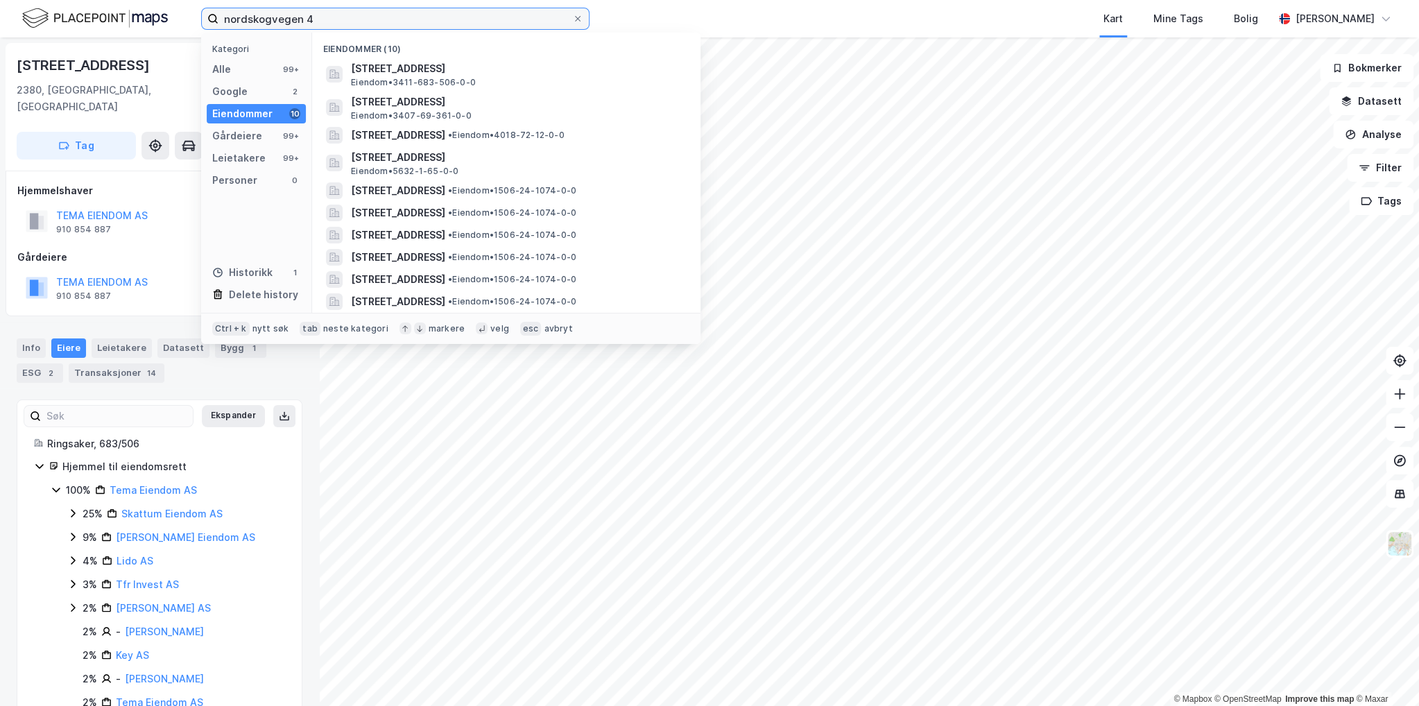
click at [318, 19] on input "nordskogvegen 4" at bounding box center [395, 18] width 354 height 21
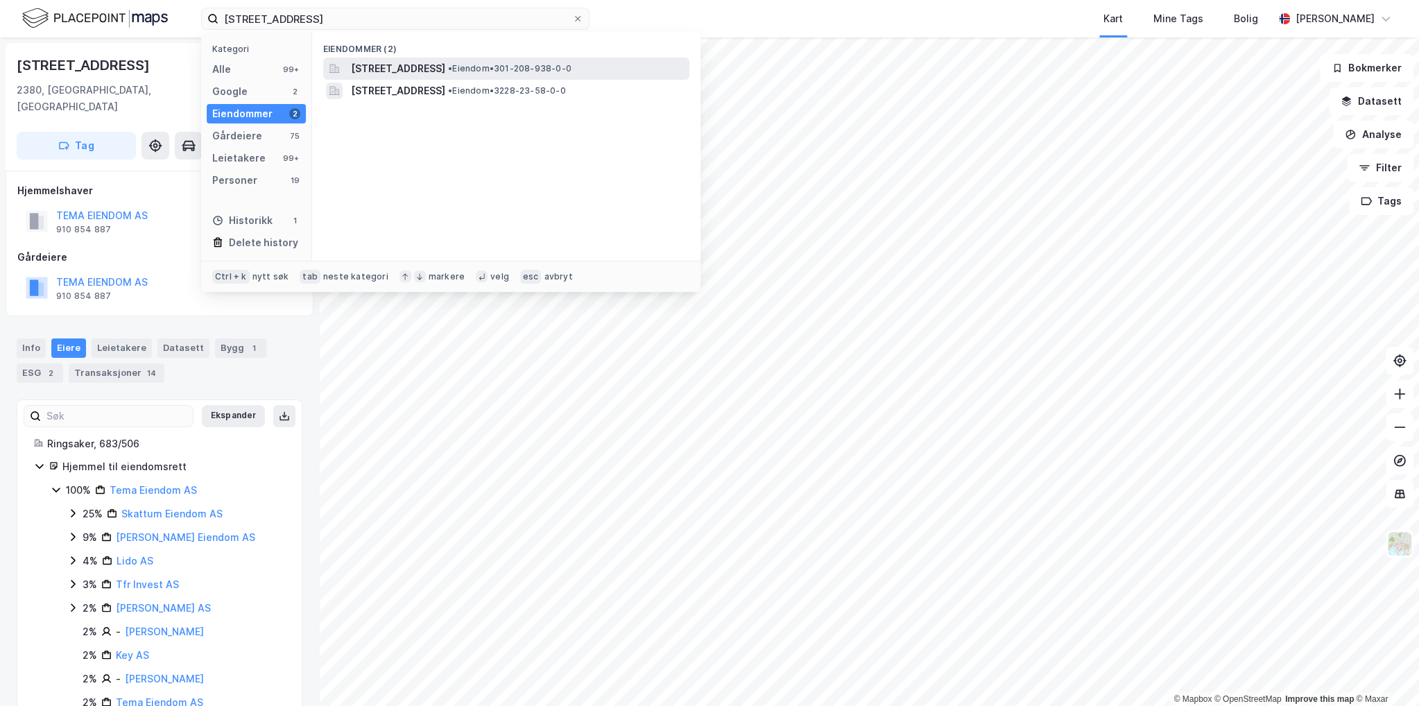
click at [442, 69] on span "[STREET_ADDRESS]" at bounding box center [398, 68] width 94 height 17
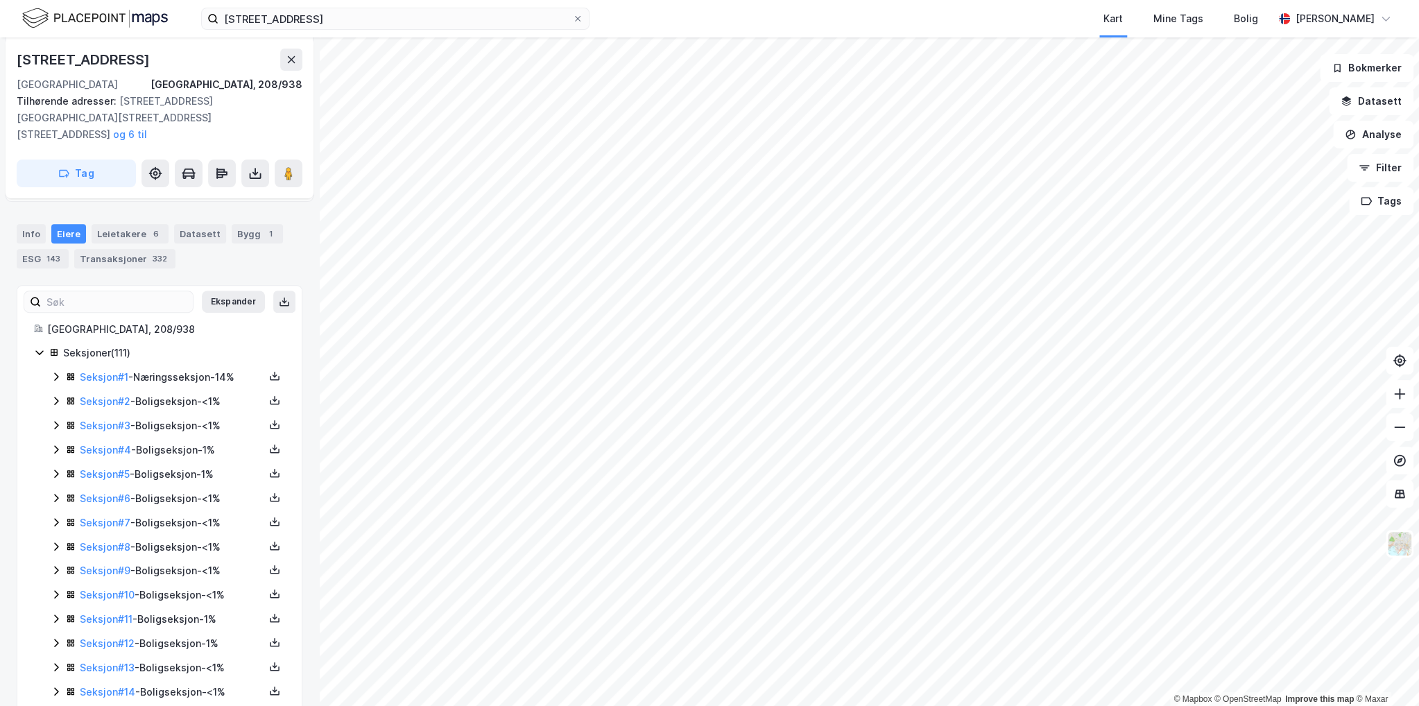
scroll to position [277, 0]
click at [53, 368] on icon at bounding box center [56, 373] width 11 height 11
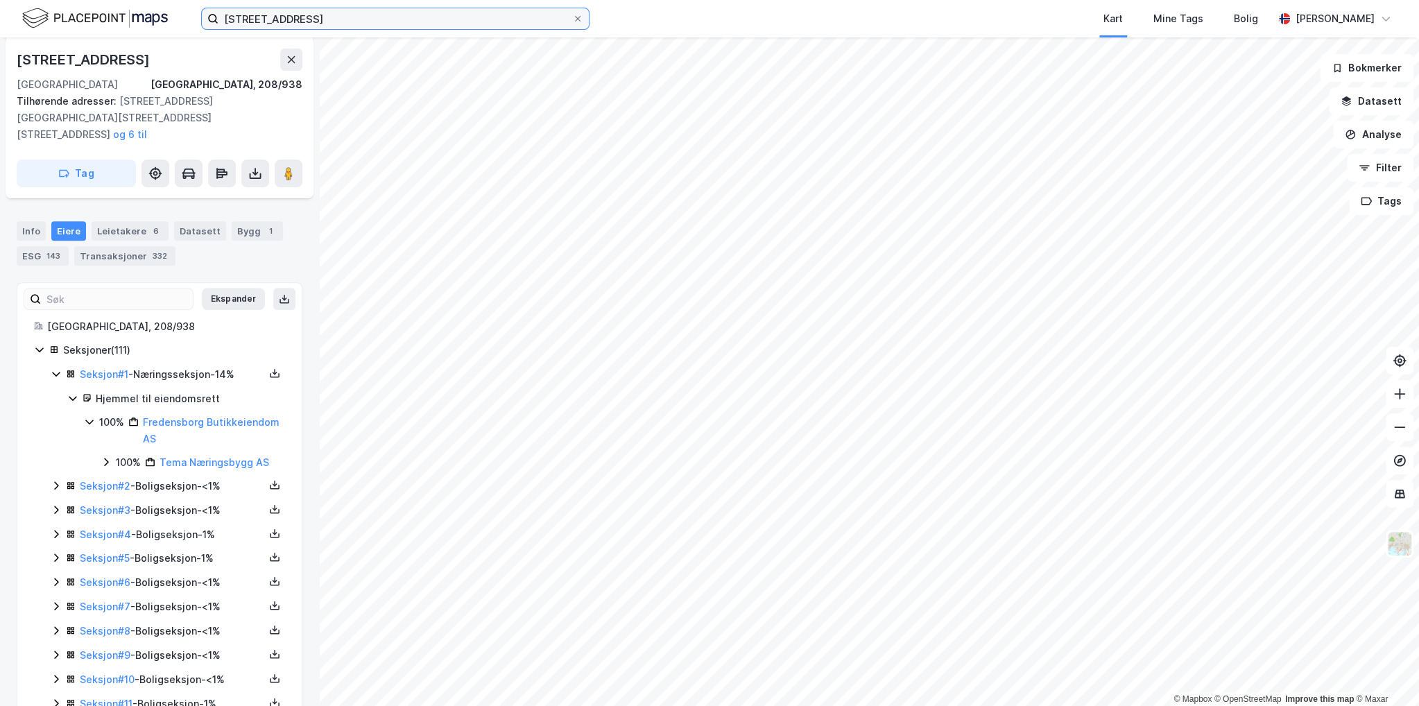
click at [337, 12] on input "[STREET_ADDRESS]" at bounding box center [395, 18] width 354 height 21
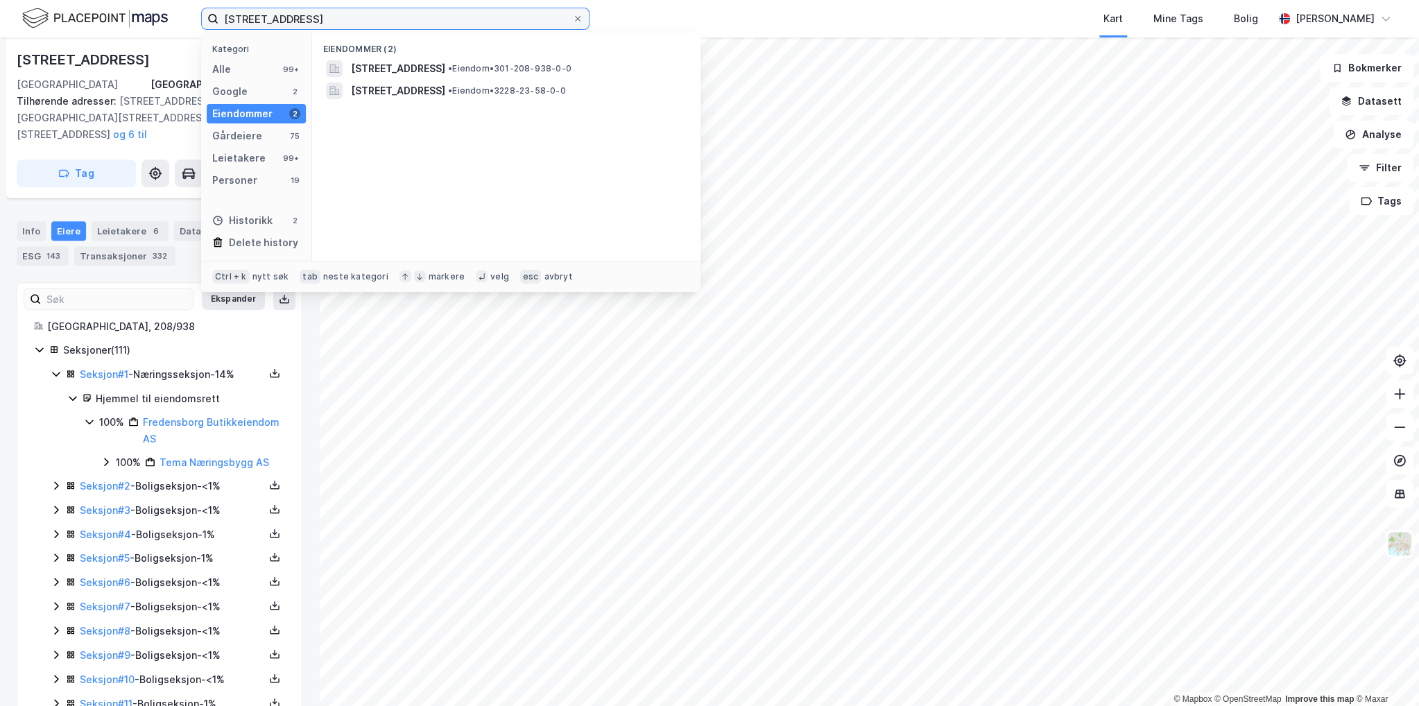
click at [337, 12] on input "[STREET_ADDRESS]" at bounding box center [395, 18] width 354 height 21
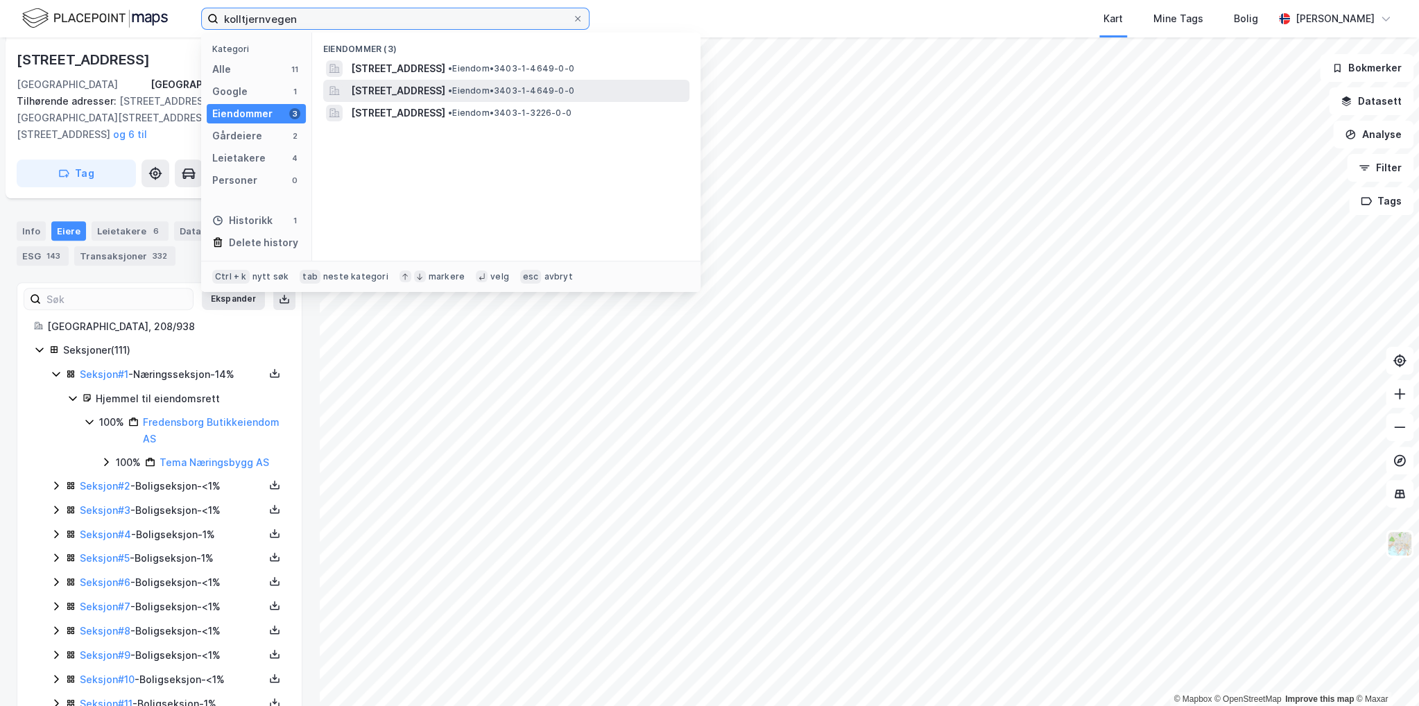
type input "kolltjernvegen"
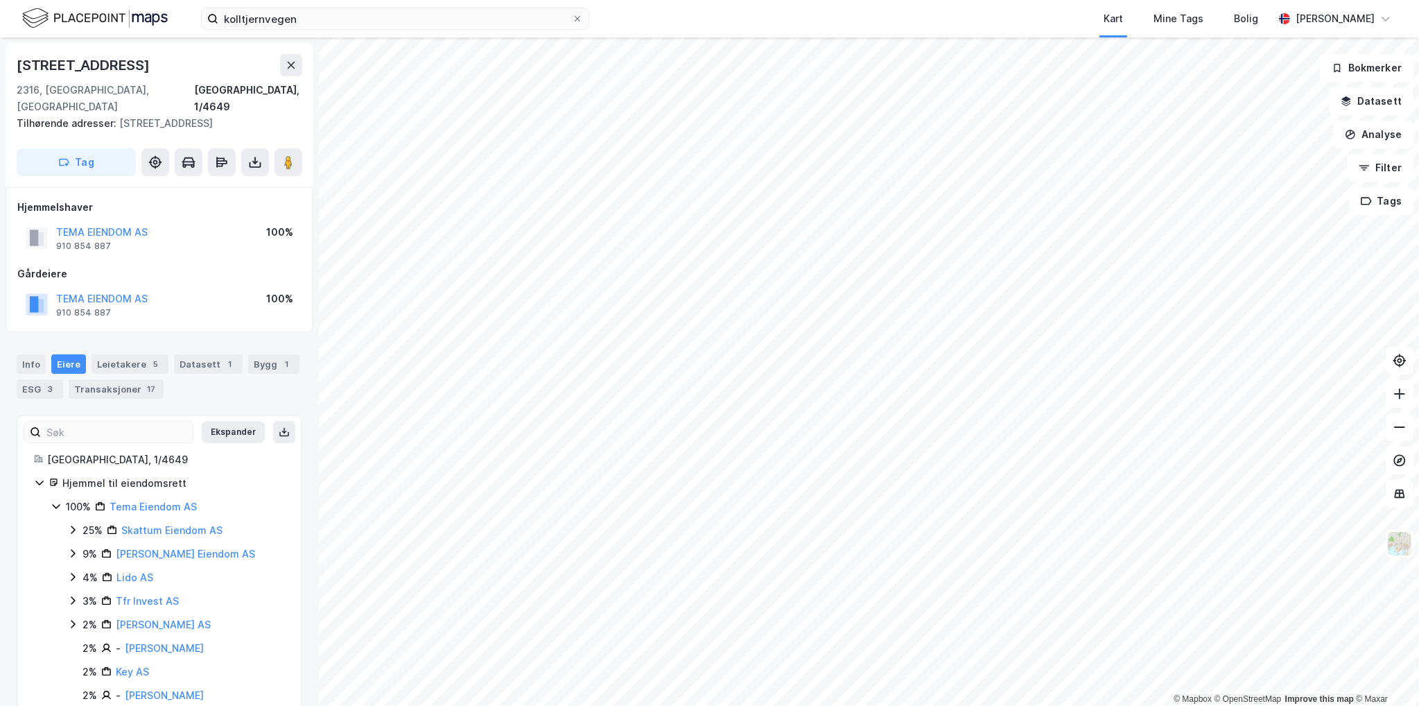
click at [297, 404] on div "Kolltjernvegen 8 2316, [GEOGRAPHIC_DATA], Innlandet [GEOGRAPHIC_DATA], 1/4649 T…" at bounding box center [159, 371] width 319 height 668
